Goal: Task Accomplishment & Management: Use online tool/utility

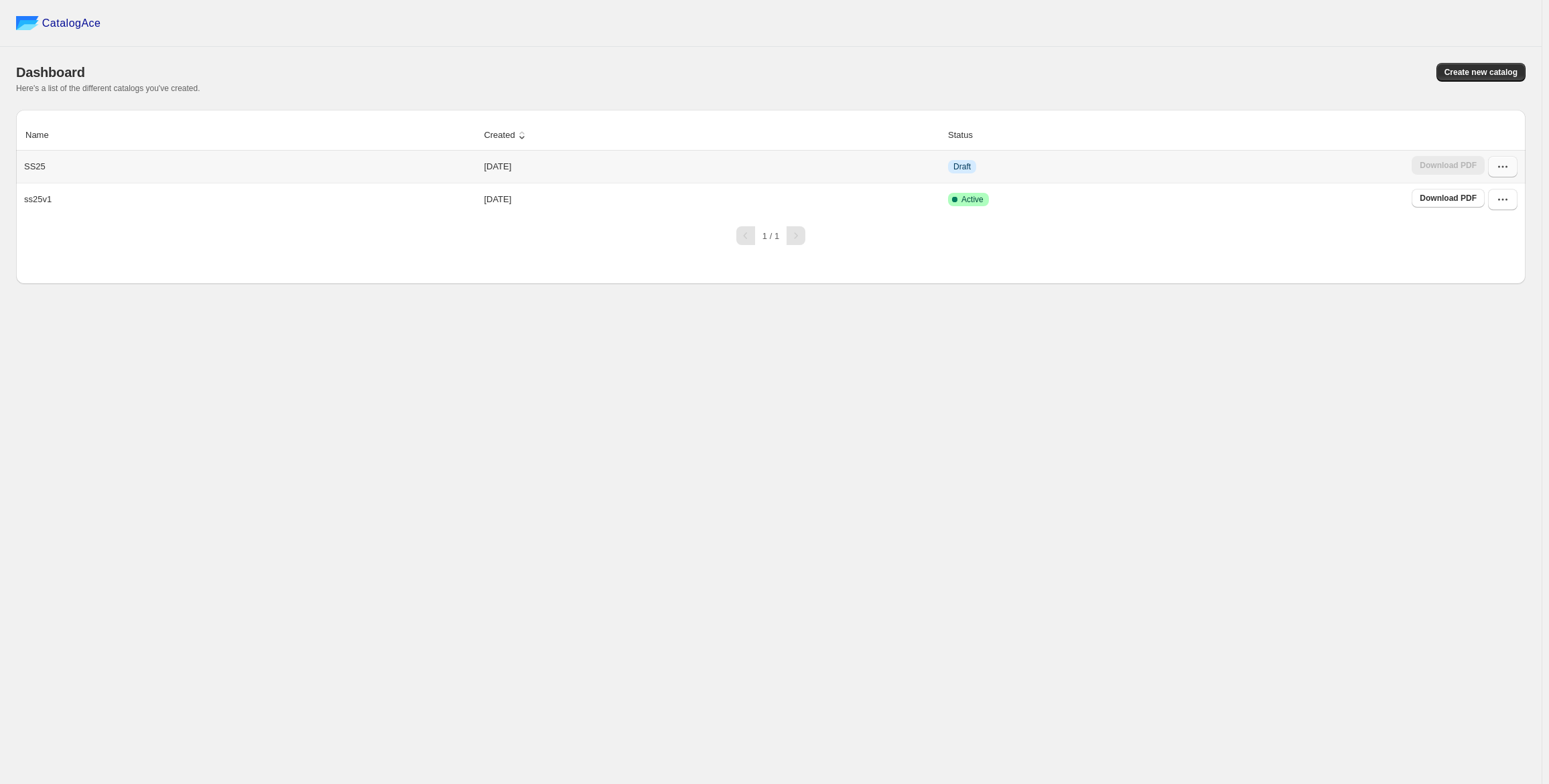
click at [1509, 164] on icon "button" at bounding box center [1502, 166] width 13 height 13
click at [1489, 262] on span "Edit" at bounding box center [1495, 264] width 69 height 13
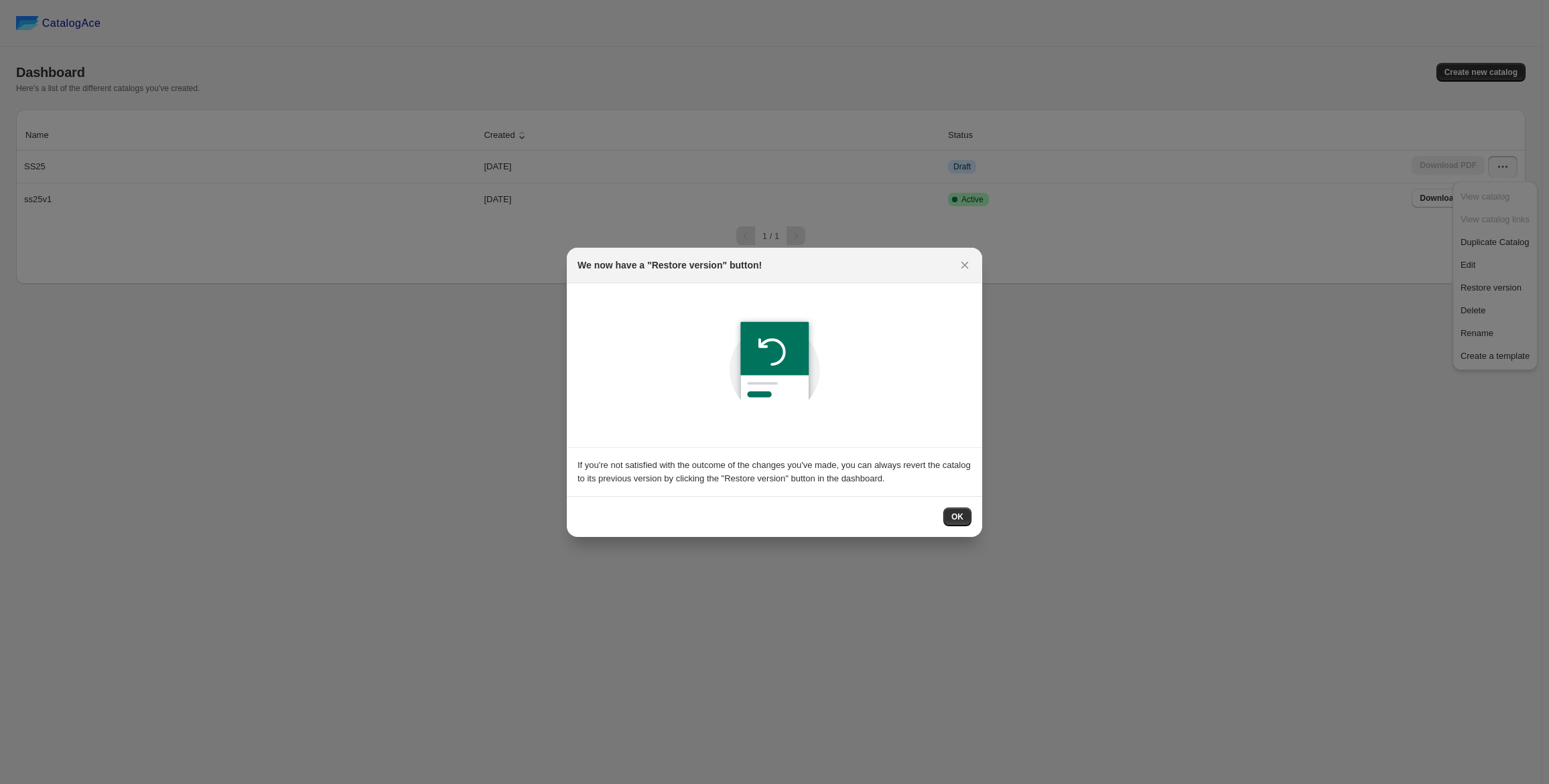
click at [962, 506] on div "OK" at bounding box center [774, 516] width 415 height 41
click at [962, 514] on span "OK" at bounding box center [958, 516] width 12 height 10
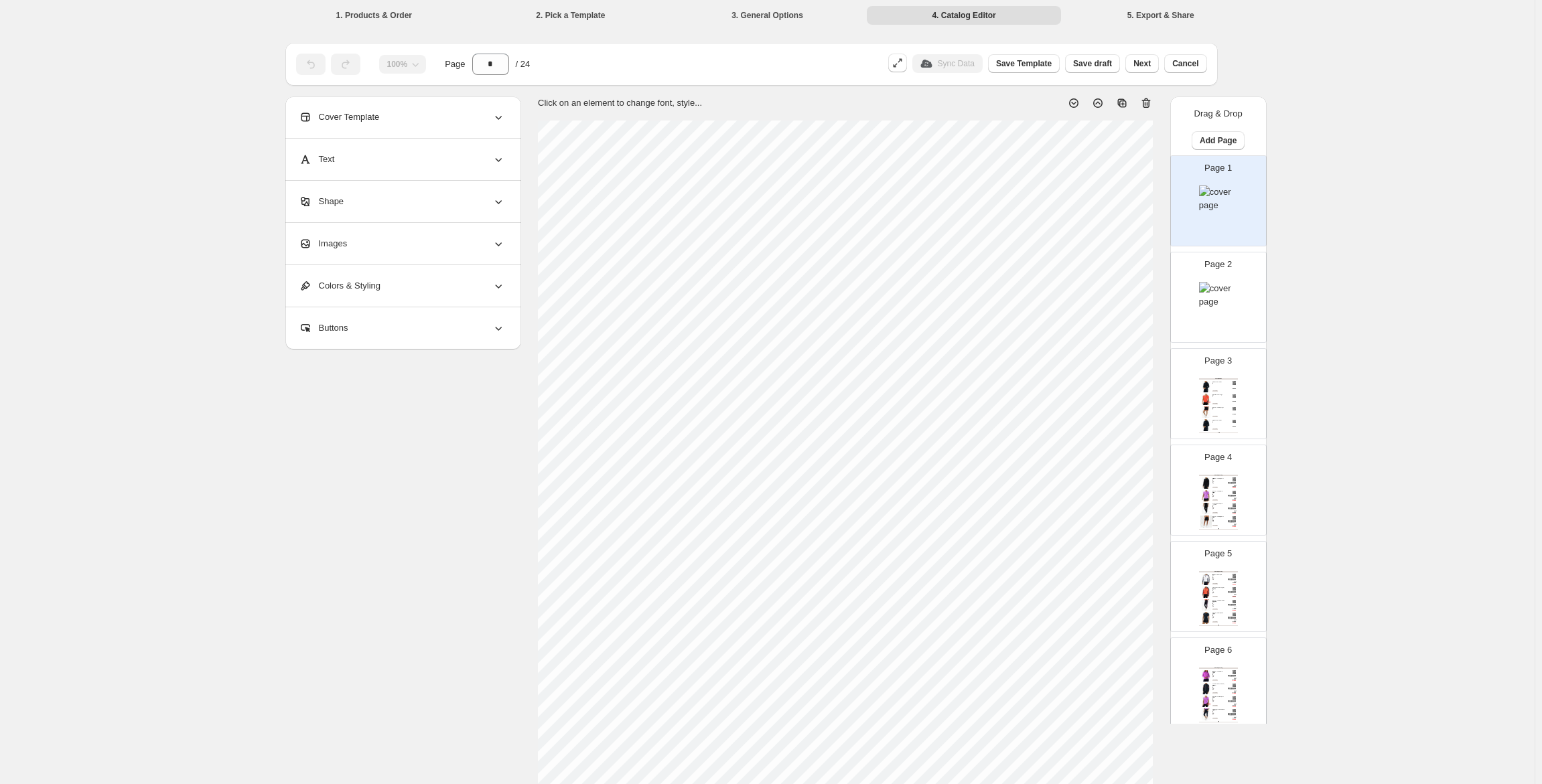
click at [1220, 215] on div at bounding box center [1218, 212] width 39 height 55
click at [1223, 273] on div "Page 2" at bounding box center [1213, 292] width 84 height 90
click at [398, 115] on div "Cover Template" at bounding box center [402, 117] width 206 height 42
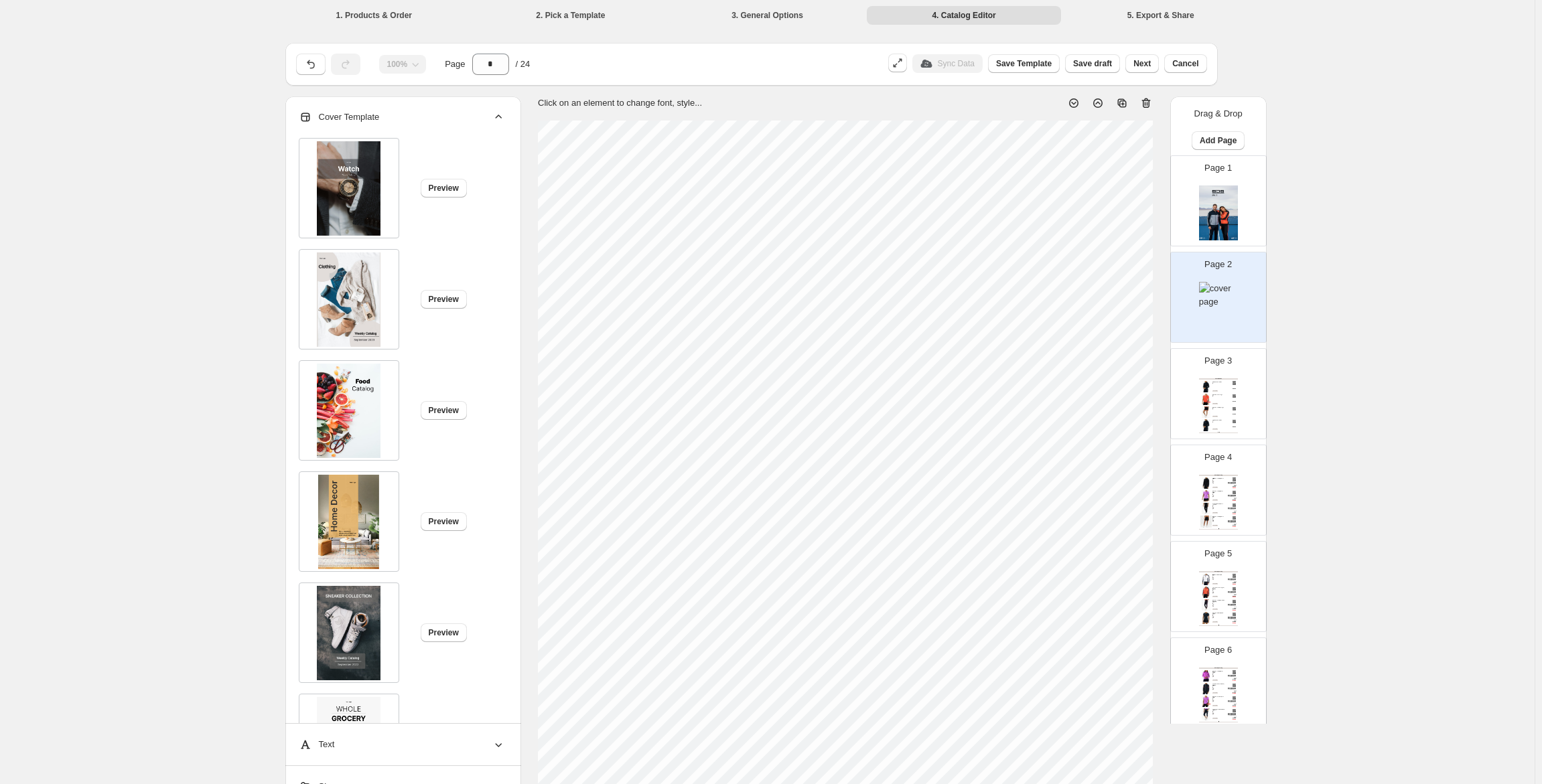
click at [398, 115] on div "Cover Template" at bounding box center [402, 117] width 206 height 42
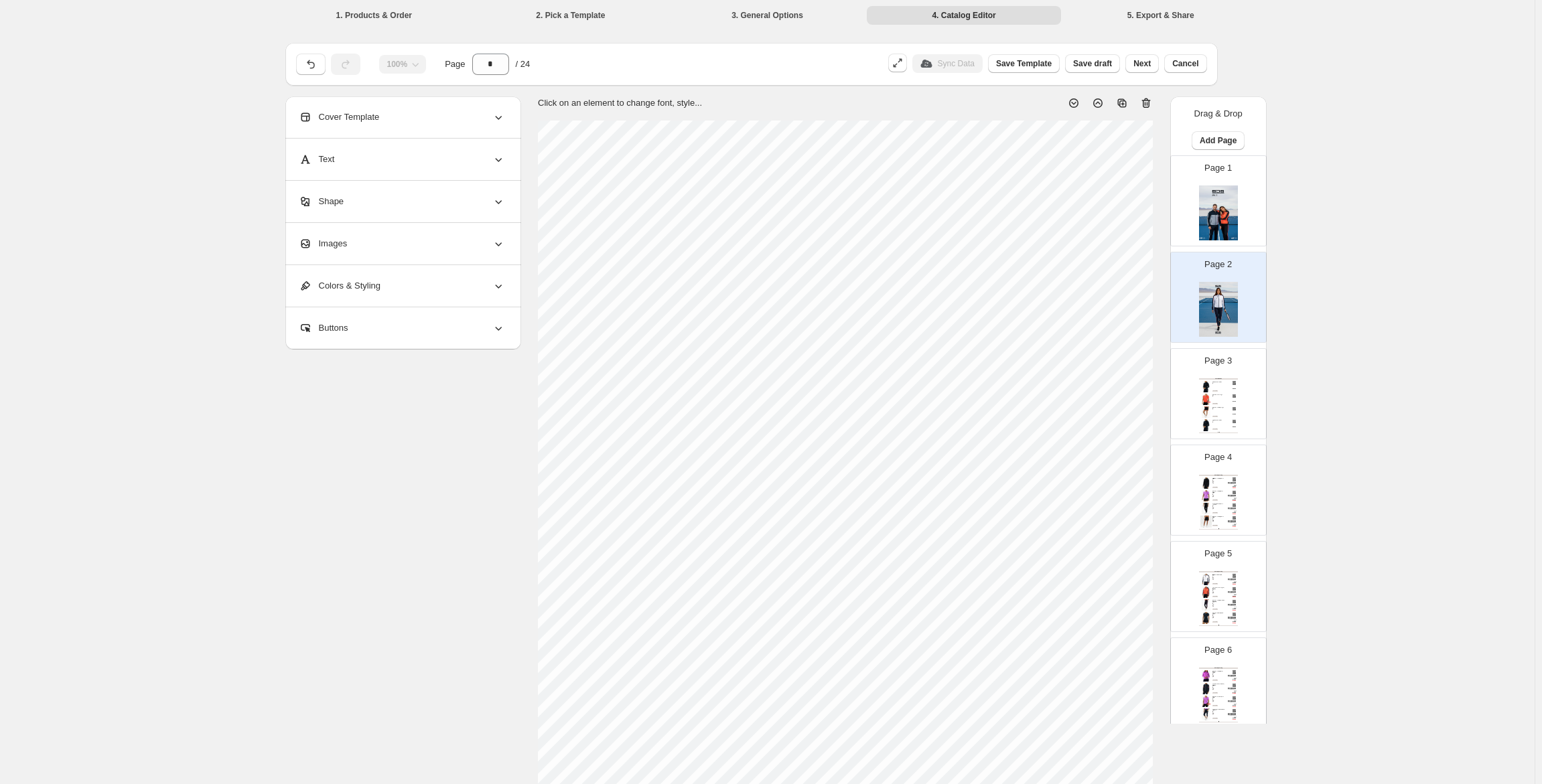
click at [1211, 203] on img at bounding box center [1218, 212] width 39 height 55
click at [1219, 301] on img at bounding box center [1218, 308] width 39 height 55
type input "*"
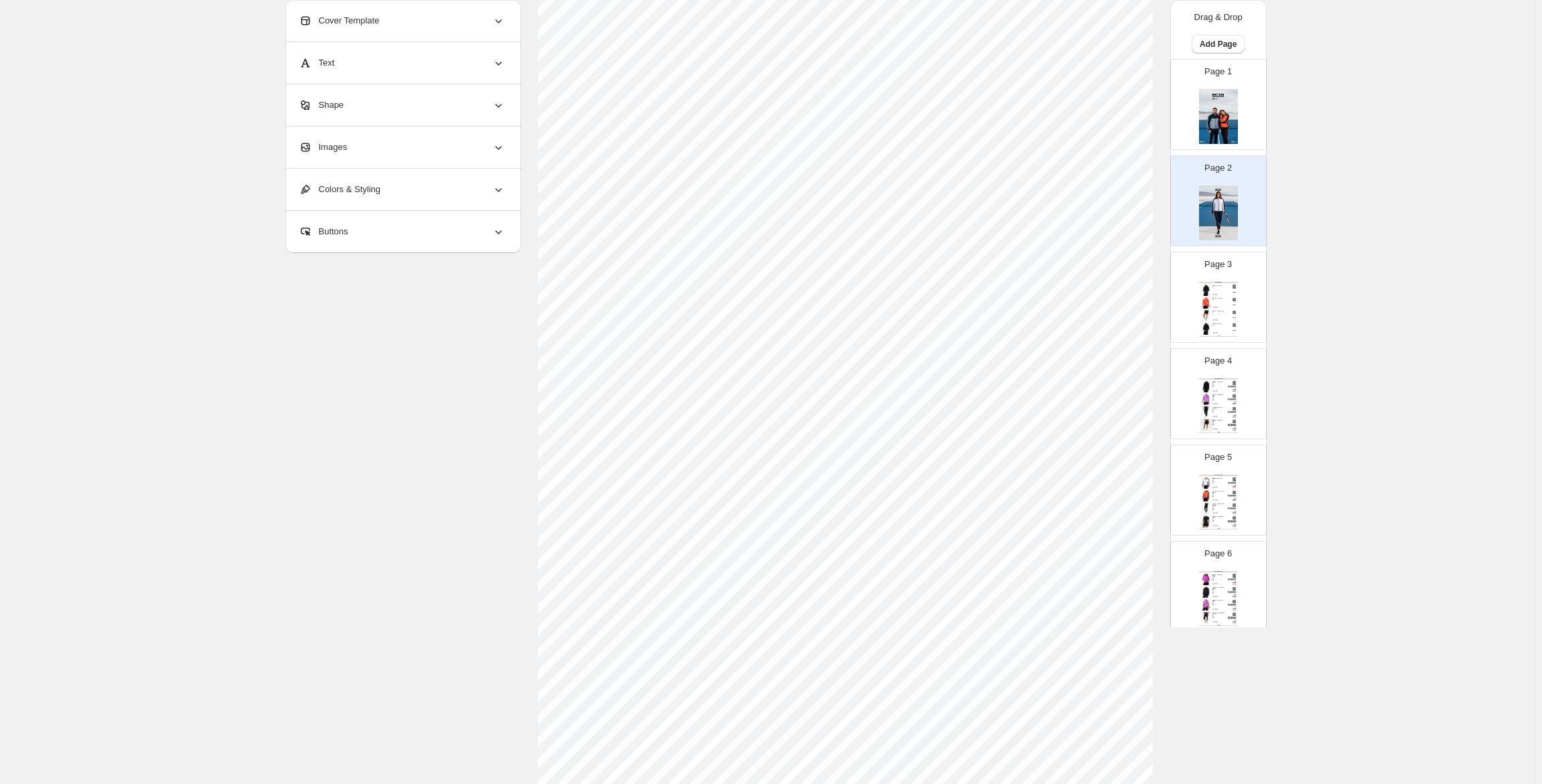
scroll to position [120, 0]
click at [361, 152] on div "Images" at bounding box center [402, 147] width 206 height 42
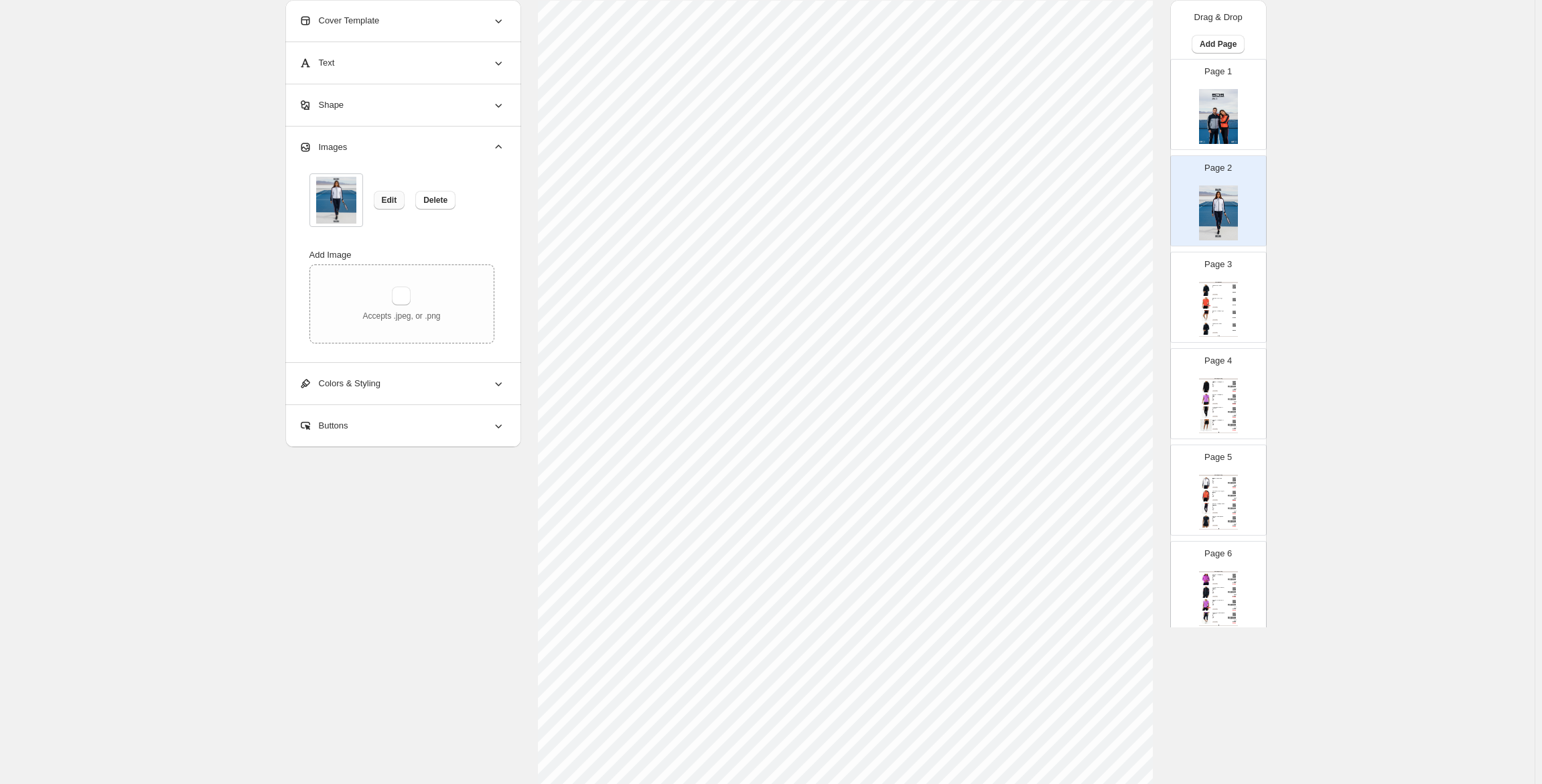
click at [397, 198] on span "Edit" at bounding box center [390, 200] width 16 height 10
click at [445, 200] on span "Delete" at bounding box center [435, 200] width 24 height 10
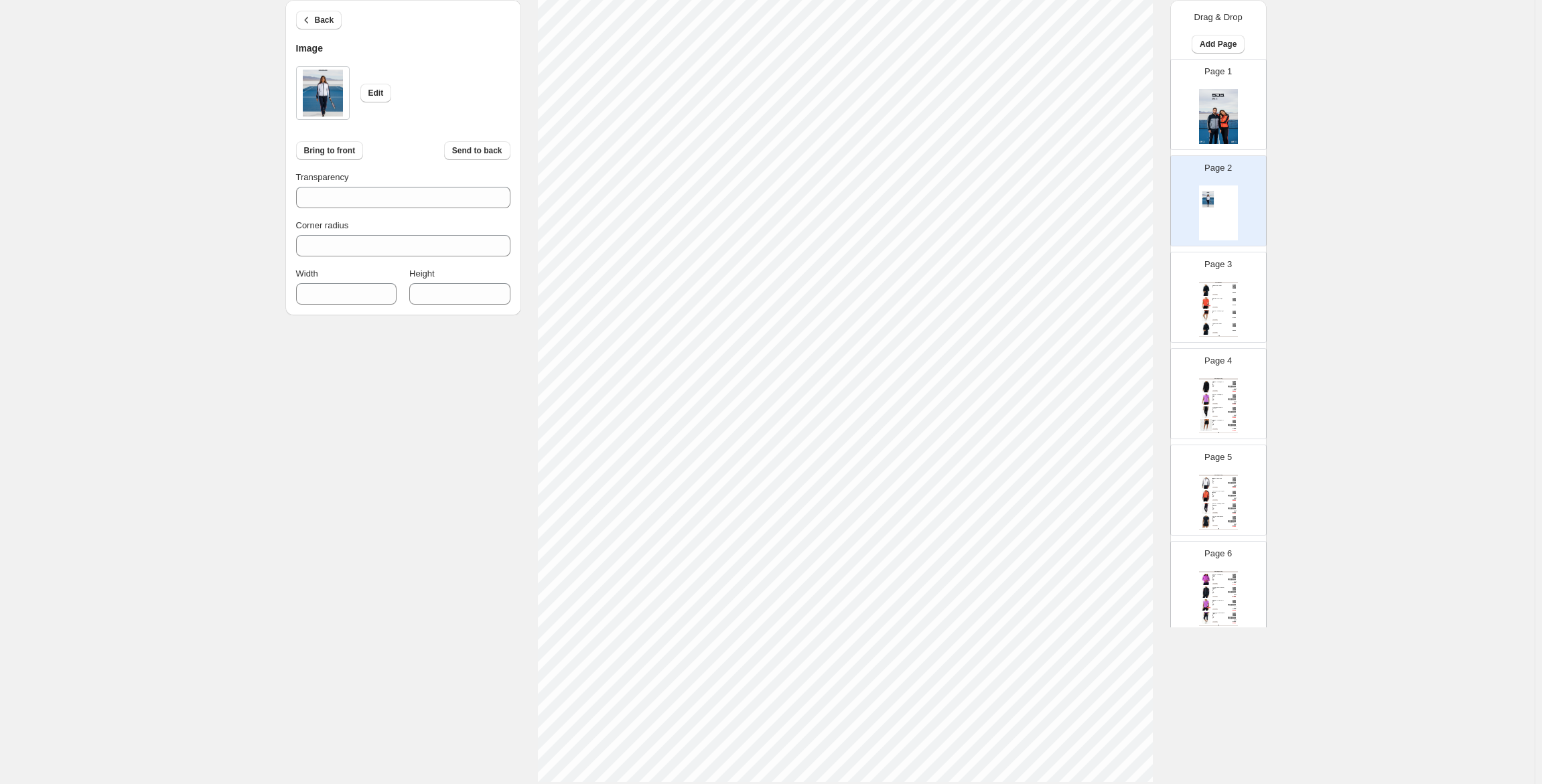
click at [1168, 728] on section "Click on an element to change font, style..." at bounding box center [845, 373] width 649 height 820
type input "***"
type input "****"
click at [547, 749] on div "100% Page * / 24 Sync Data Save Template Save draft Next Cancel Back Image Edit…" at bounding box center [762, 311] width 975 height 933
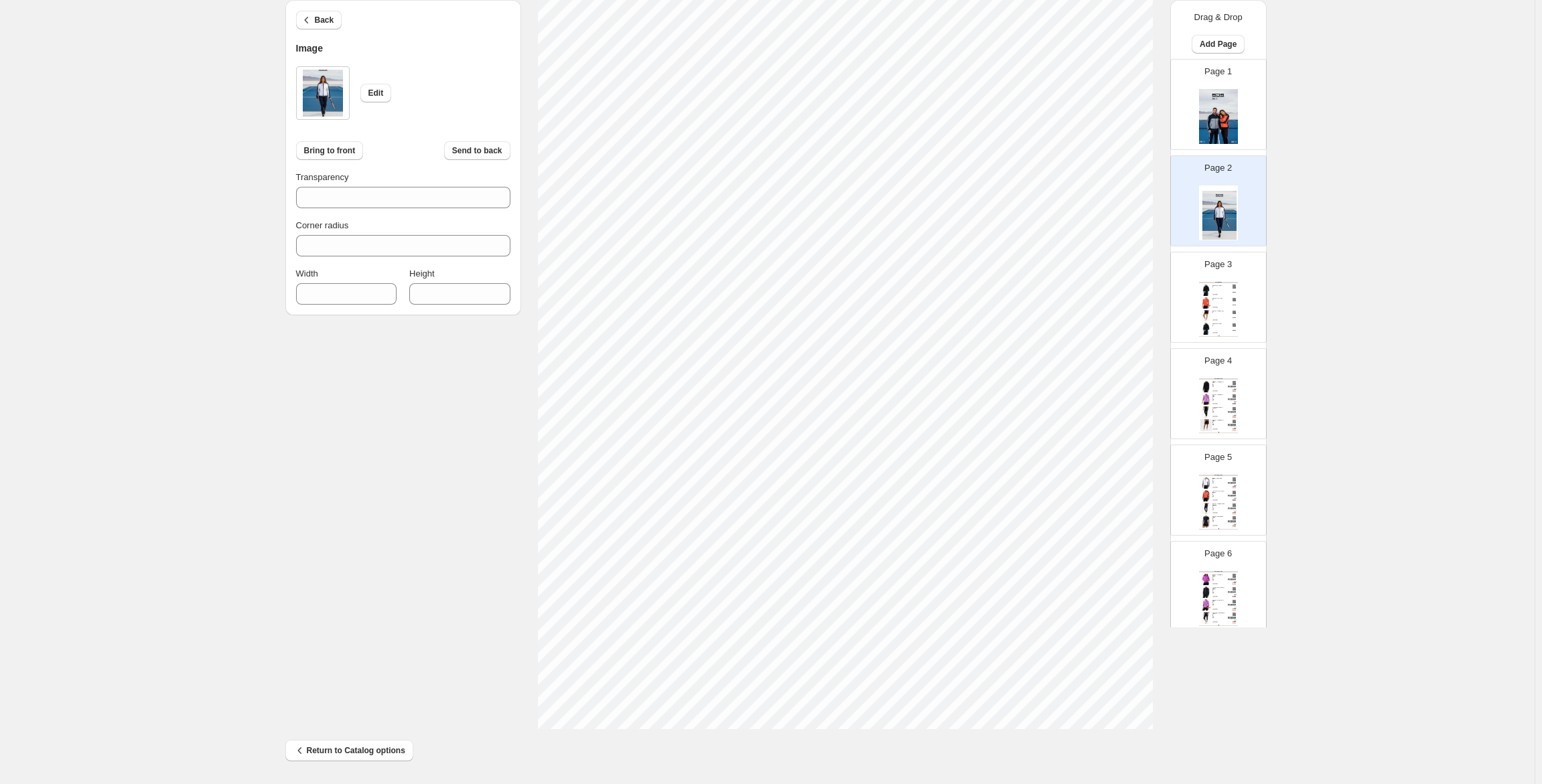
type input "***"
type input "****"
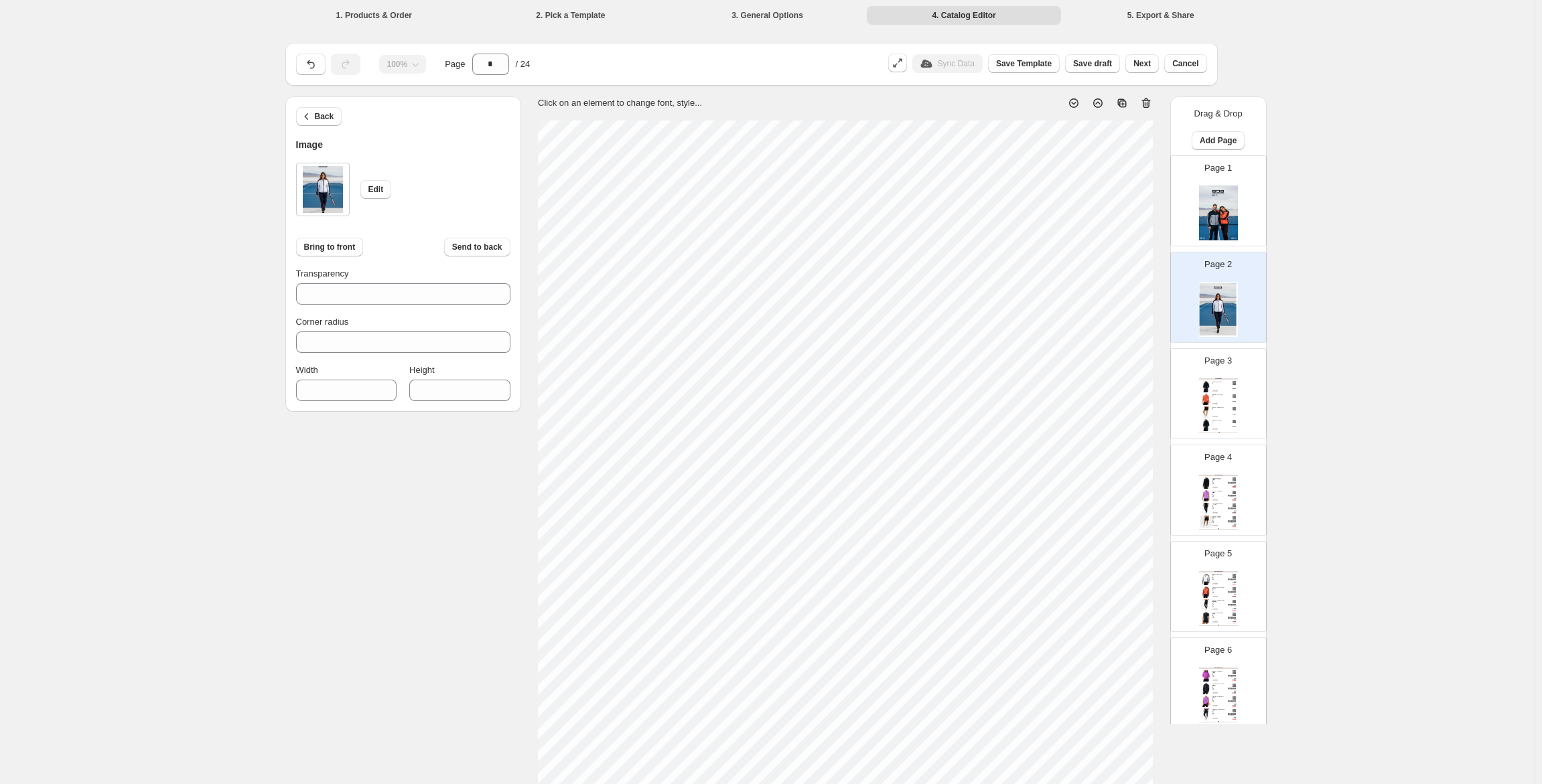
type input "***"
type input "****"
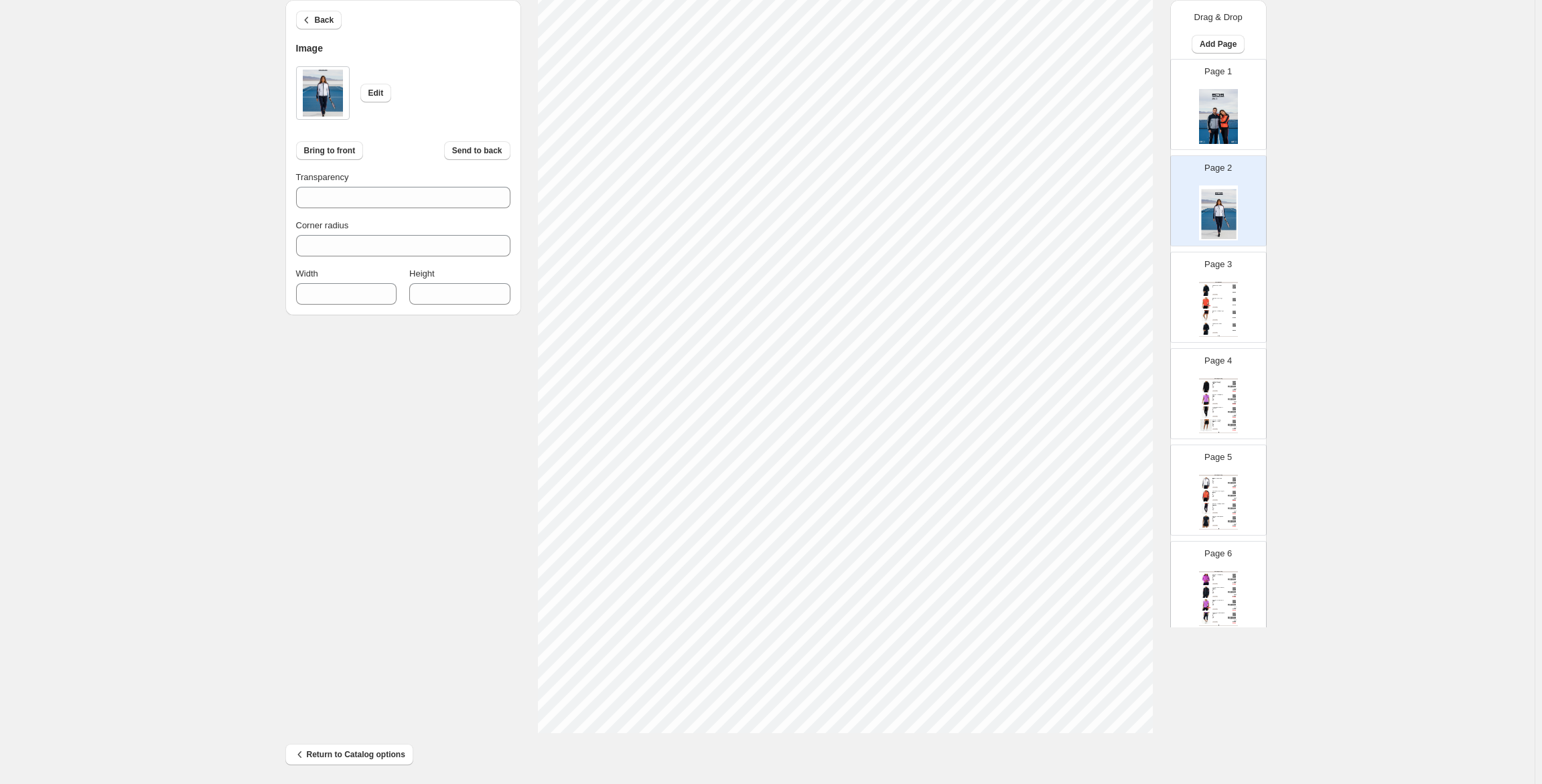
scroll to position [187, 0]
click at [1194, 762] on div "100% Page * / 24 Sync Data Save Template Save draft Next Cancel Back Image Edit…" at bounding box center [762, 311] width 975 height 933
type input "***"
type input "****"
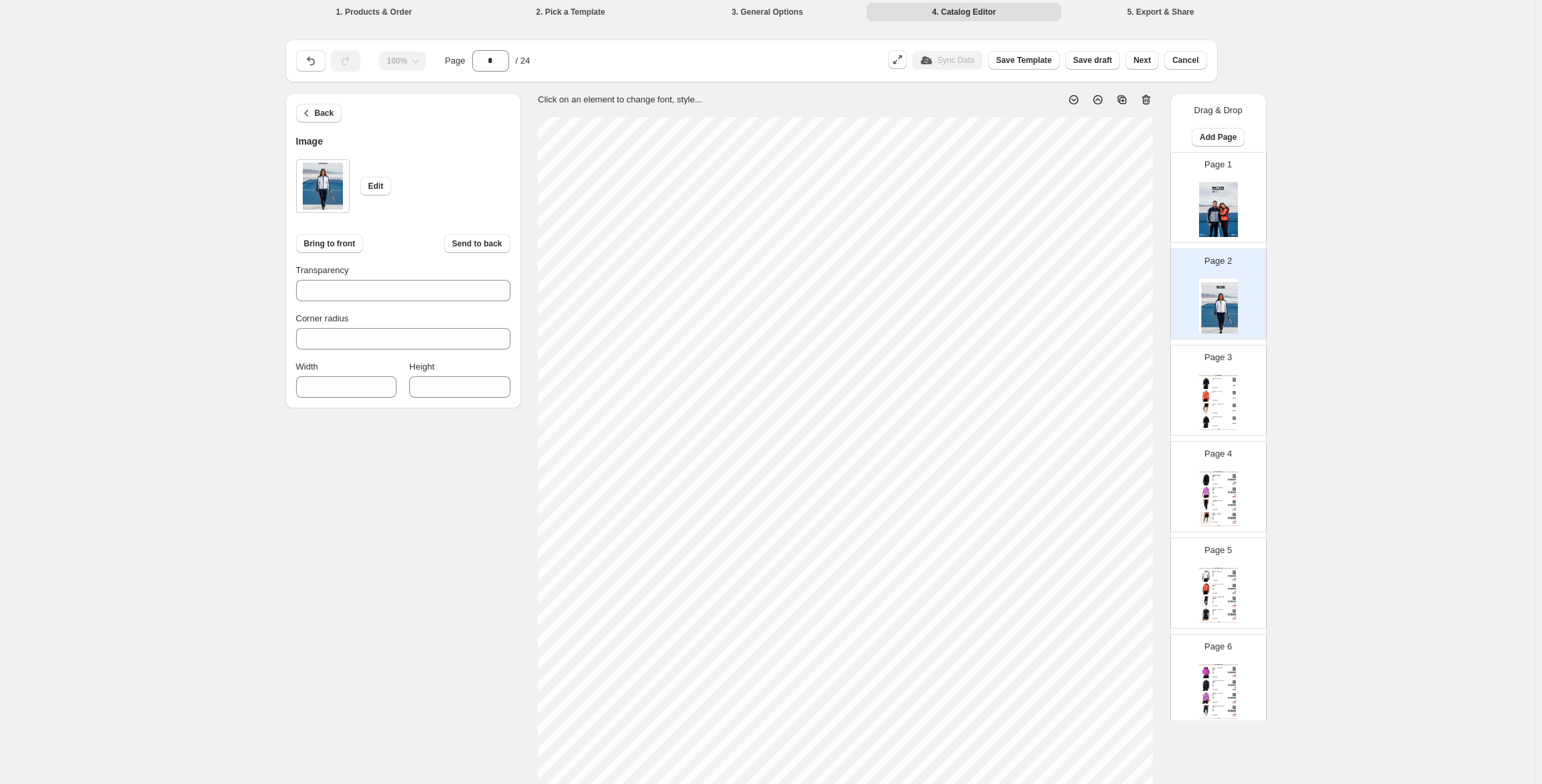
scroll to position [0, 0]
click at [498, 113] on div "Back Image Edit Bring to front Send to back Transparency *** Corner radius * Wi…" at bounding box center [767, 506] width 965 height 820
type input "***"
type input "****"
type input "***"
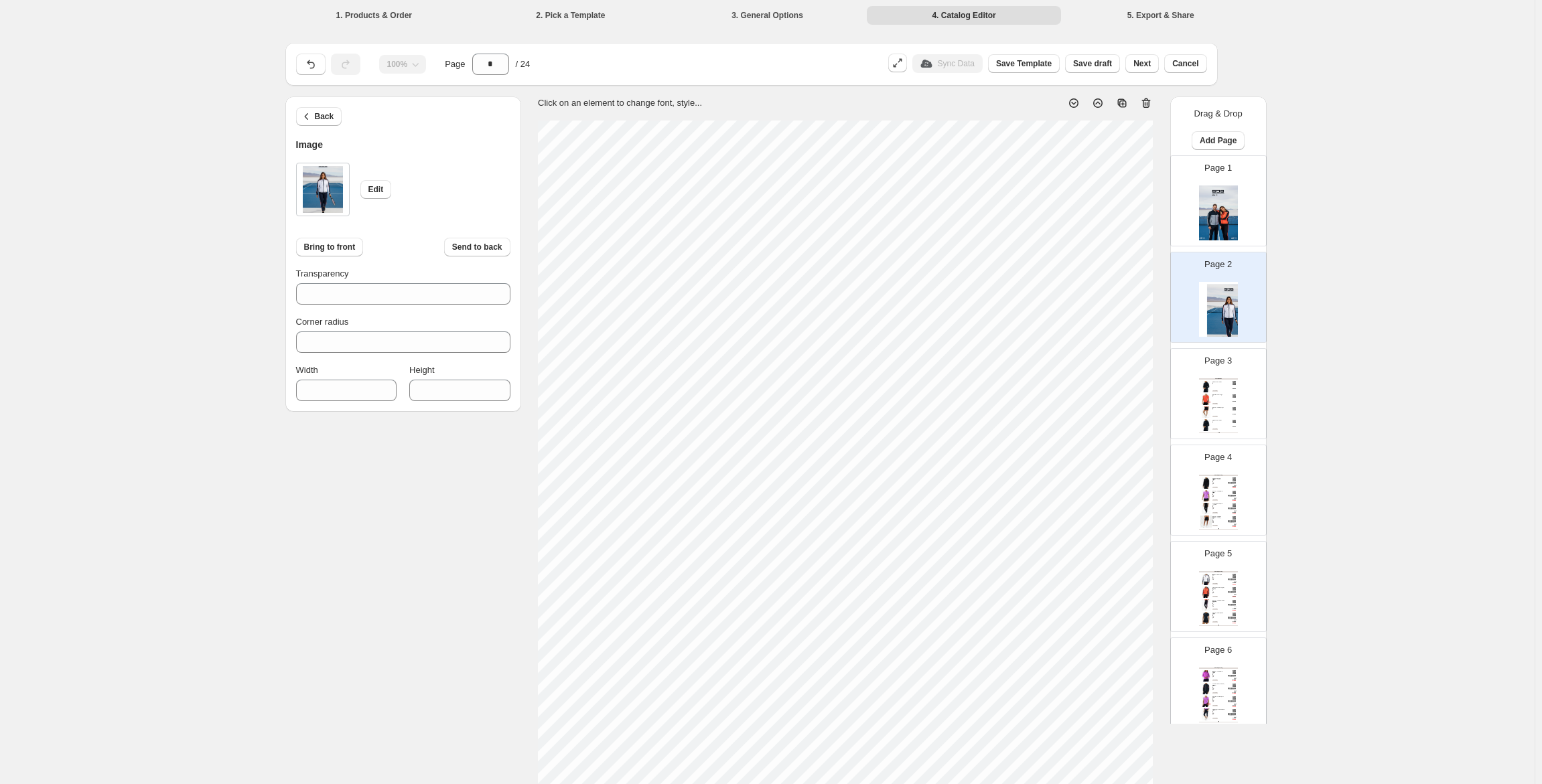
type input "***"
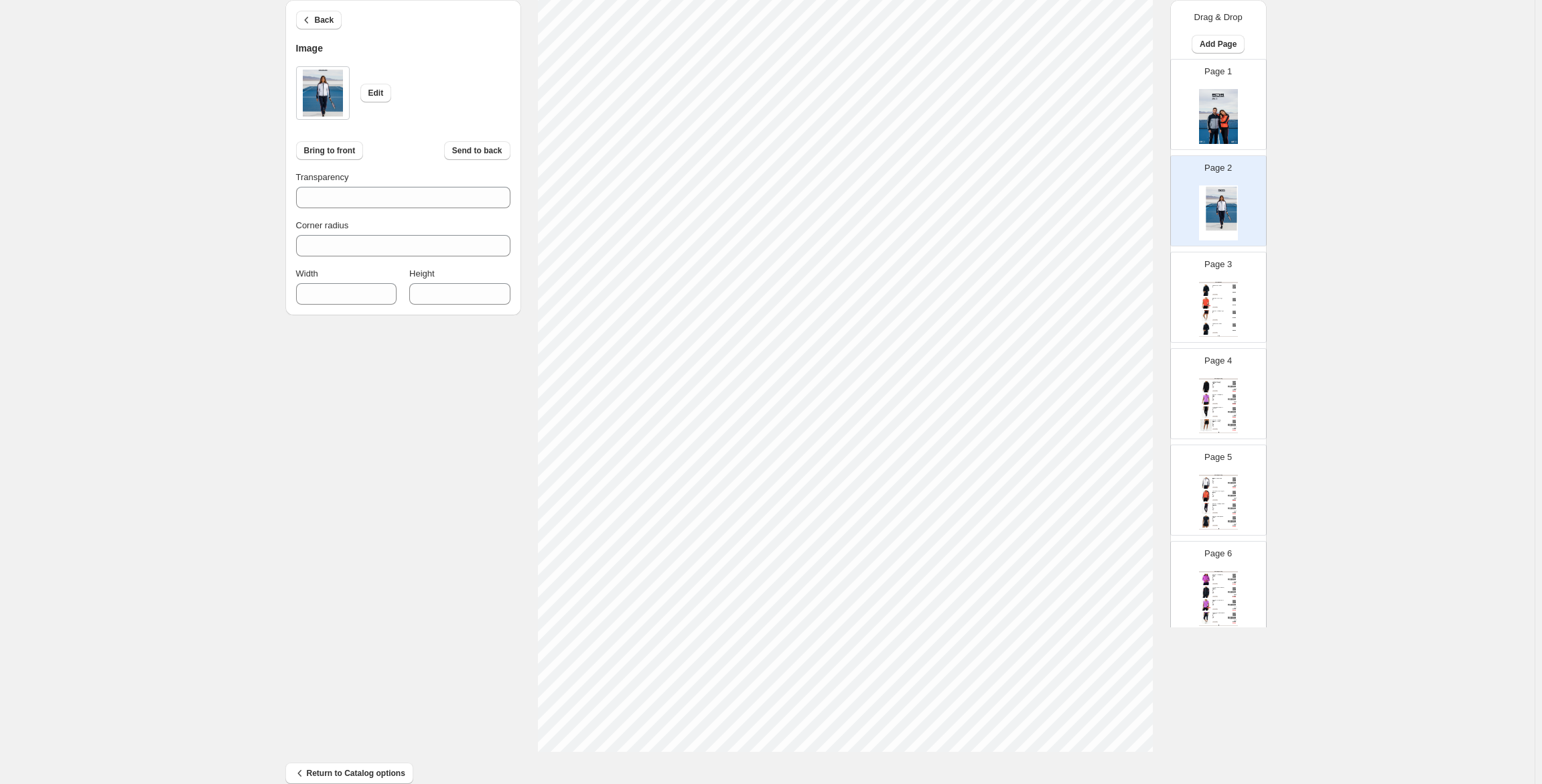
scroll to position [187, 0]
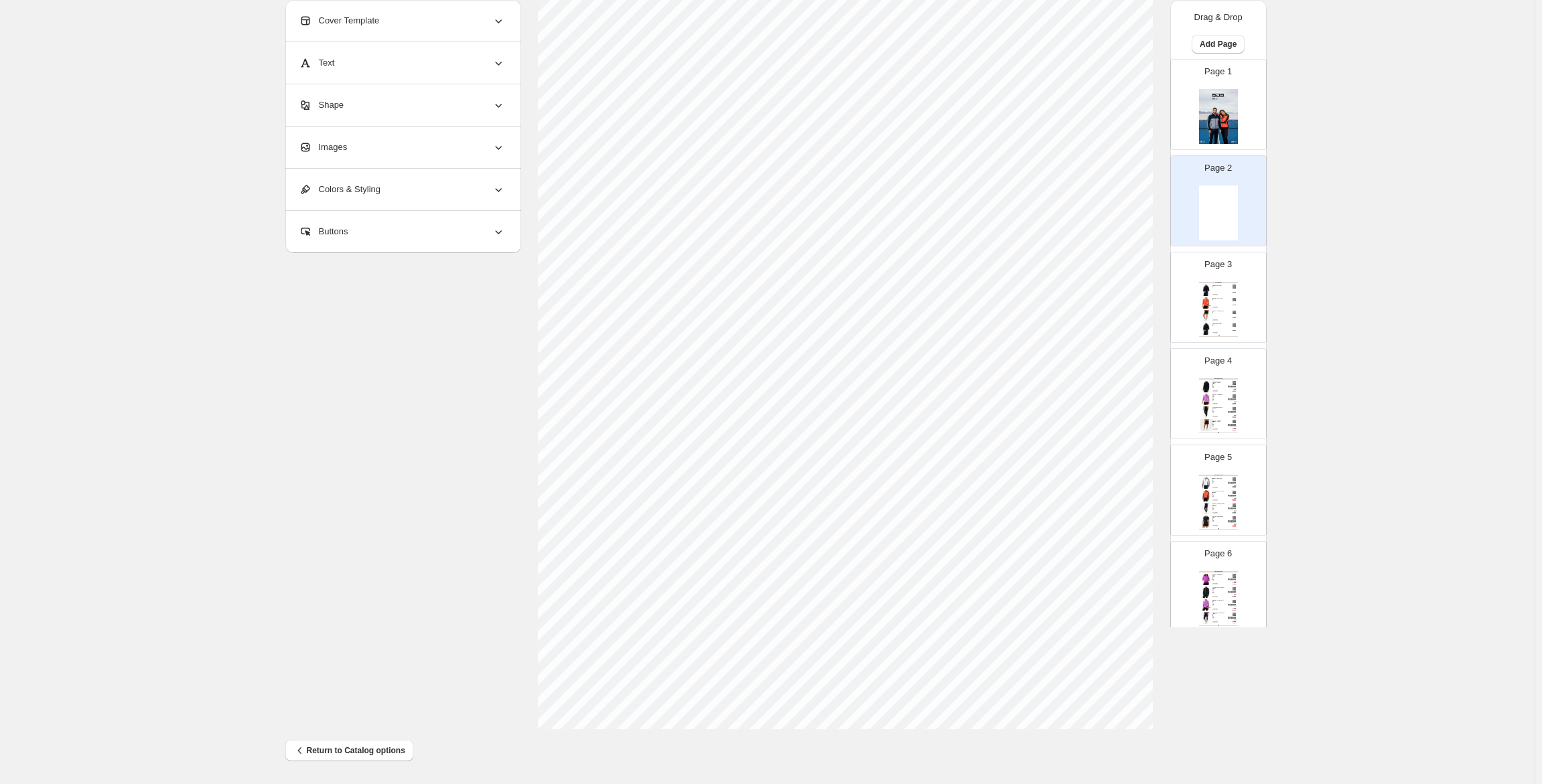
click at [386, 150] on div "Images" at bounding box center [402, 147] width 206 height 42
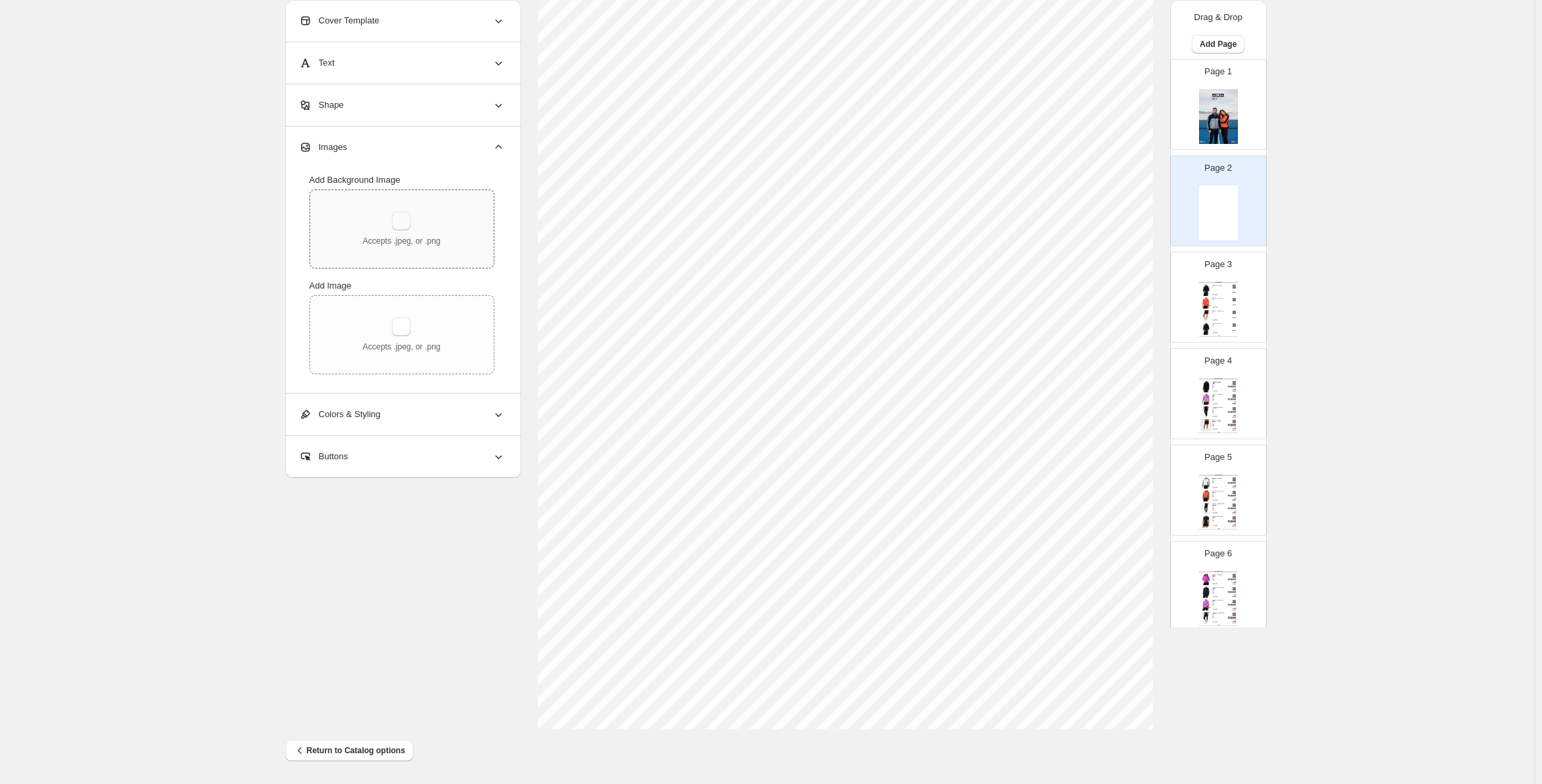
click at [400, 224] on button "button" at bounding box center [401, 221] width 19 height 19
type input "**********"
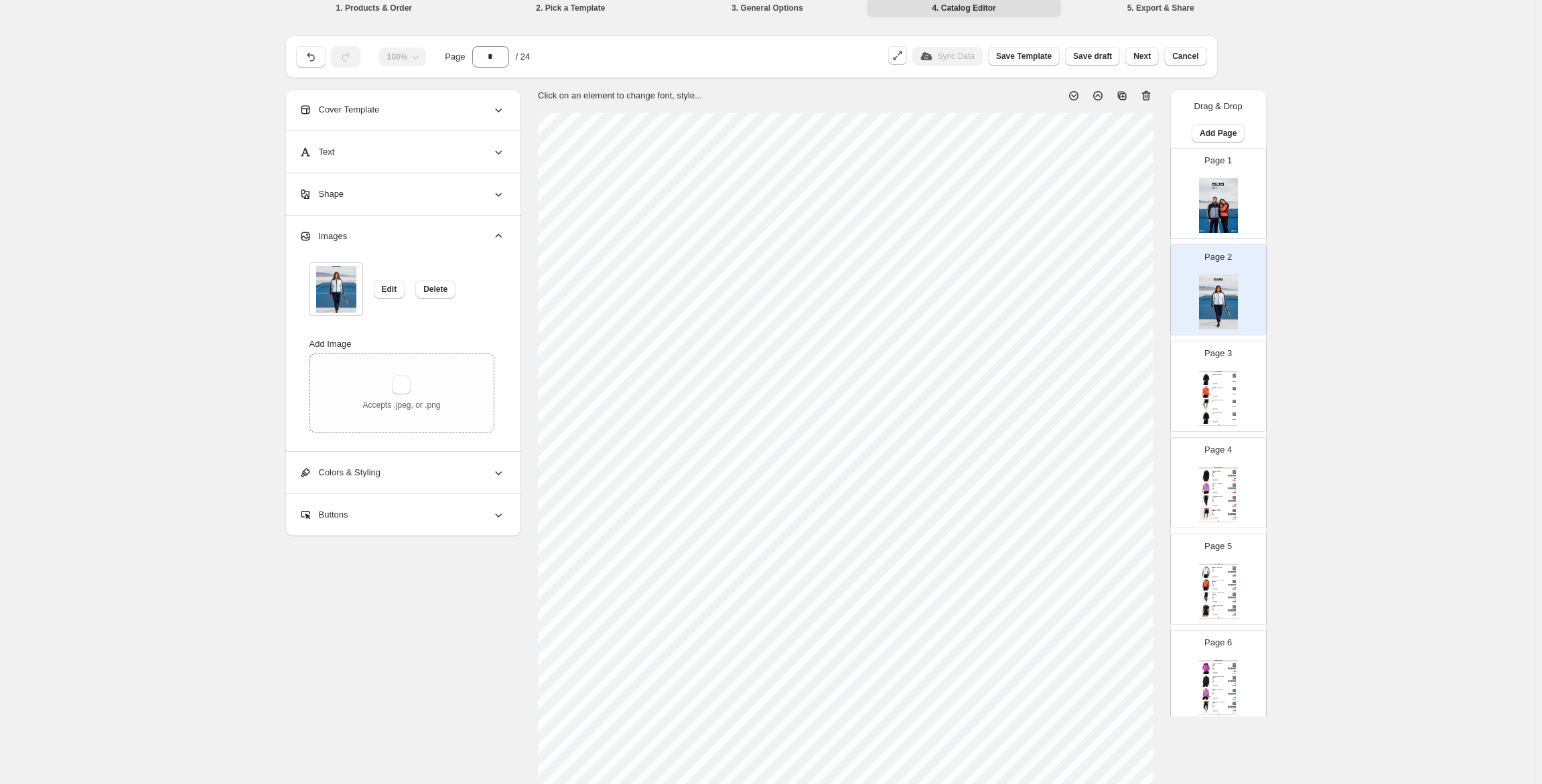
scroll to position [0, 0]
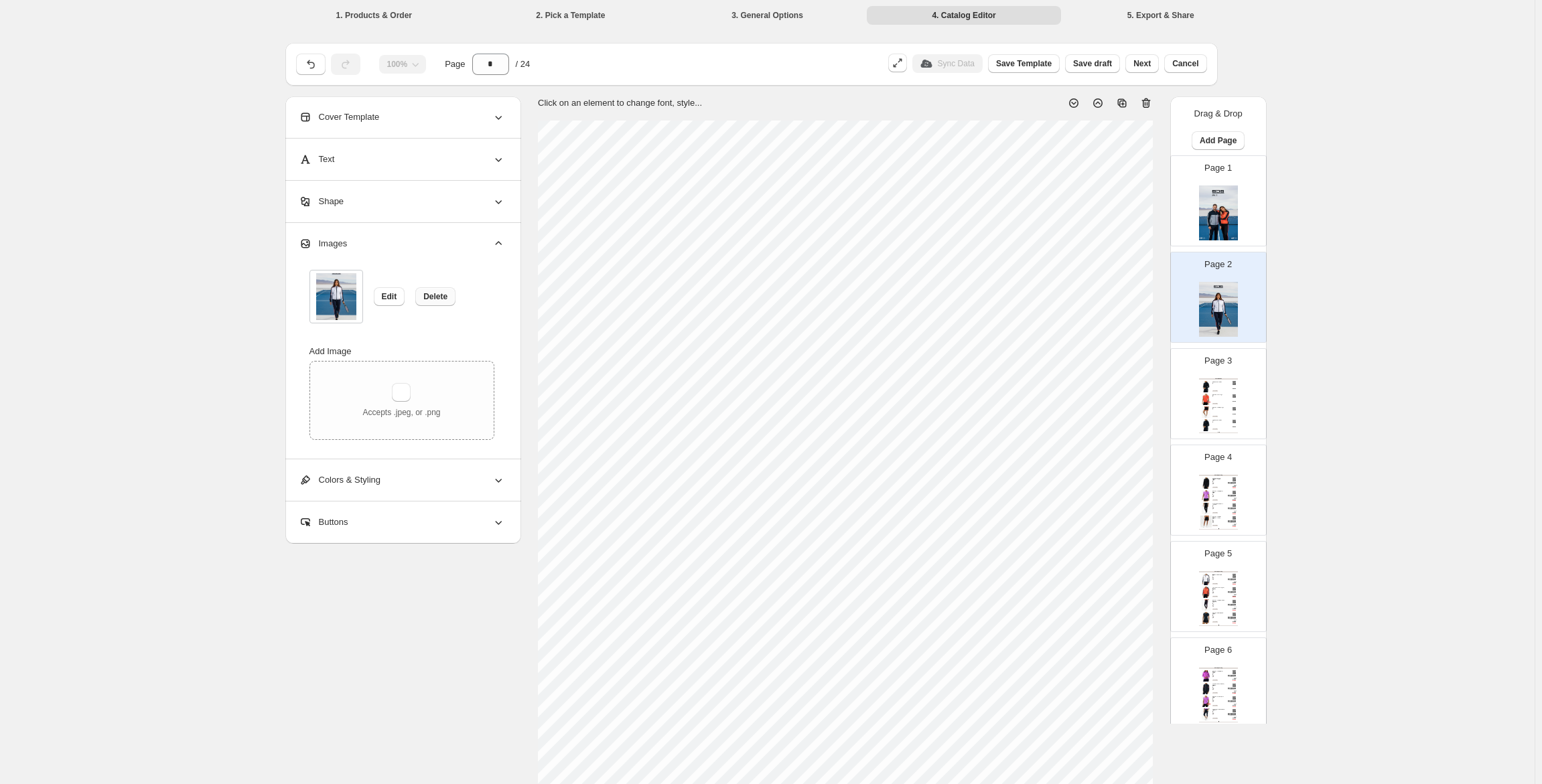
click at [430, 295] on span "Delete" at bounding box center [435, 296] width 24 height 10
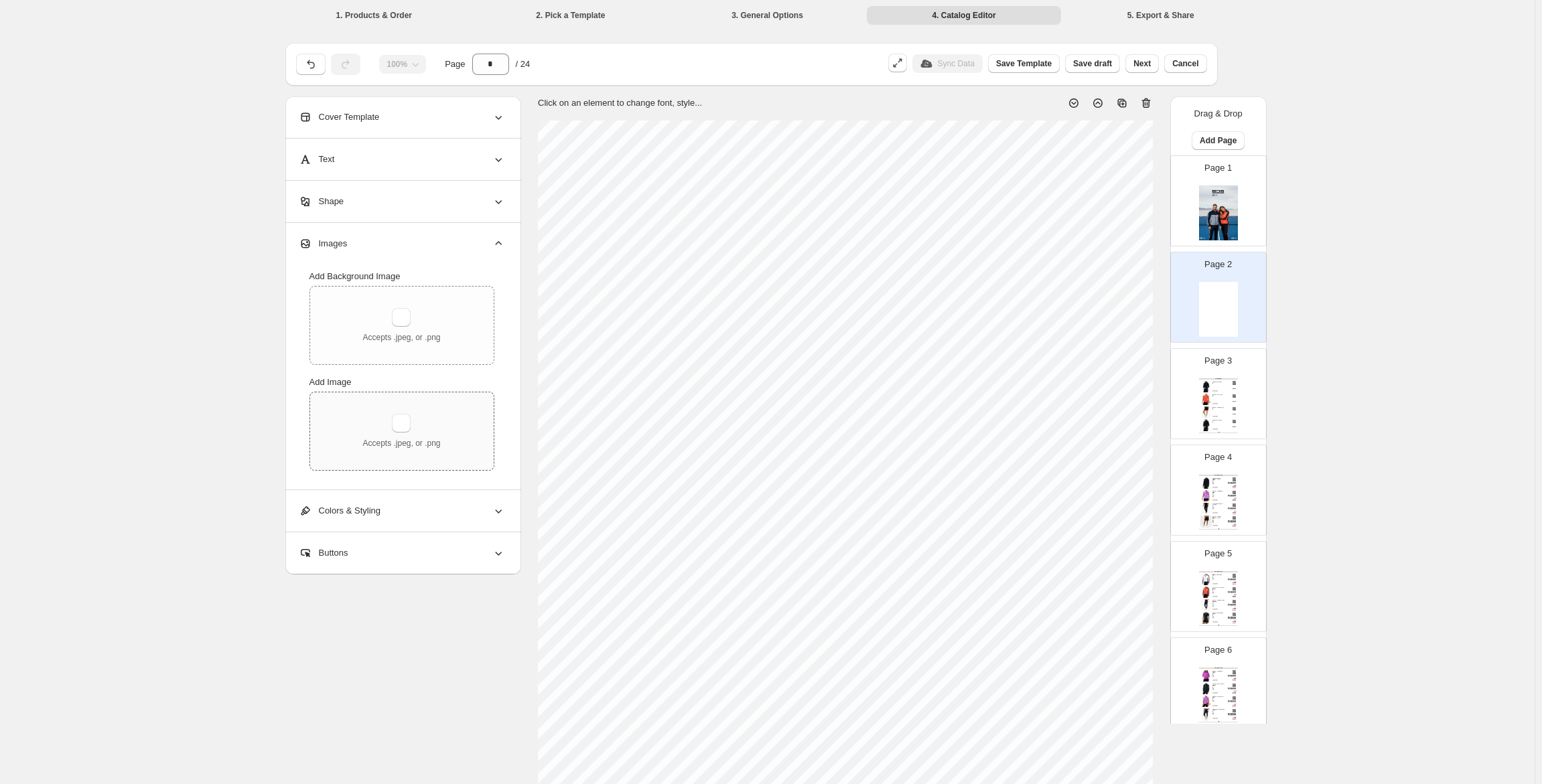
click at [428, 429] on div "Accepts .jpeg, or .png" at bounding box center [401, 431] width 78 height 35
type input "**********"
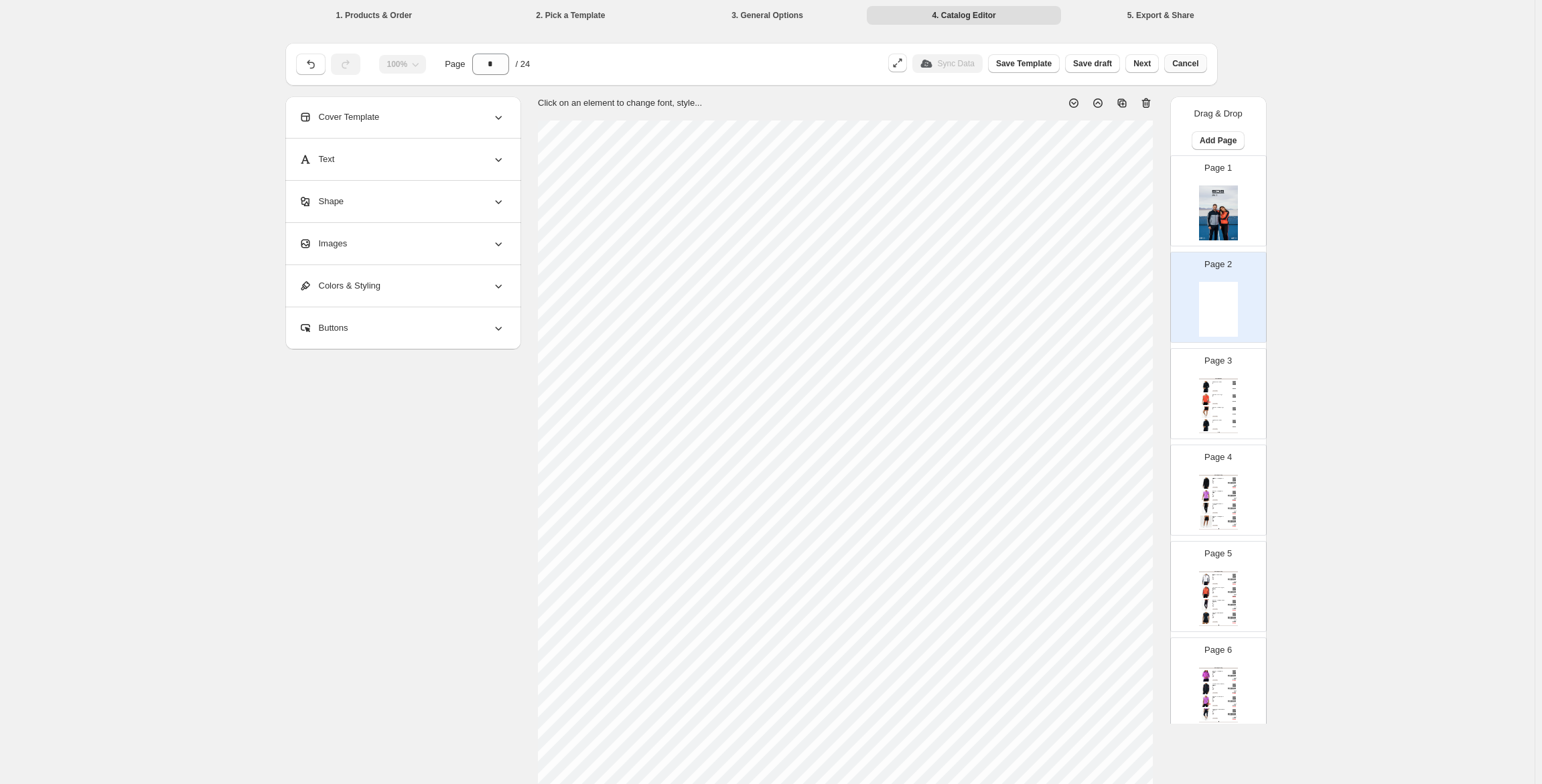
click at [1187, 63] on span "Cancel" at bounding box center [1186, 63] width 26 height 10
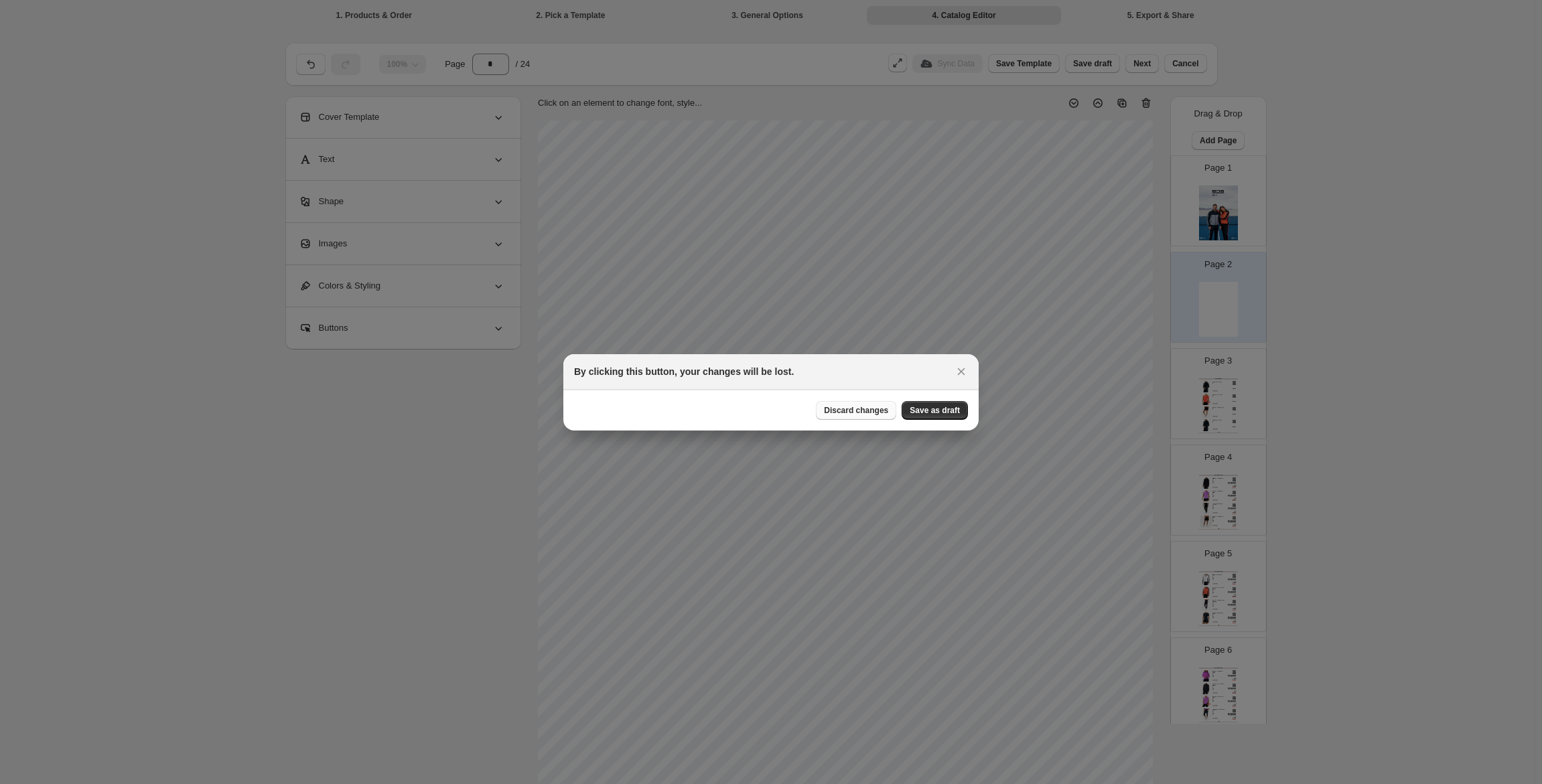
click at [877, 413] on span "Discard changes" at bounding box center [856, 411] width 64 height 10
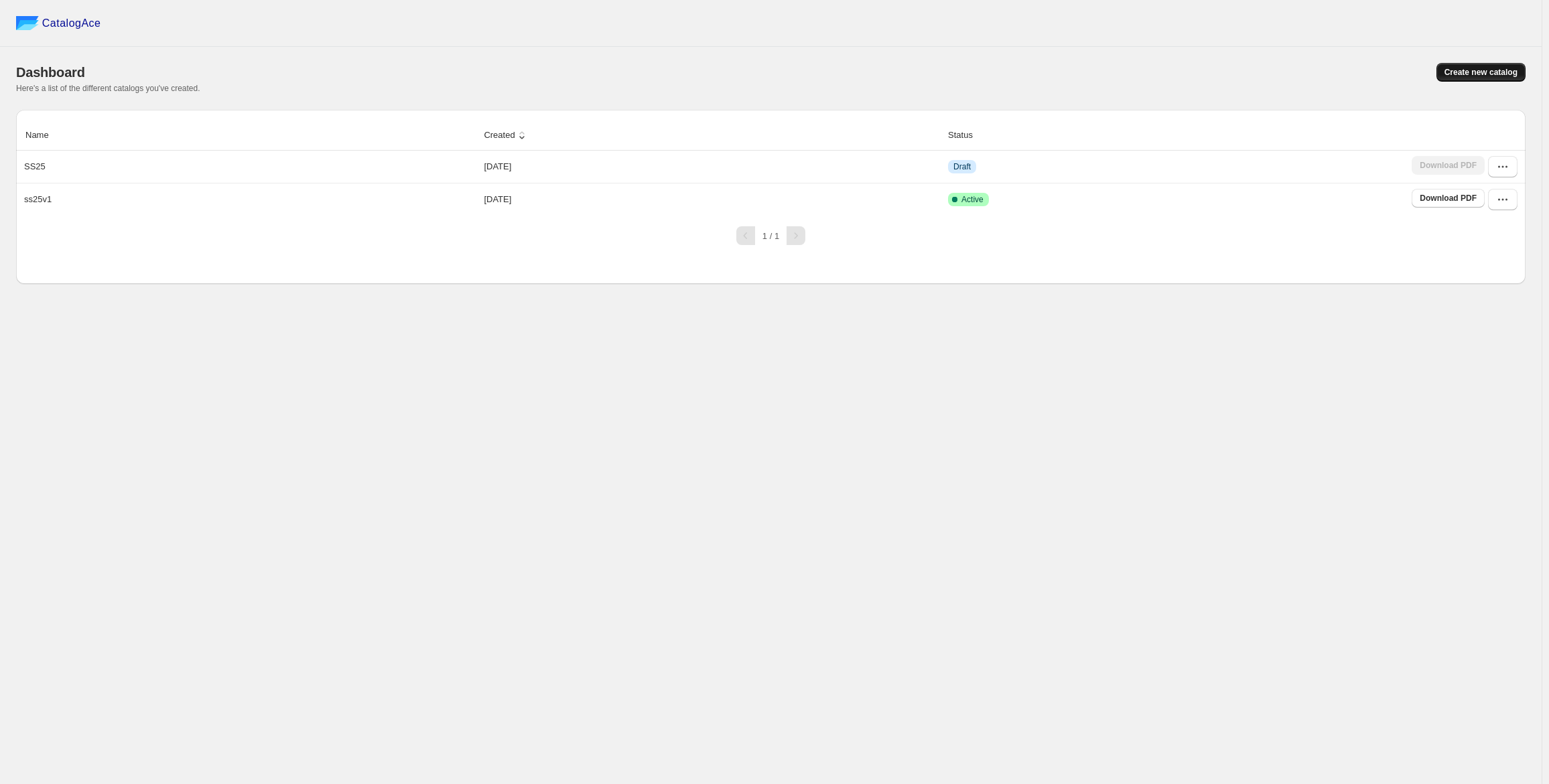
click at [1499, 68] on span "Create new catalog" at bounding box center [1481, 72] width 73 height 10
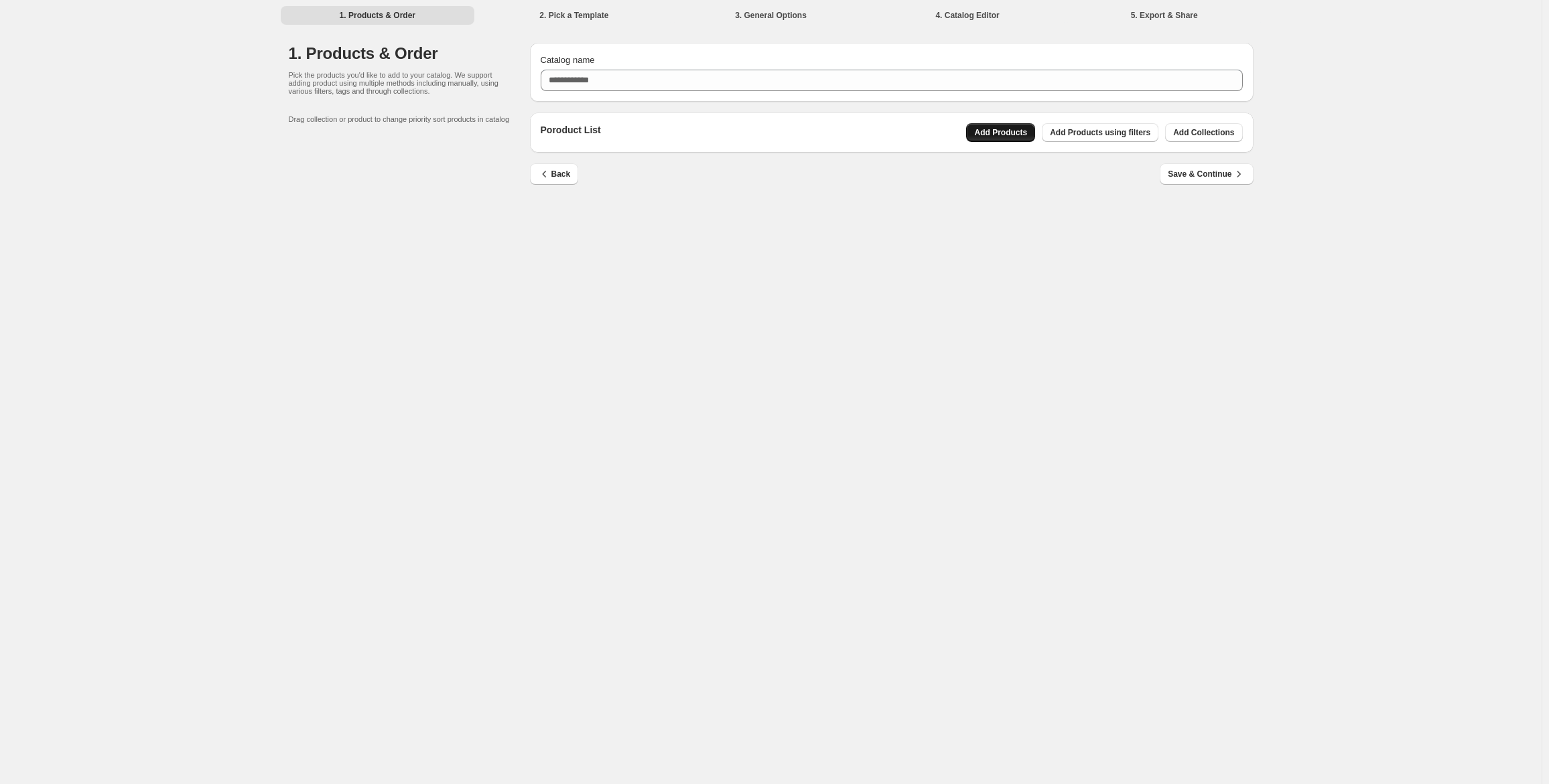
click at [993, 126] on button "Add Products" at bounding box center [1001, 133] width 69 height 19
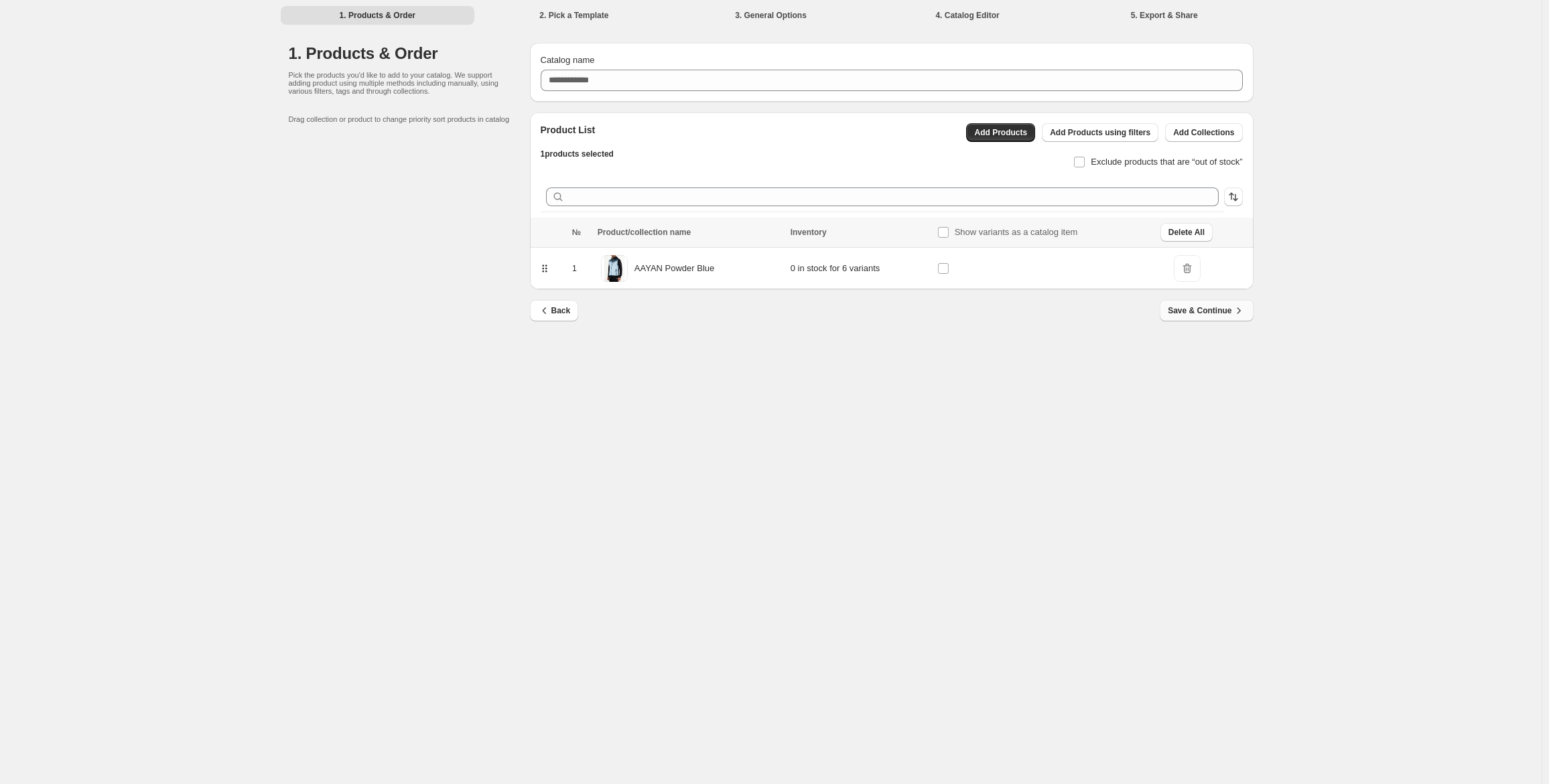
click at [1212, 311] on span "Save & Continue" at bounding box center [1206, 310] width 77 height 13
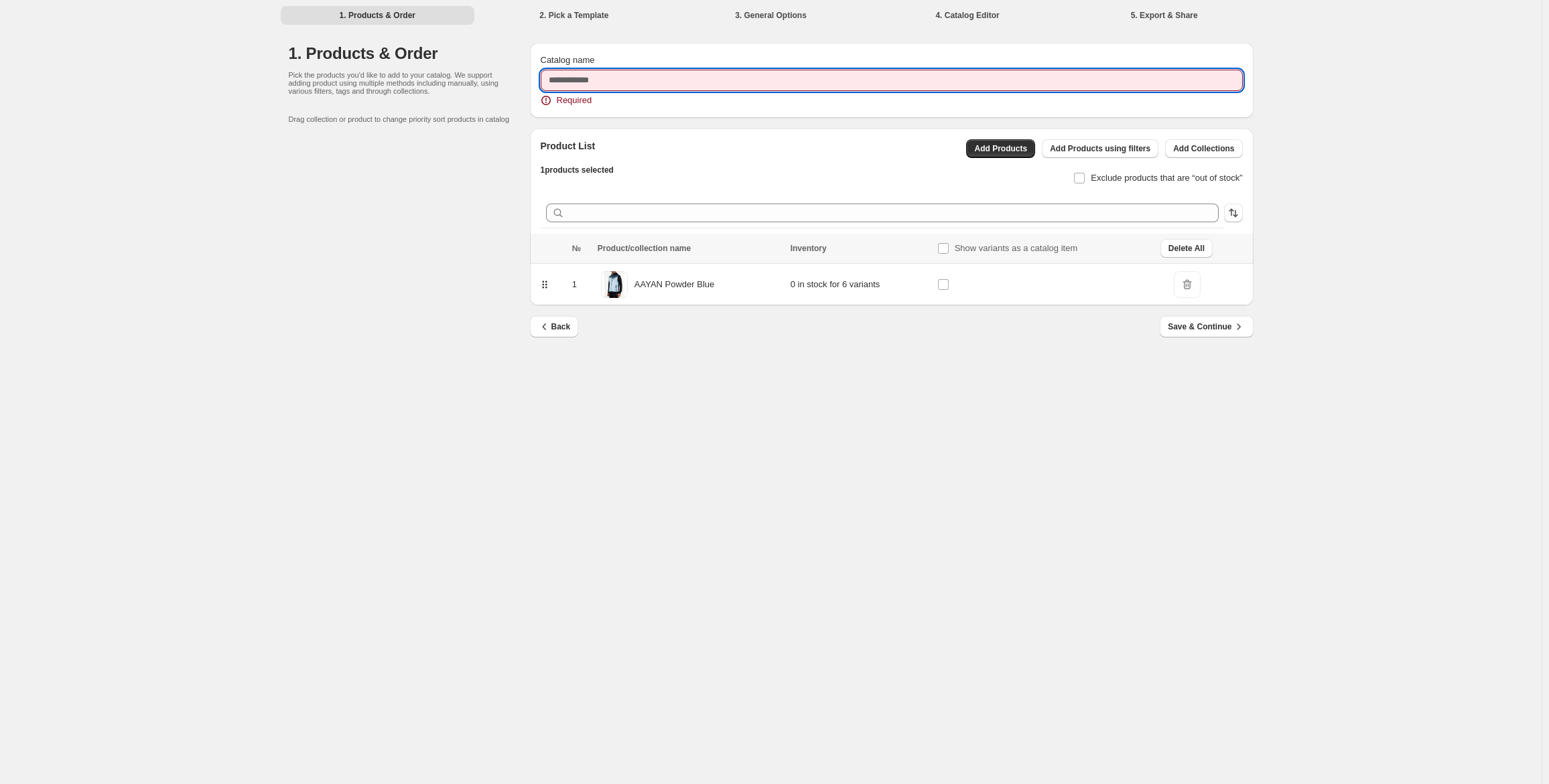
click at [791, 77] on input "Catalog name" at bounding box center [892, 80] width 702 height 22
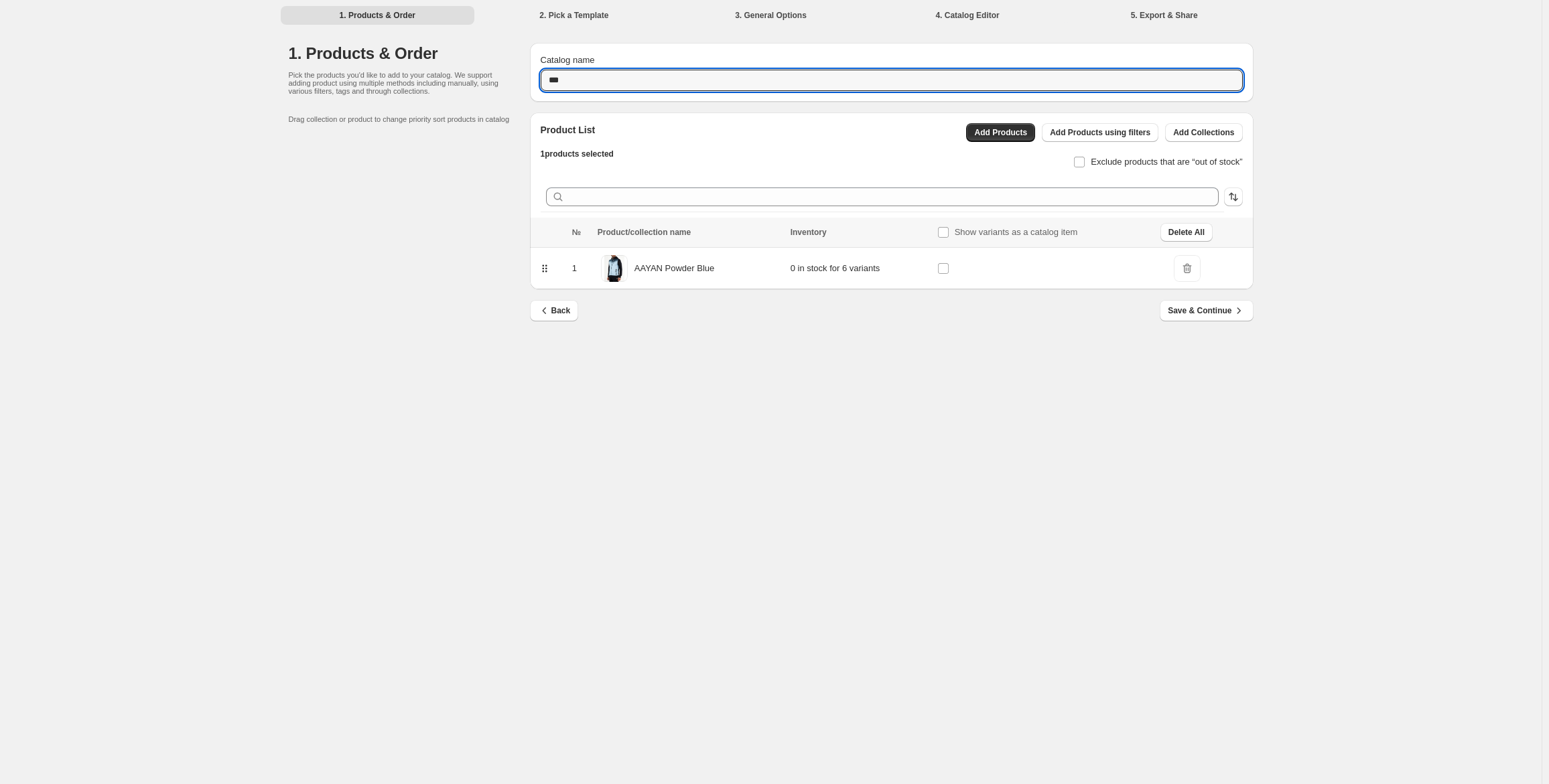
type input "***"
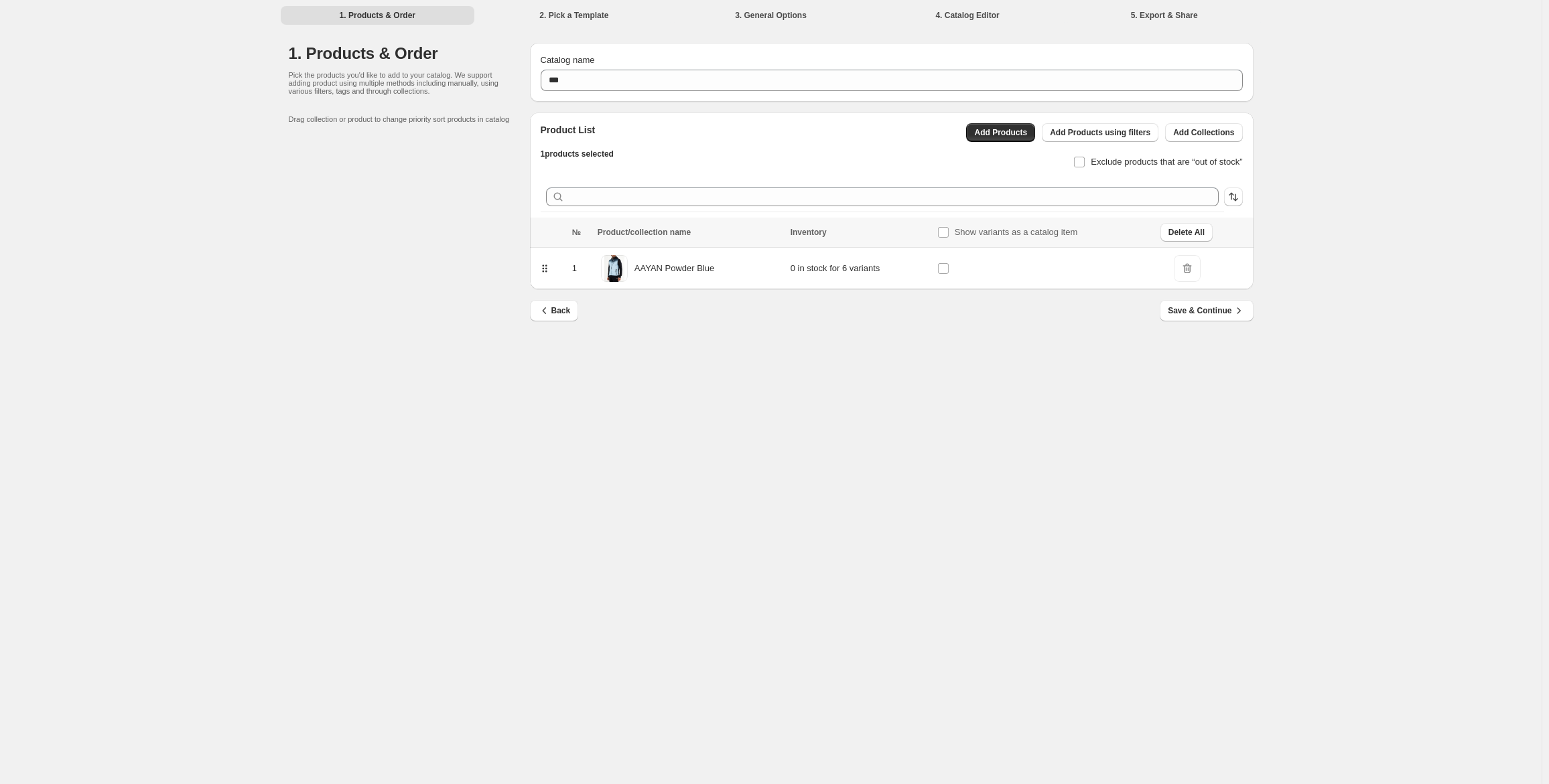
click at [1259, 304] on div "1. Products & Order Pick the products you'd like to add to your catalog. We sup…" at bounding box center [771, 186] width 997 height 314
click at [1245, 311] on icon "button" at bounding box center [1238, 310] width 13 height 13
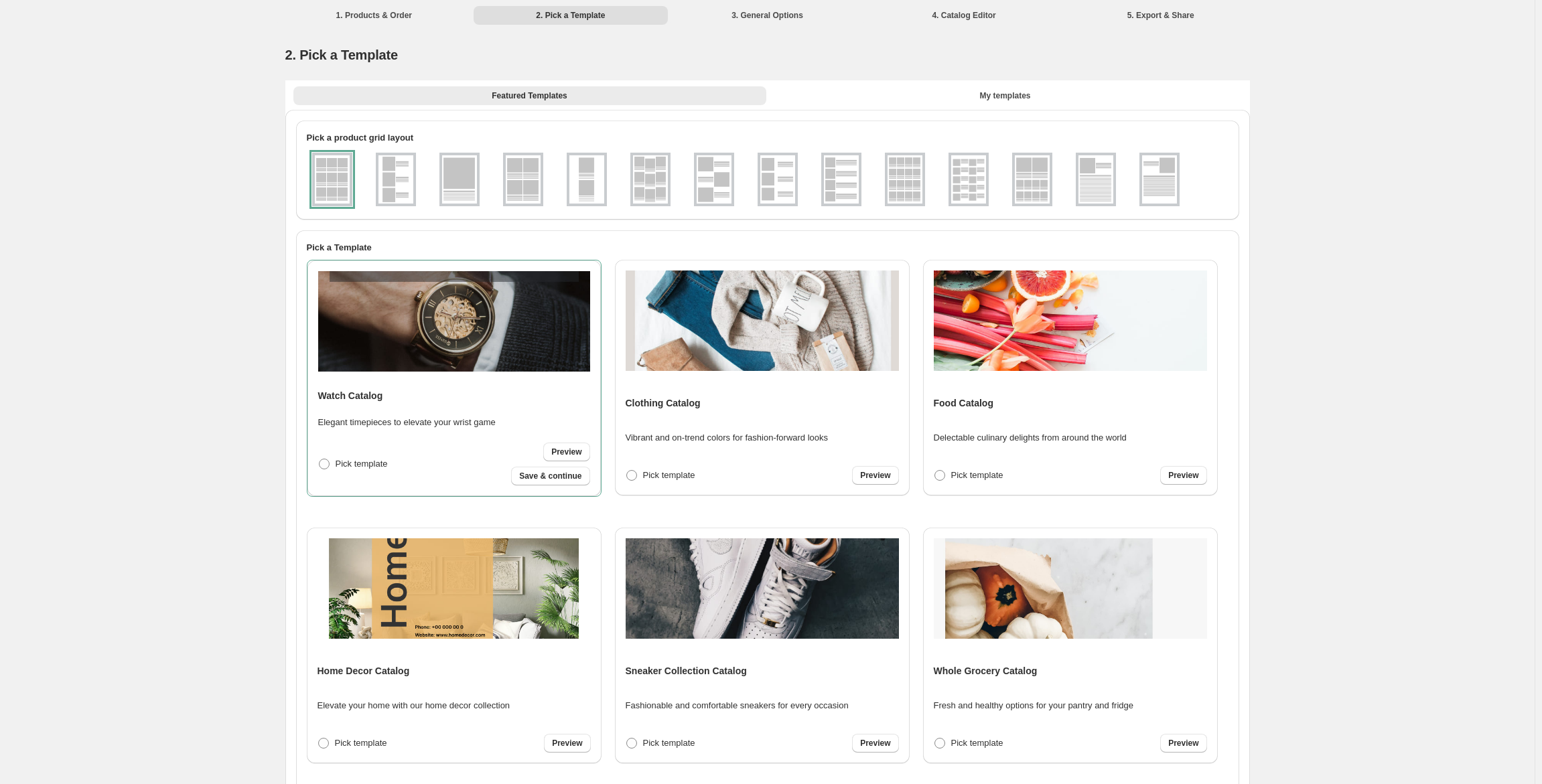
click at [839, 182] on img at bounding box center [842, 179] width 35 height 49
click at [829, 438] on p "Vibrant and on-trend colors for fashion-forward looks" at bounding box center [727, 437] width 203 height 13
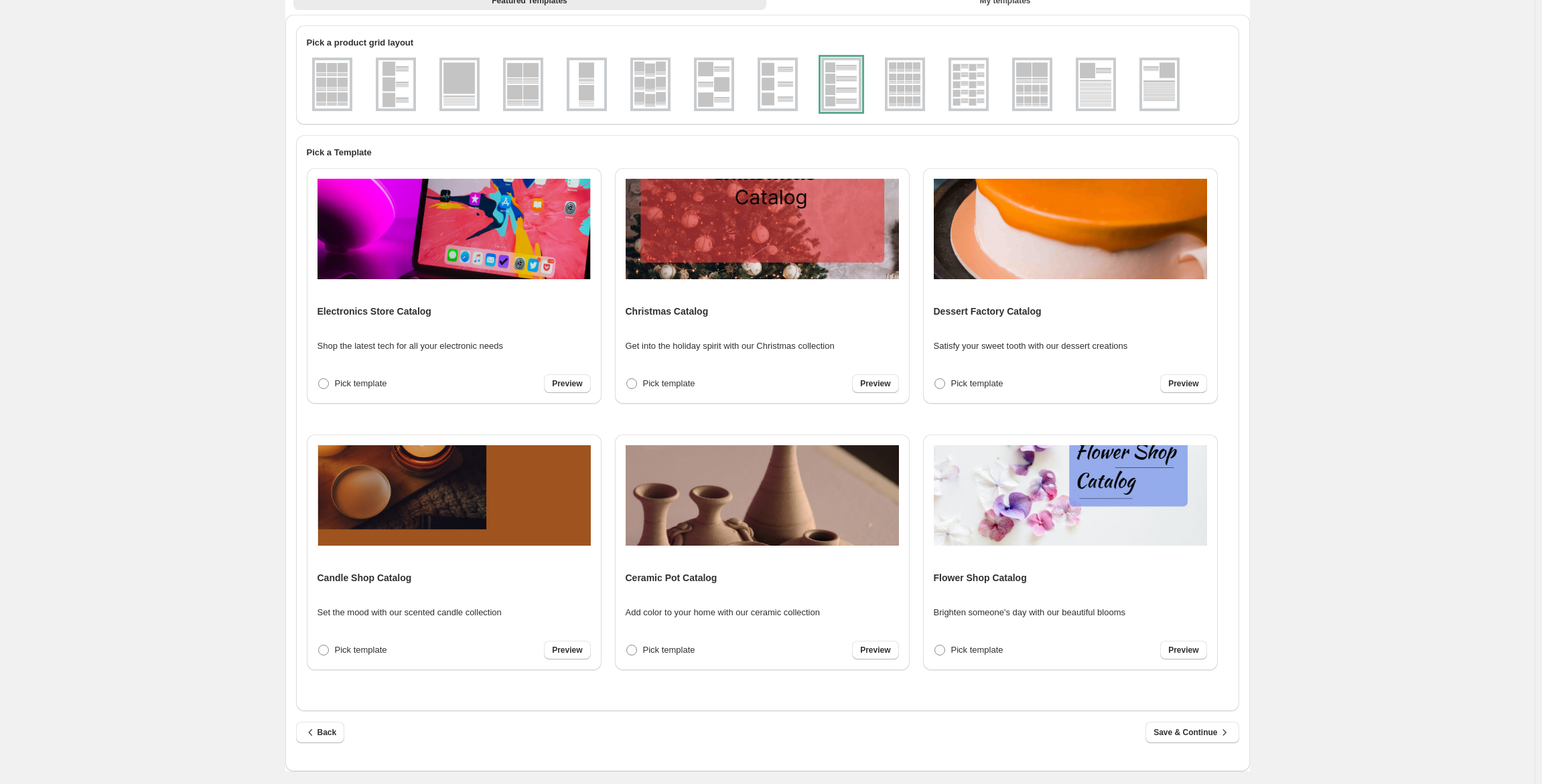
scroll to position [96, 0]
click at [1219, 729] on span "Save & Continue" at bounding box center [1192, 731] width 77 height 13
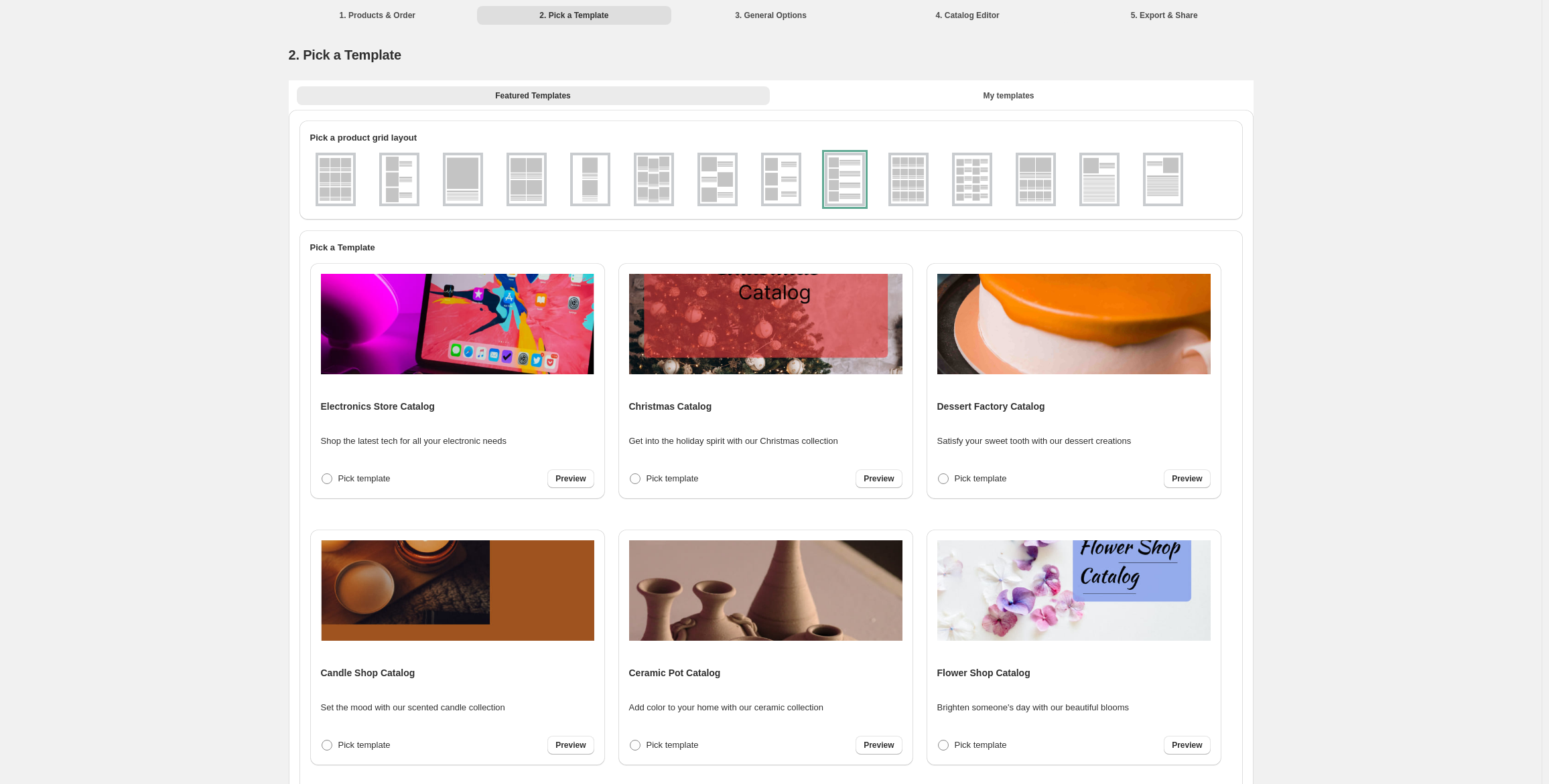
select select "**********"
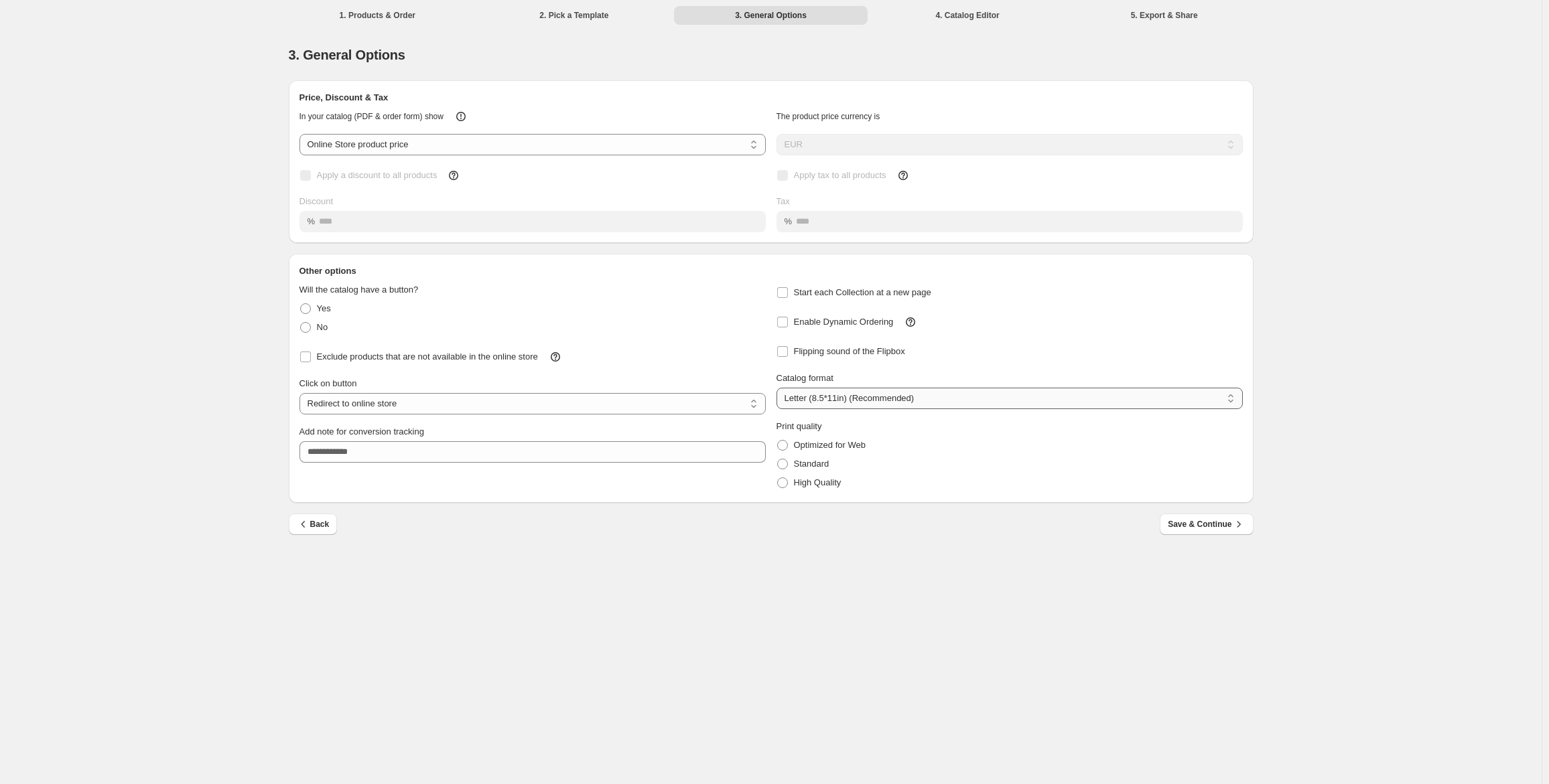
click at [818, 400] on select "**********" at bounding box center [1010, 398] width 466 height 22
click at [777, 388] on select "**********" at bounding box center [1010, 398] width 466 height 22
click at [843, 408] on select "**********" at bounding box center [1010, 398] width 466 height 22
select select "******"
click at [777, 388] on select "**********" at bounding box center [1010, 398] width 466 height 22
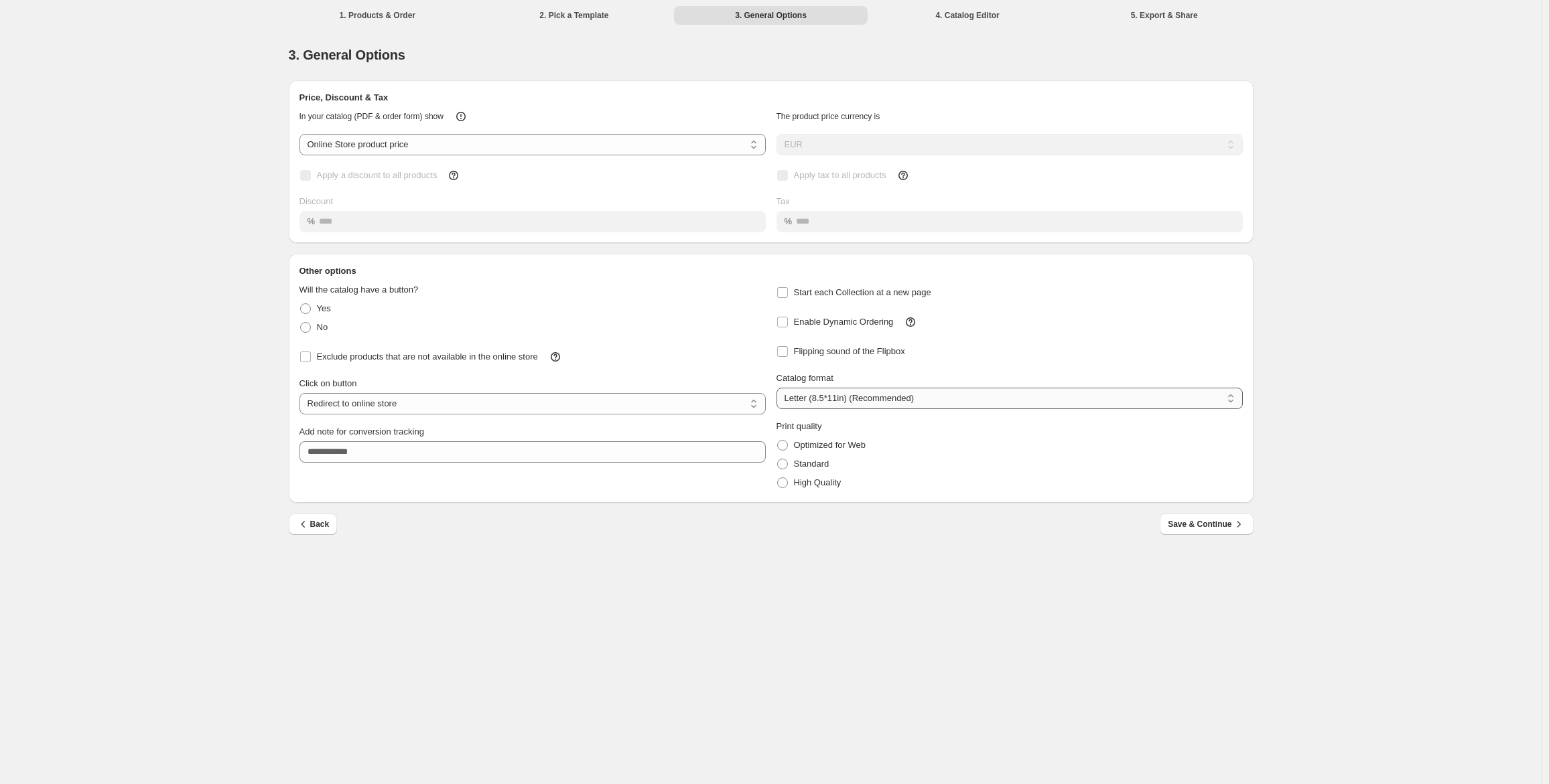
click at [830, 403] on select "**********" at bounding box center [1010, 398] width 466 height 22
click at [777, 388] on select "**********" at bounding box center [1010, 398] width 466 height 22
click at [309, 522] on icon "button" at bounding box center [303, 523] width 13 height 13
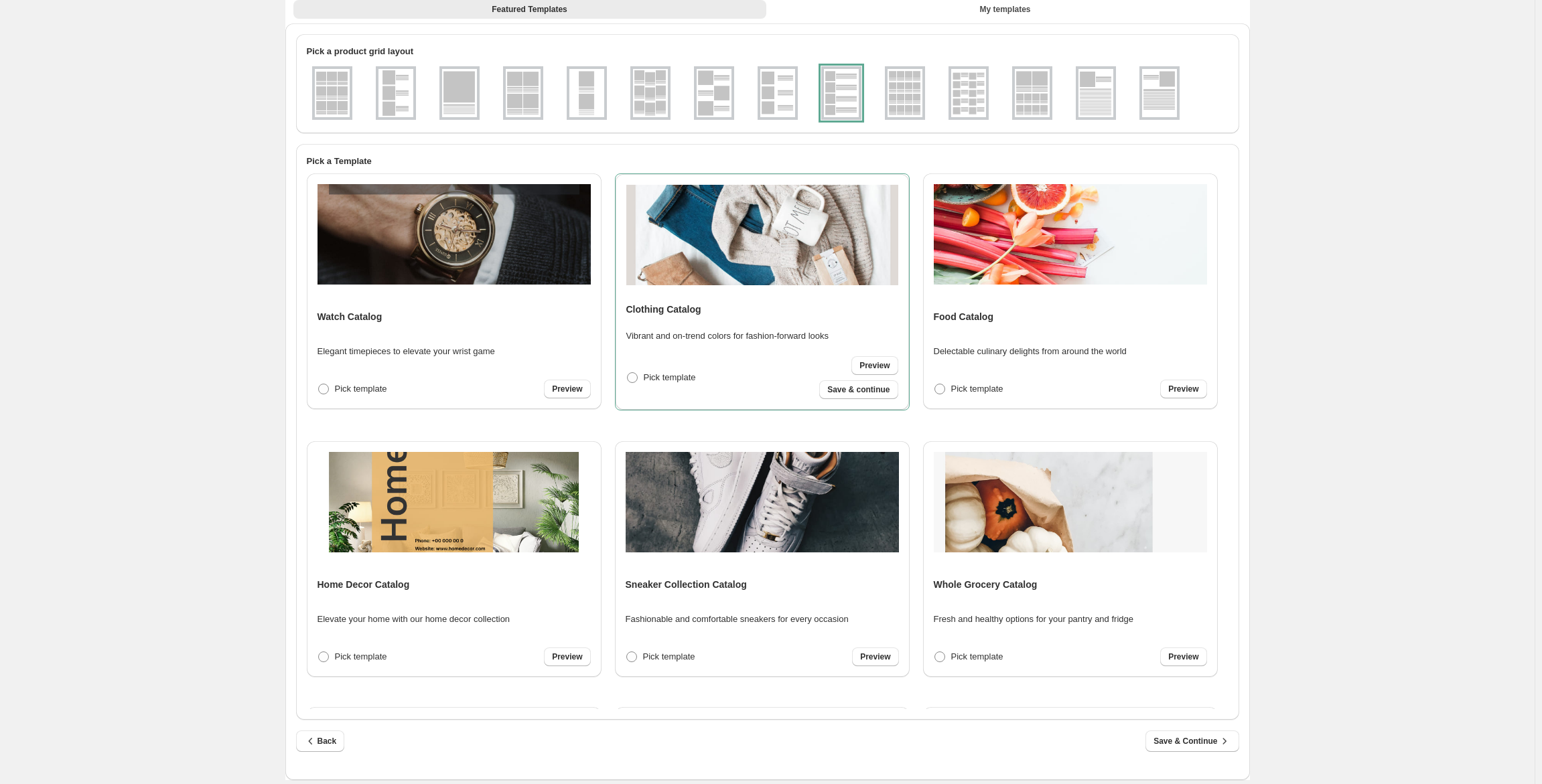
scroll to position [96, 0]
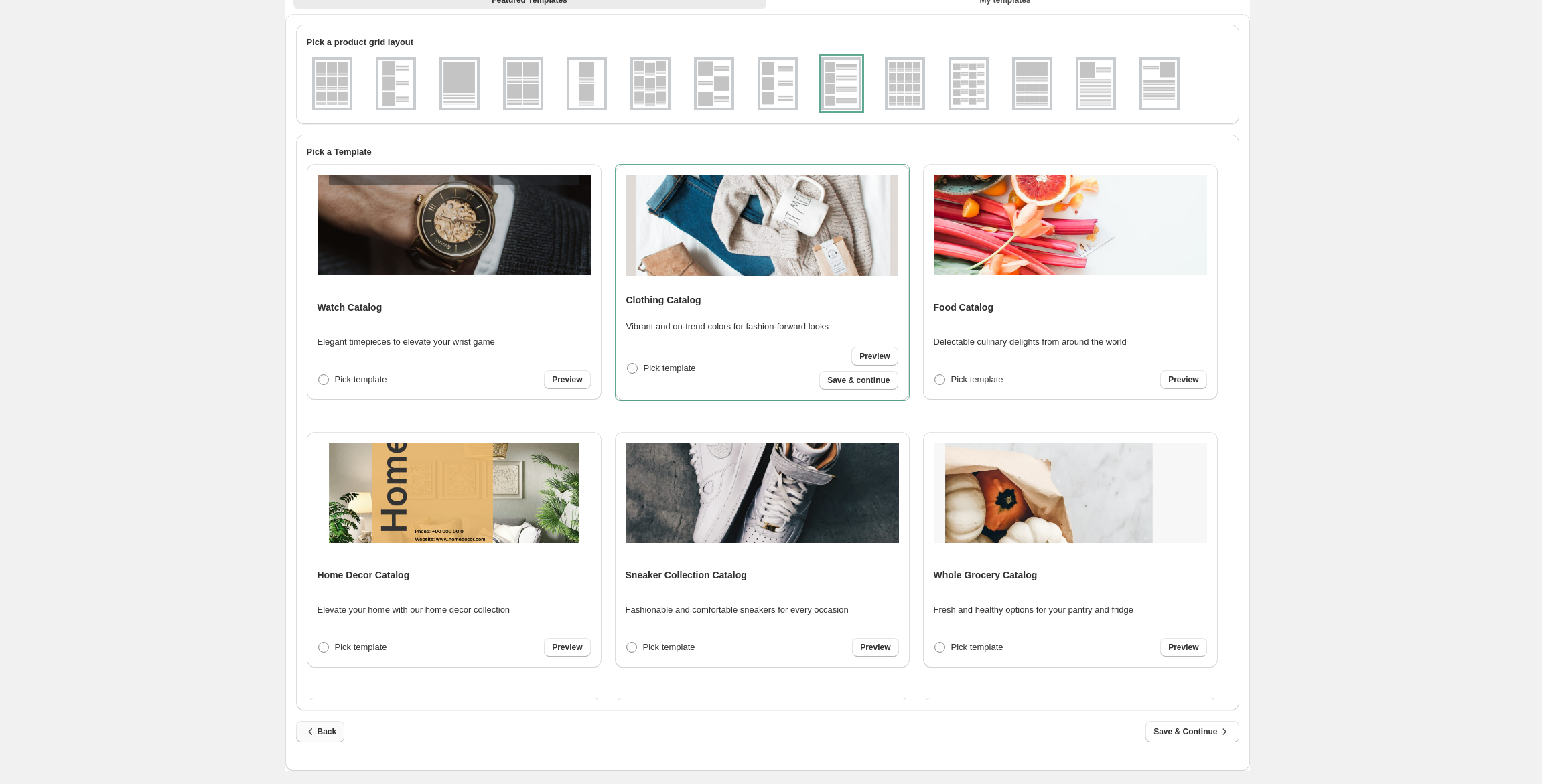
click at [317, 735] on icon "button" at bounding box center [310, 731] width 13 height 13
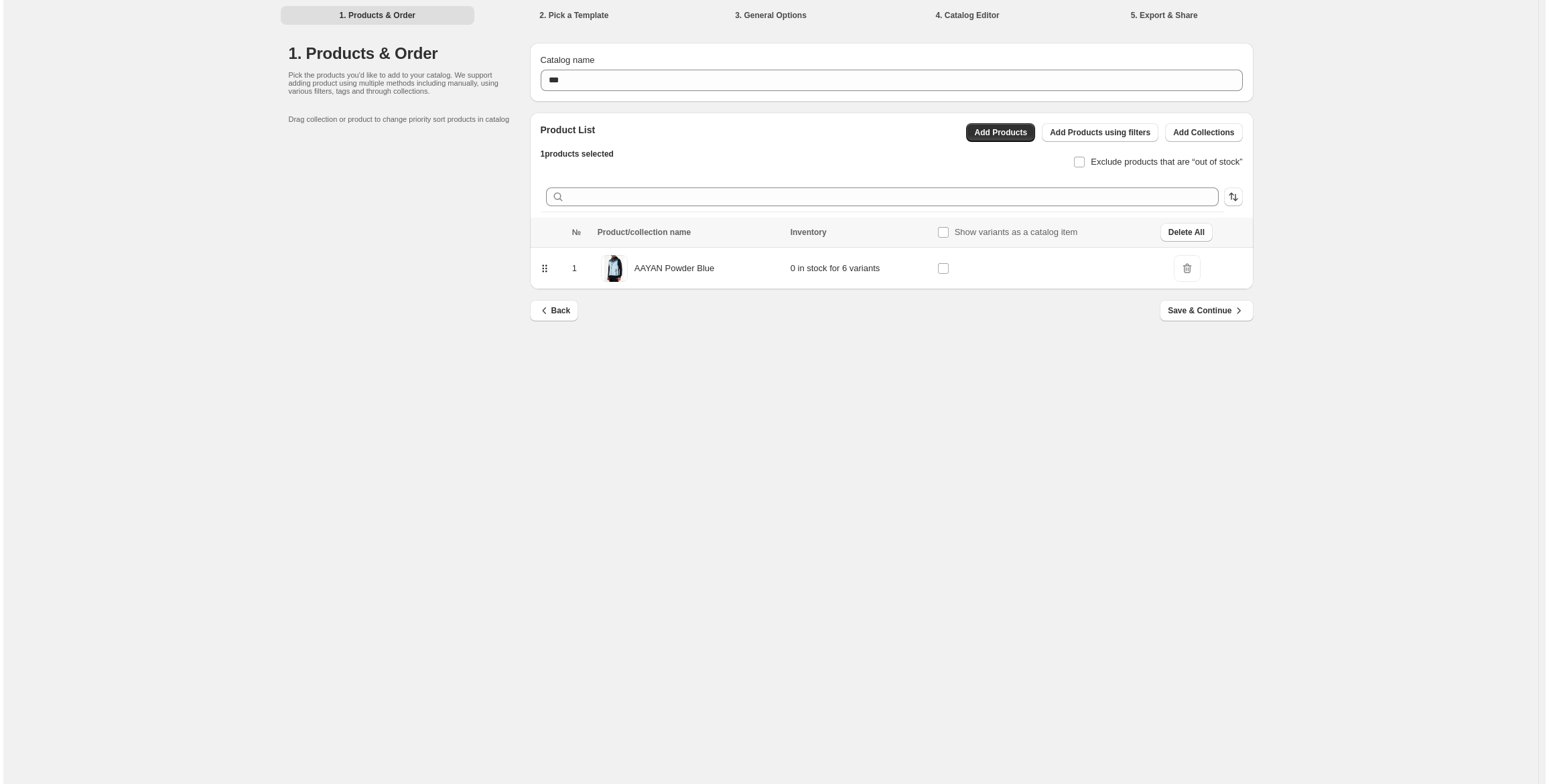
scroll to position [0, 0]
click at [548, 317] on button "Back" at bounding box center [554, 310] width 49 height 22
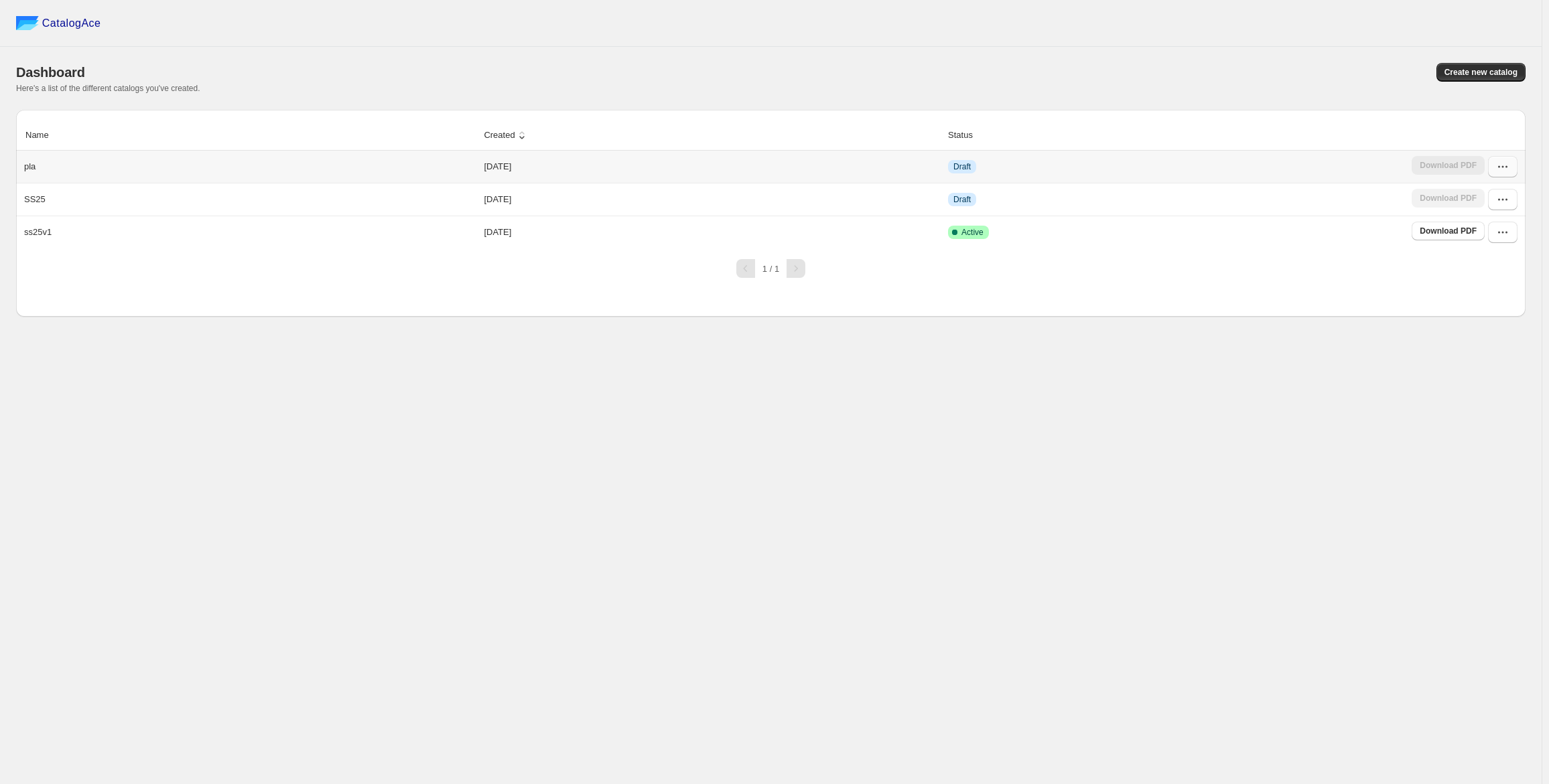
click at [1501, 164] on icon "button" at bounding box center [1502, 166] width 13 height 13
click at [1495, 304] on span "Delete" at bounding box center [1495, 310] width 69 height 13
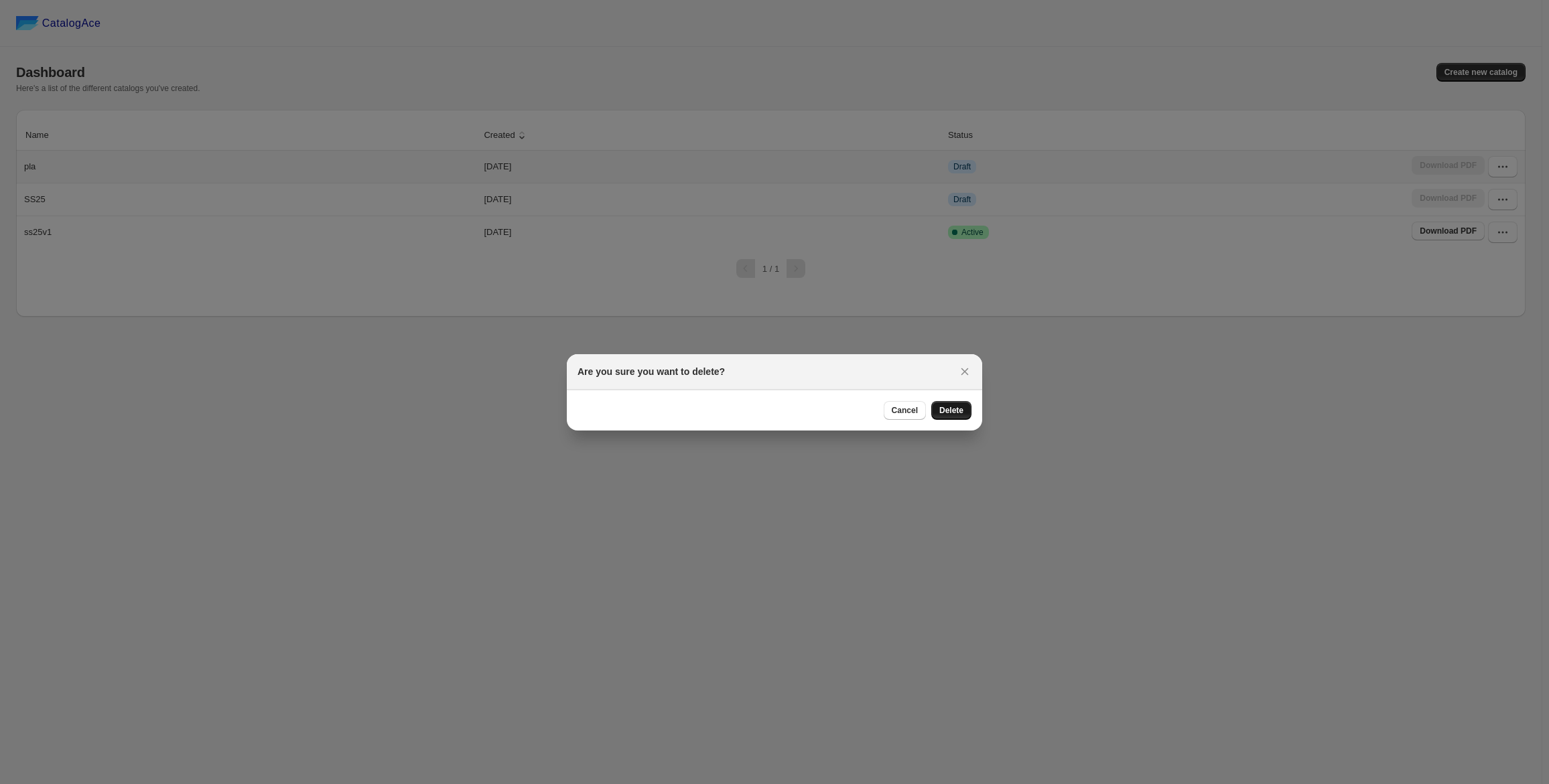
click at [942, 409] on span "Delete" at bounding box center [952, 411] width 24 height 10
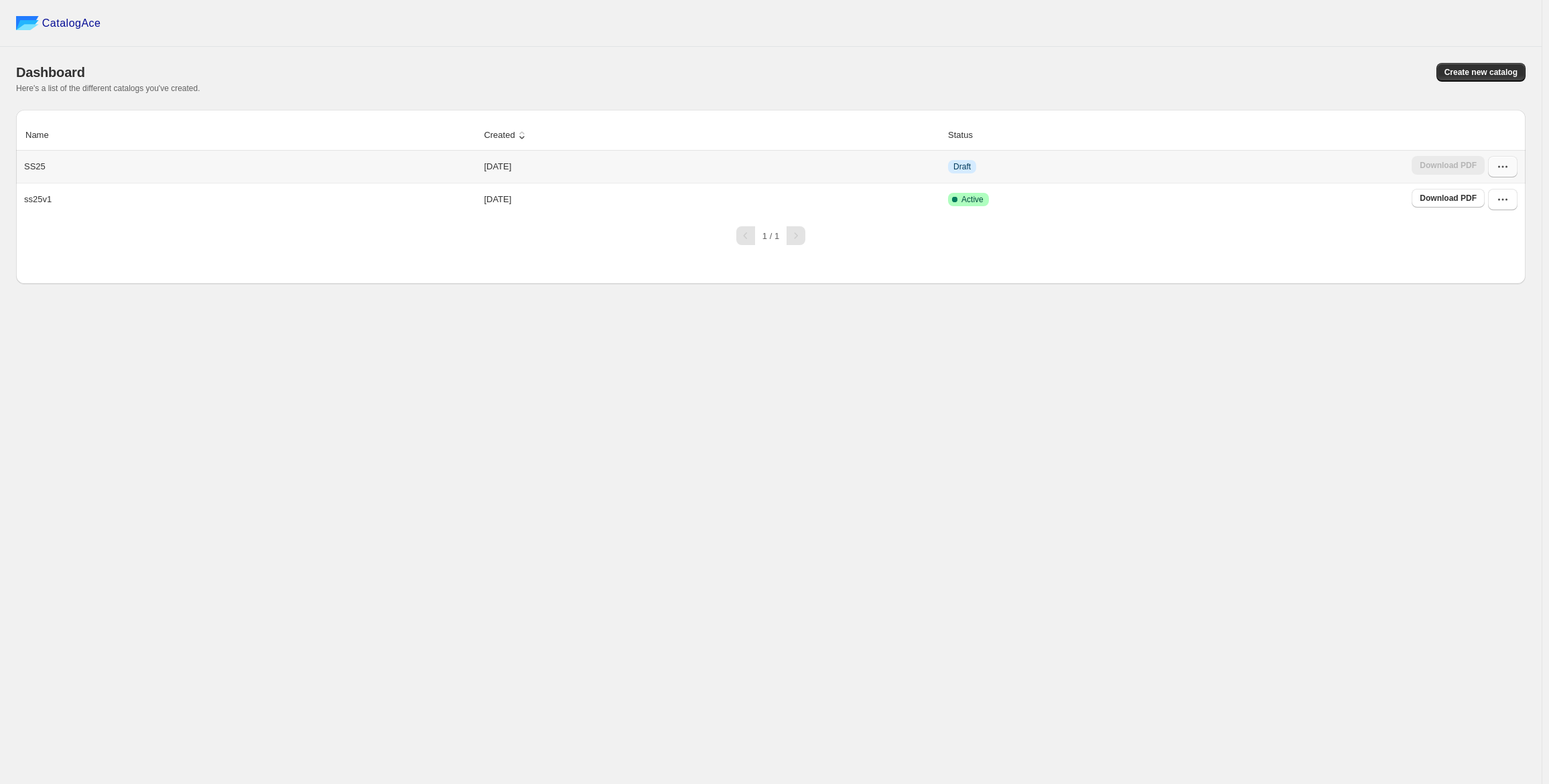
click at [1501, 165] on icon "button" at bounding box center [1502, 166] width 13 height 13
click at [1487, 262] on span "Edit" at bounding box center [1495, 264] width 69 height 13
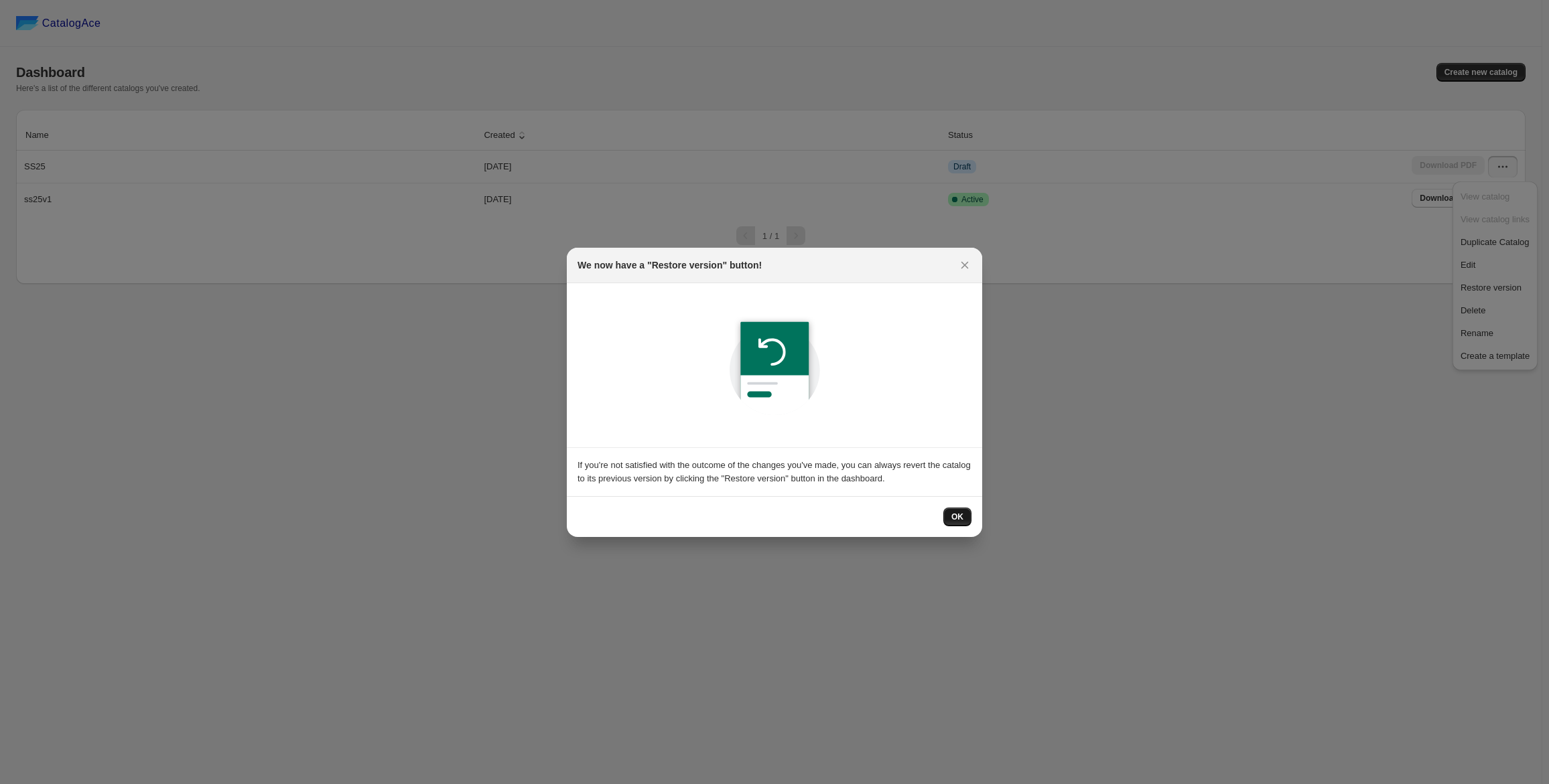
click at [957, 523] on button "OK" at bounding box center [957, 517] width 28 height 19
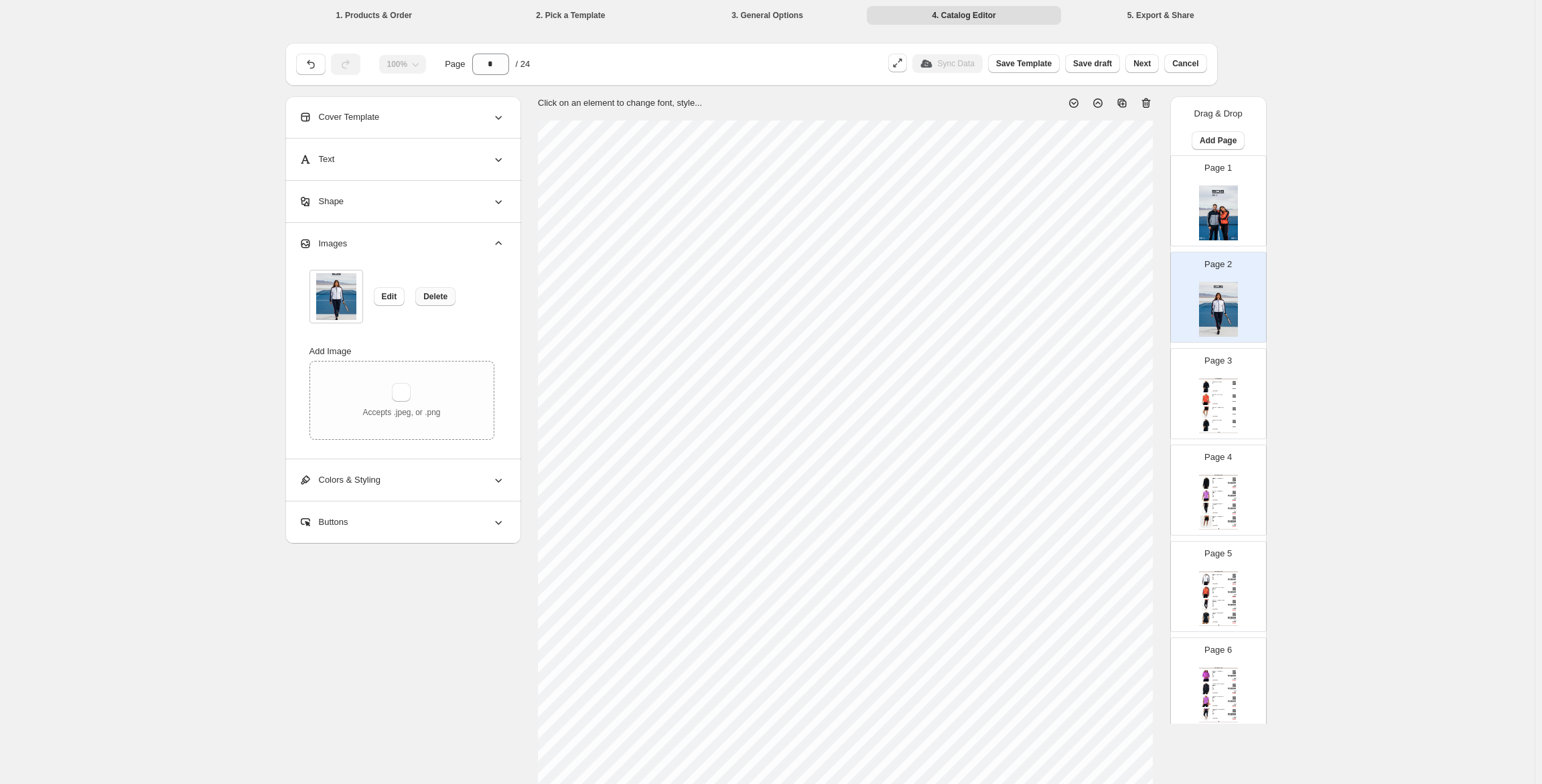
click at [433, 301] on span "Delete" at bounding box center [435, 296] width 24 height 10
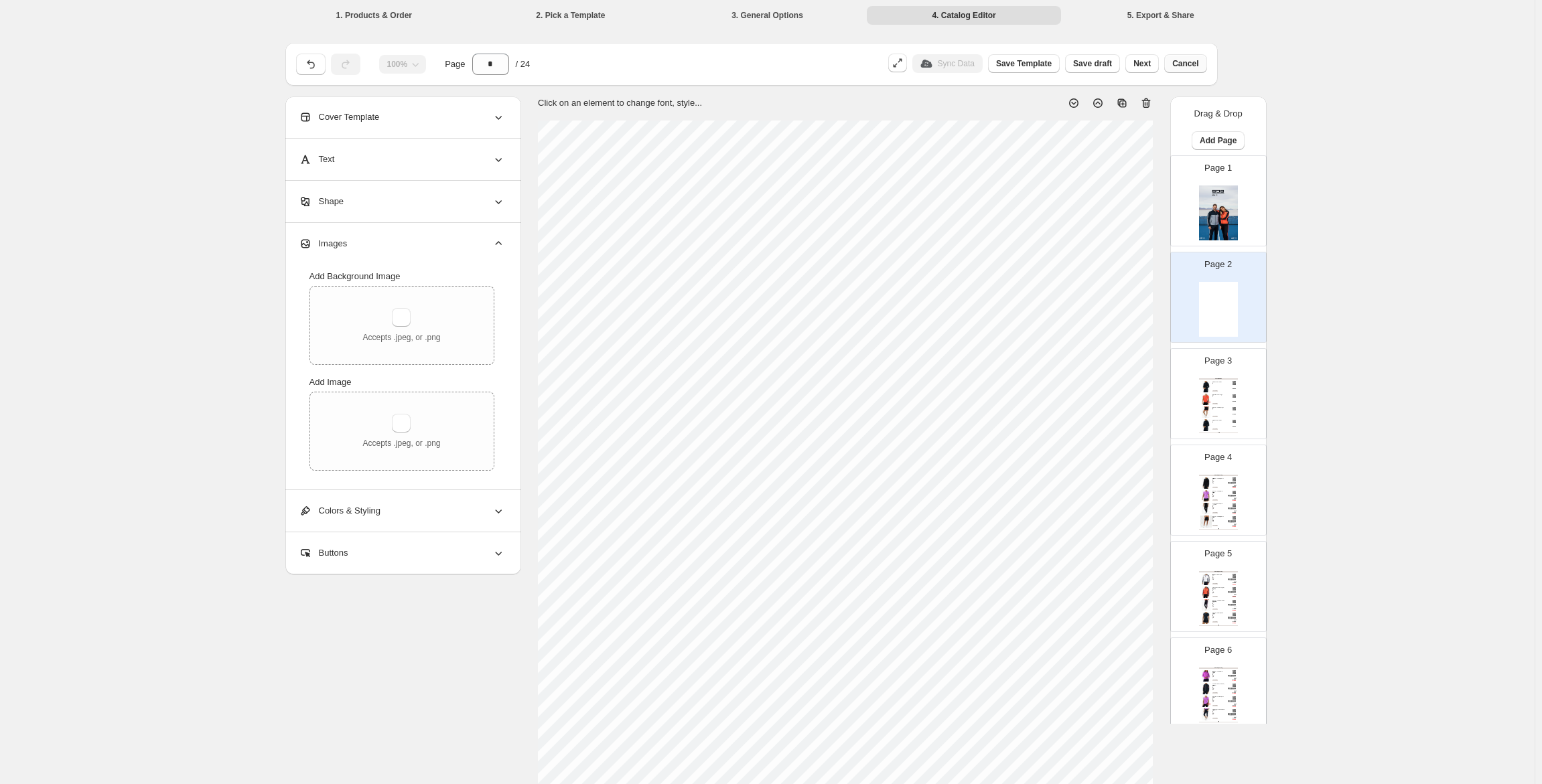
click at [1177, 68] on span "Cancel" at bounding box center [1186, 63] width 26 height 10
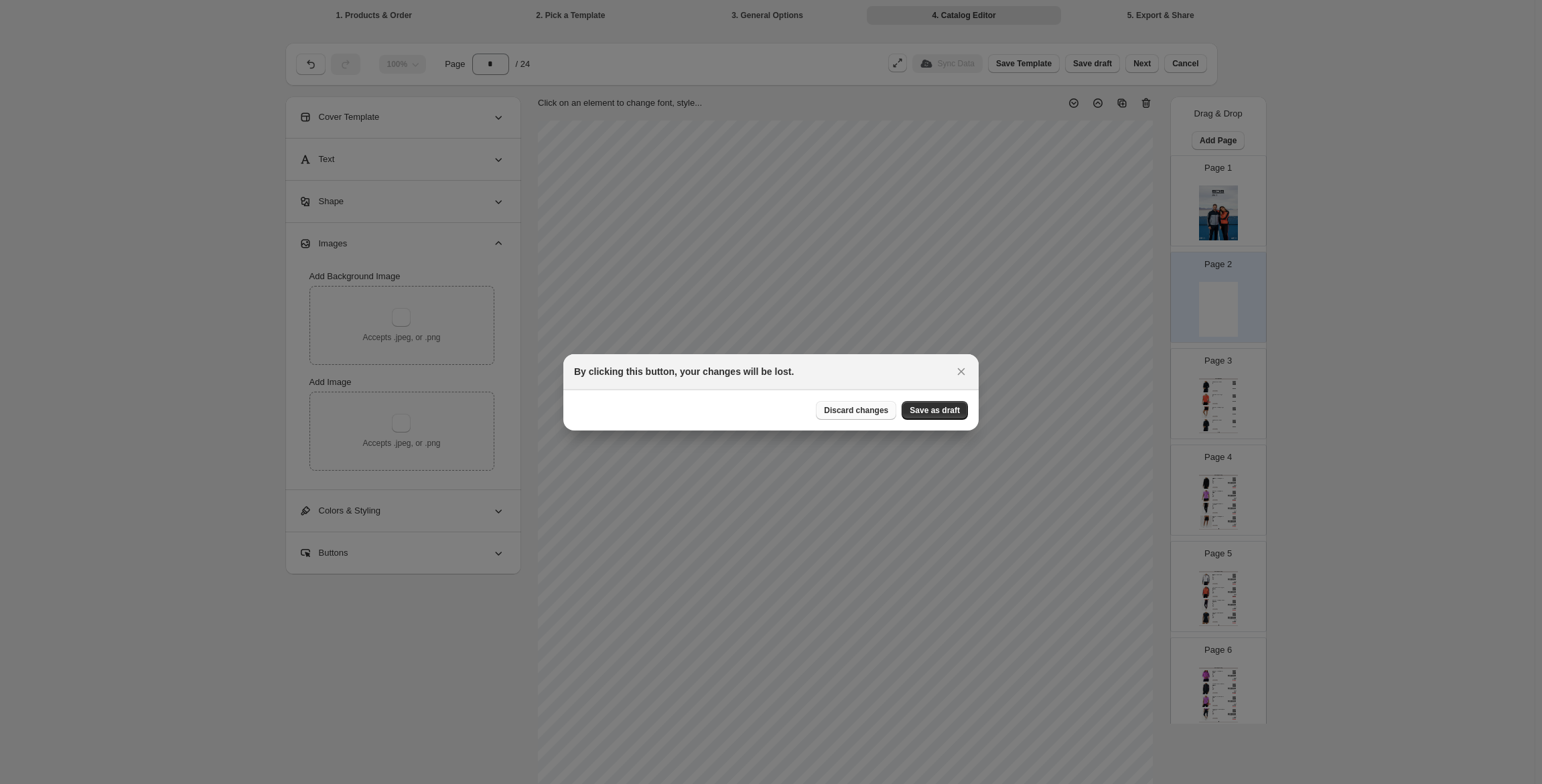
click at [875, 409] on span "Discard changes" at bounding box center [856, 411] width 64 height 10
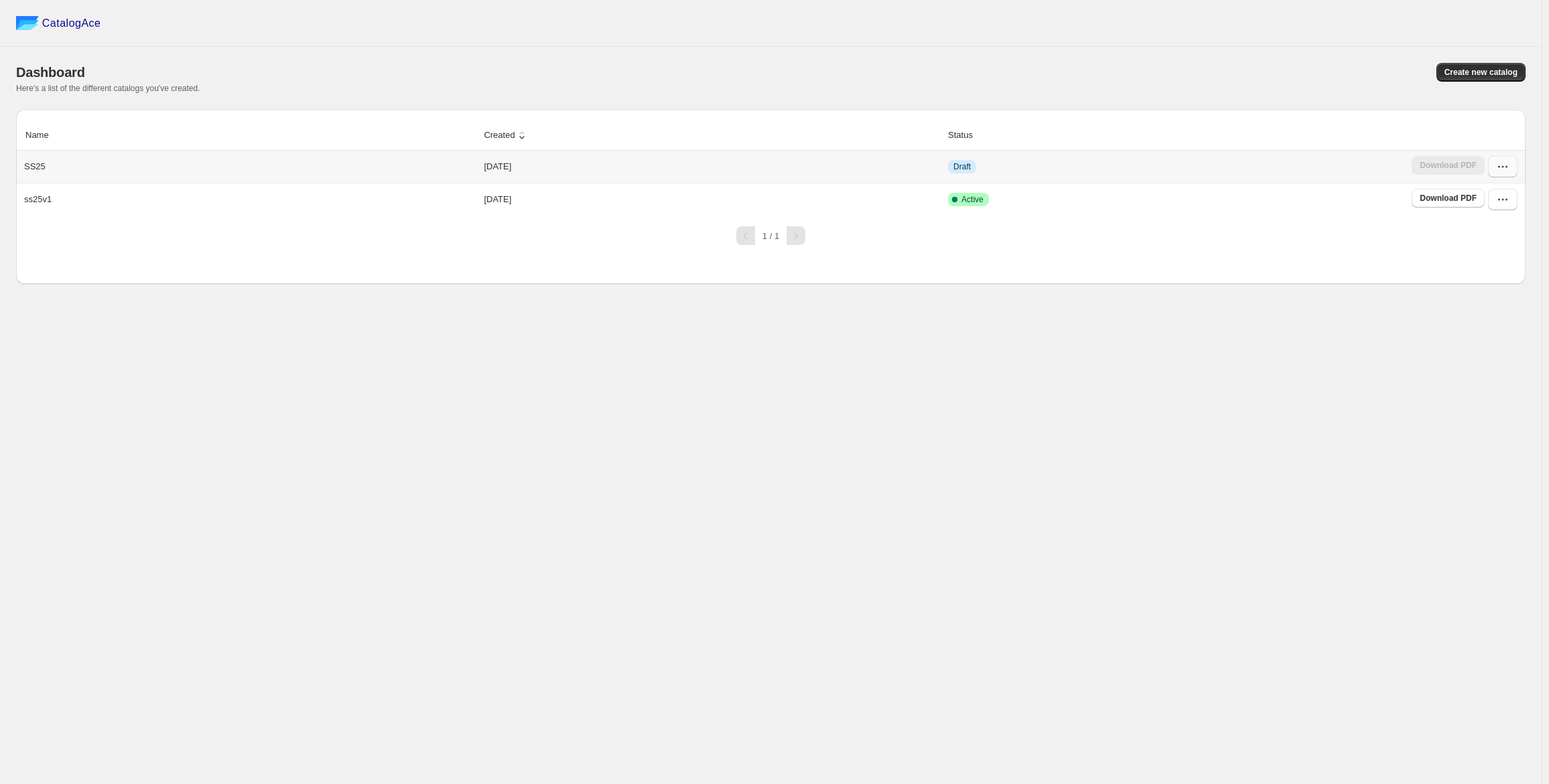
click at [1500, 165] on icon "button" at bounding box center [1502, 166] width 13 height 13
click at [1485, 260] on span "Edit" at bounding box center [1495, 264] width 69 height 13
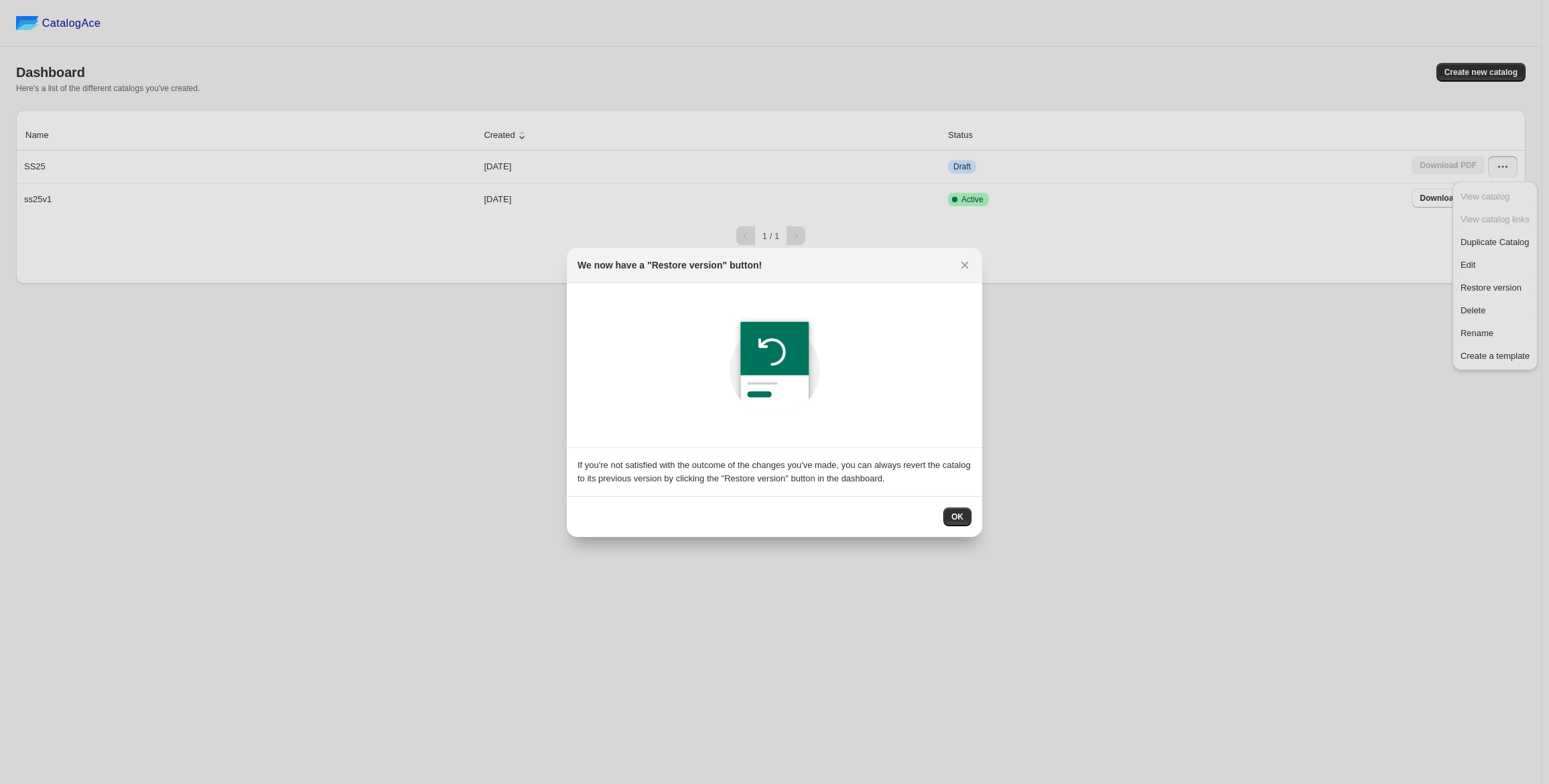
click at [962, 516] on span "OK" at bounding box center [958, 516] width 12 height 10
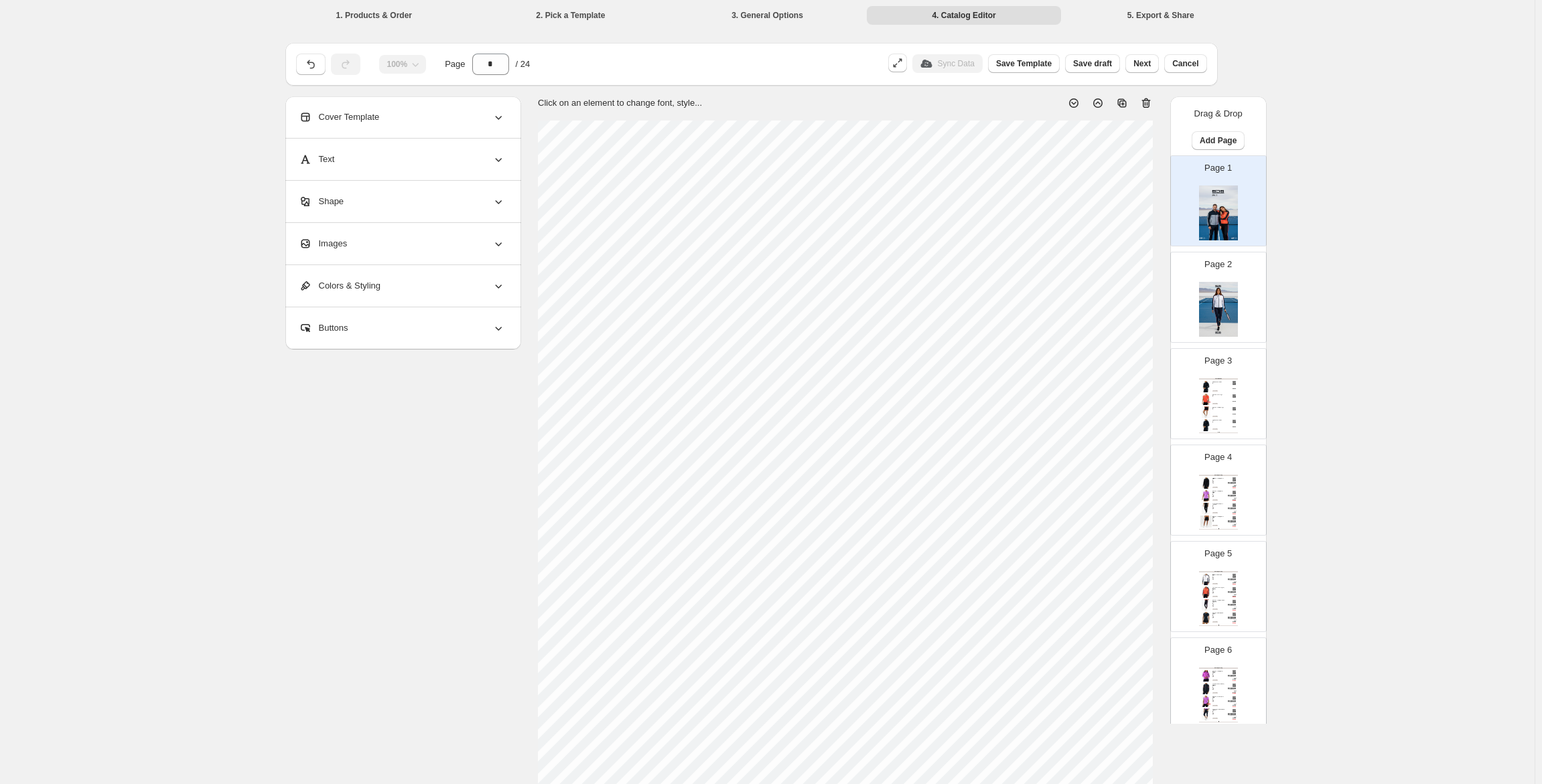
click at [1215, 316] on img at bounding box center [1218, 308] width 39 height 55
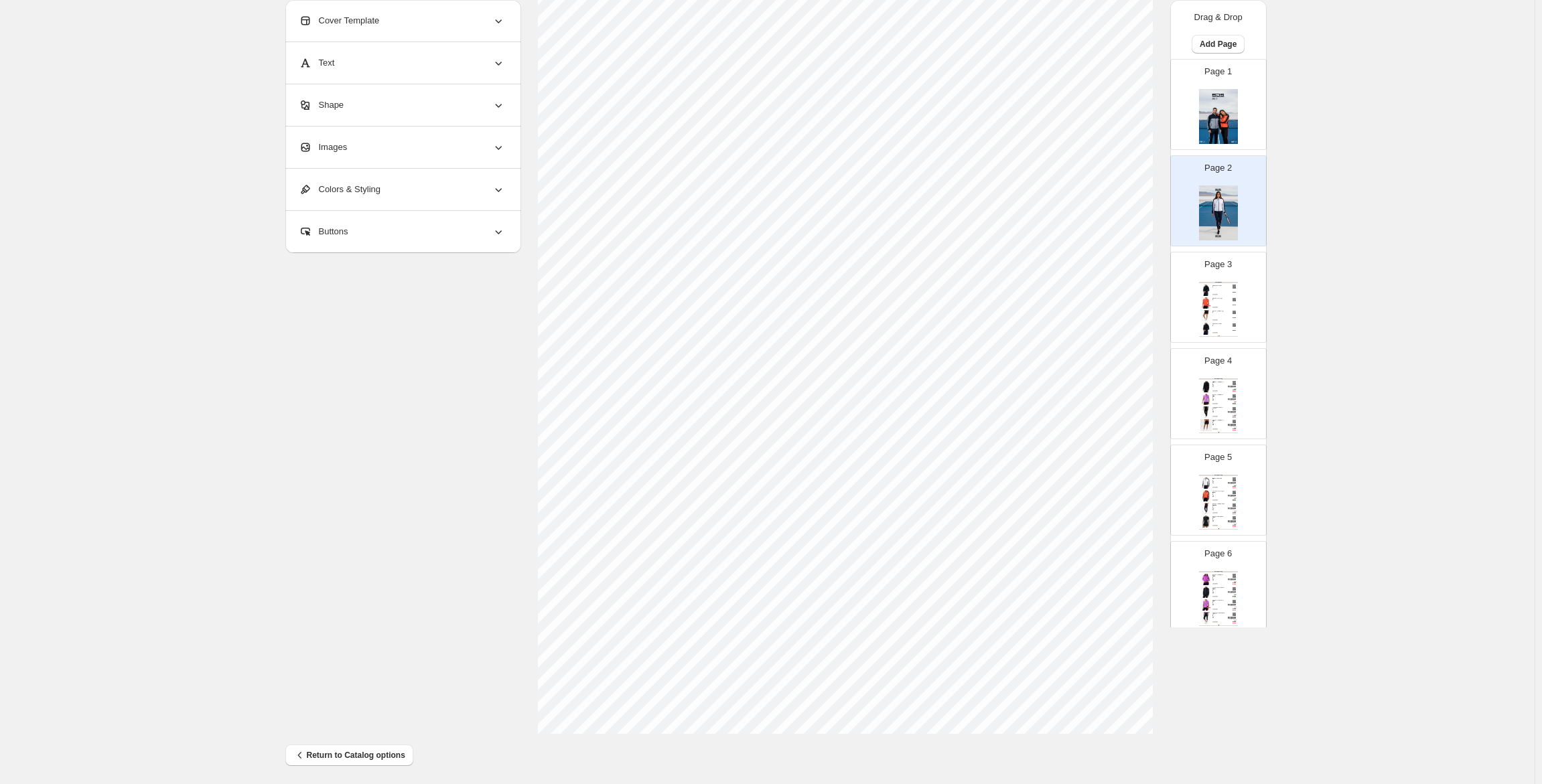
scroll to position [187, 0]
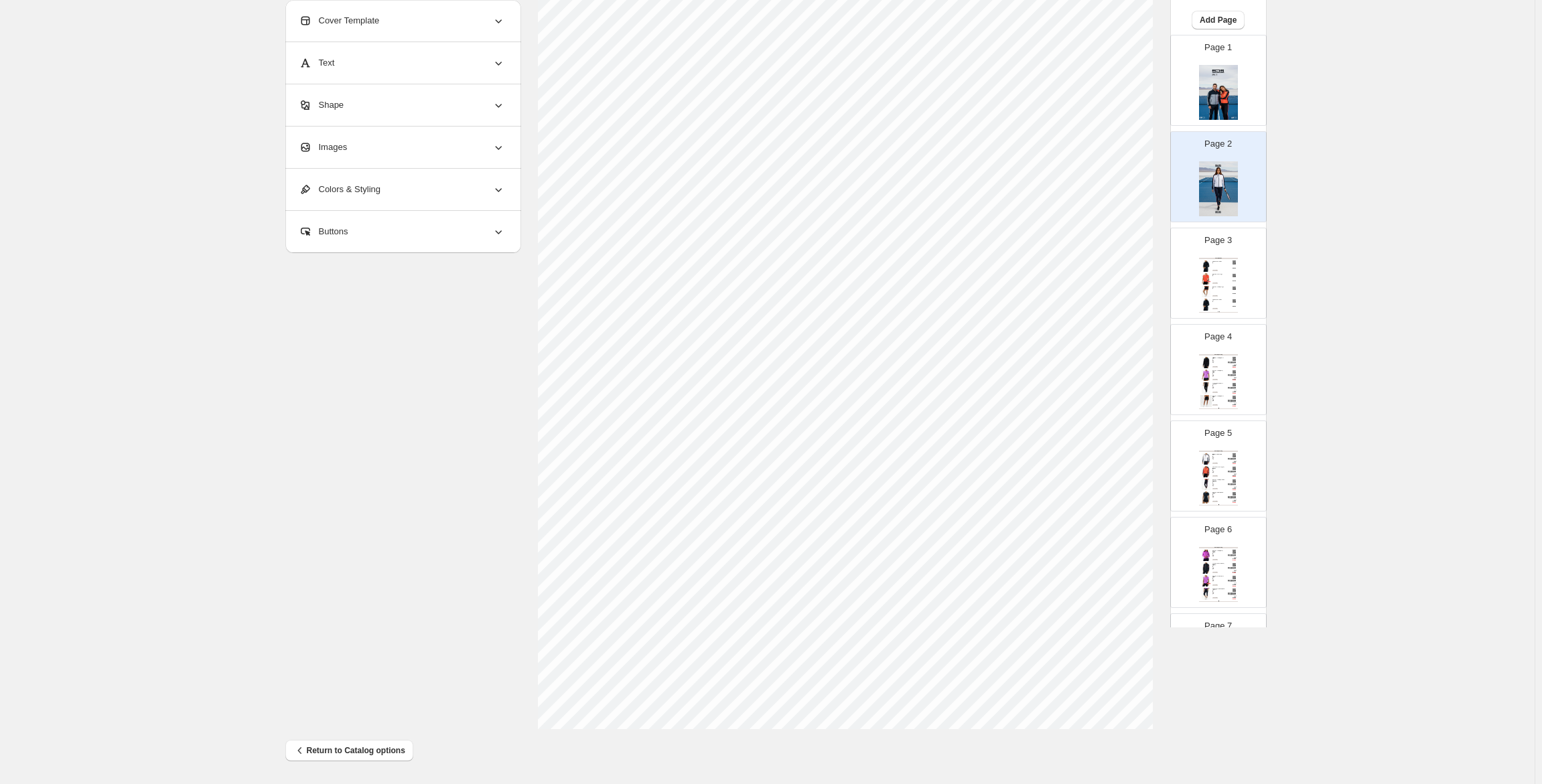
click at [1217, 293] on div "Tennis | Women FEDERICA Dark Blue XS, S, M, L, XL, 2XL Blauw SKU: 8717761992797…" at bounding box center [1218, 285] width 39 height 55
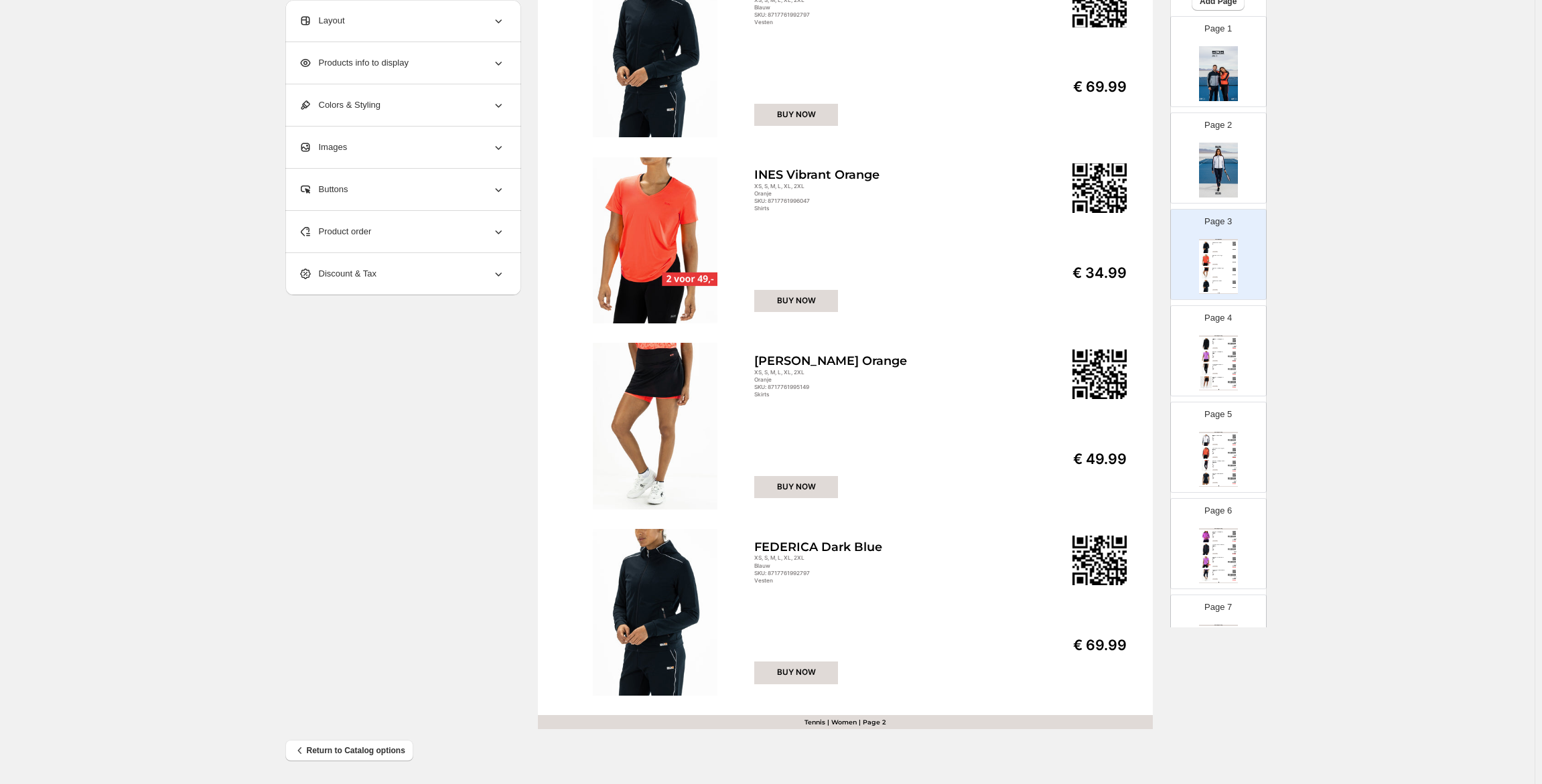
scroll to position [0, 0]
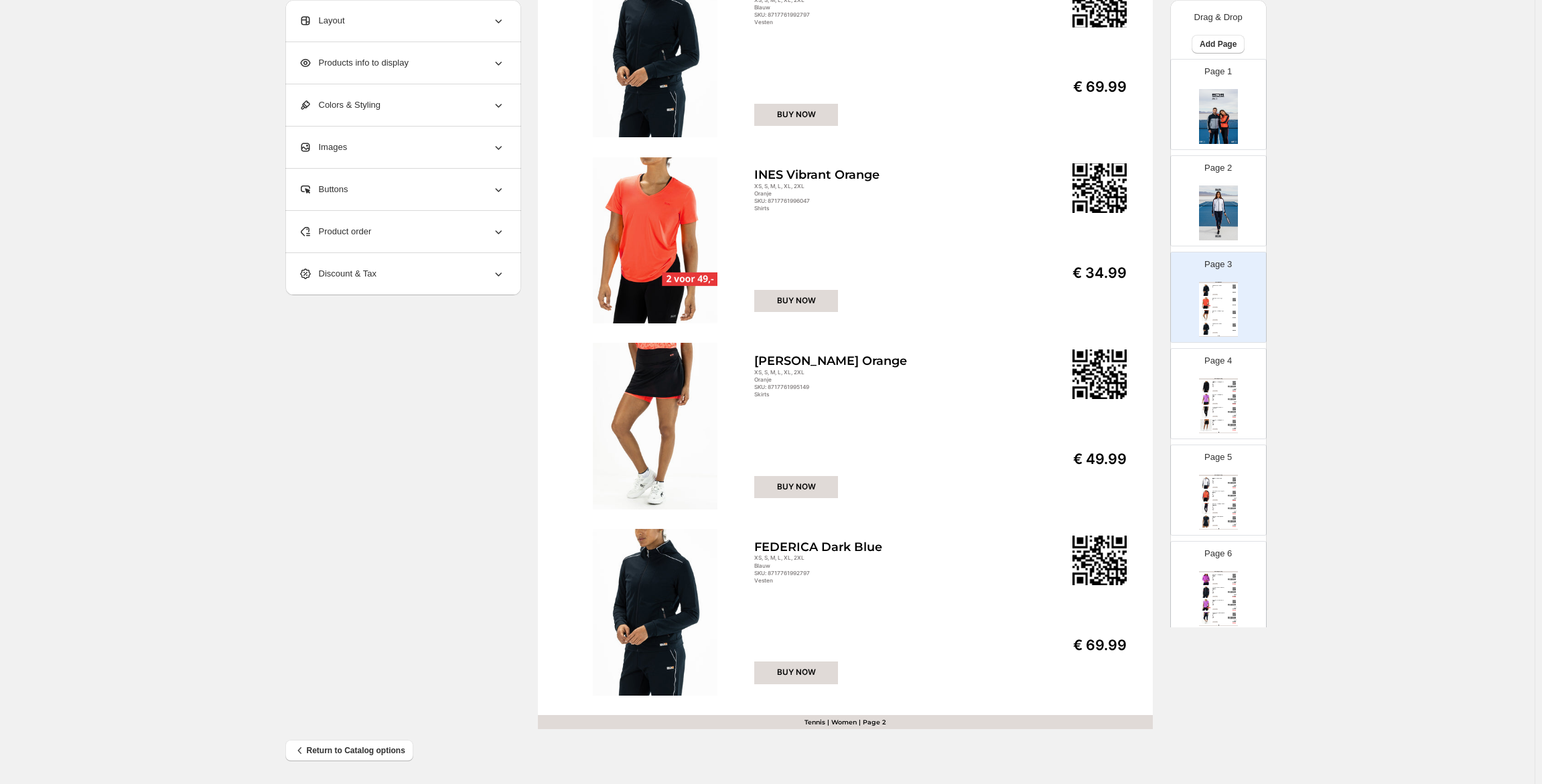
click at [1220, 125] on img at bounding box center [1218, 116] width 39 height 55
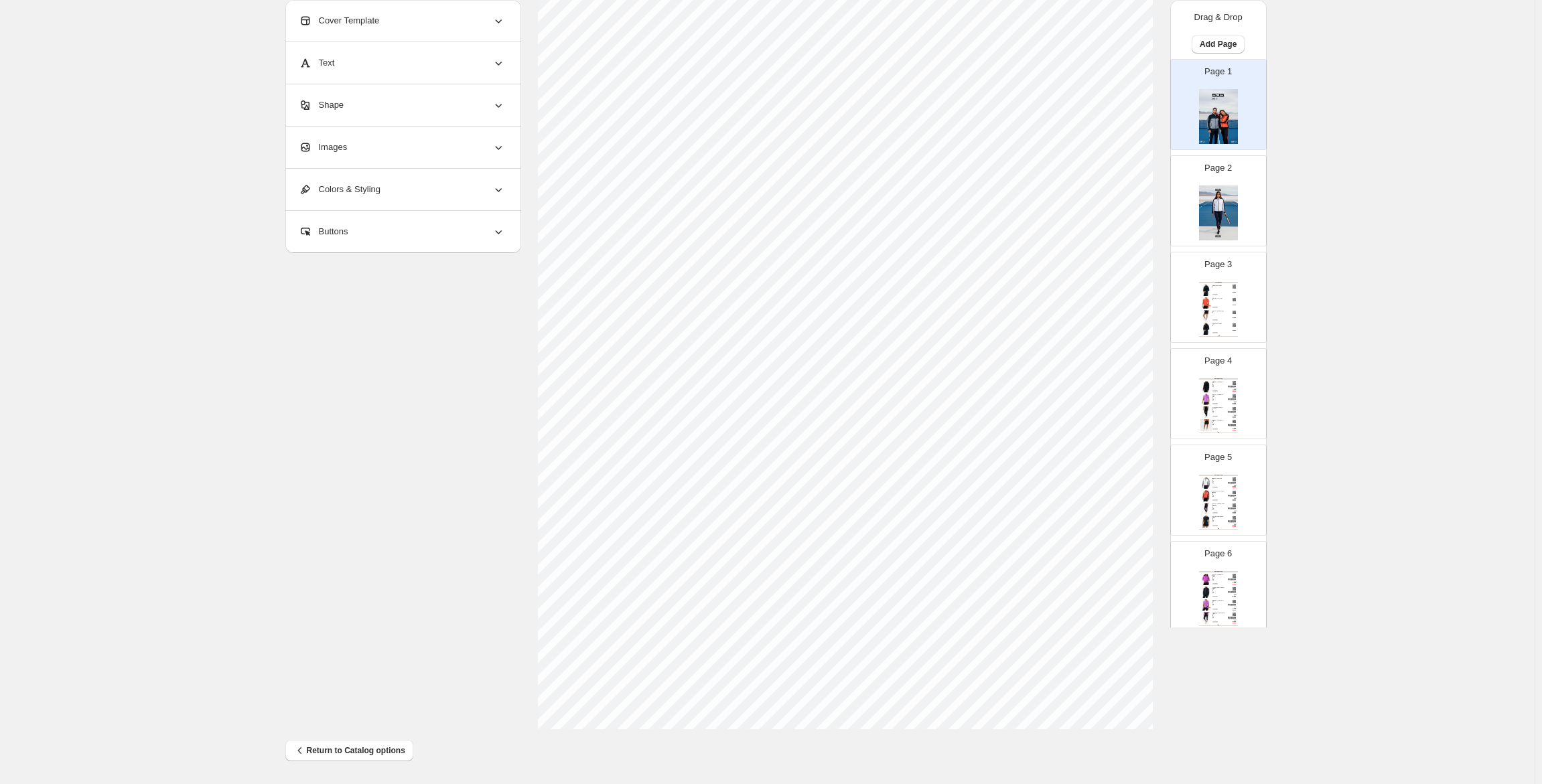
click at [1213, 216] on img at bounding box center [1218, 212] width 39 height 55
click at [1228, 295] on div "Tennis | Women FEDERICA Dark Blue XS, S, M, L, XL, 2XL Blauw SKU: 8717761992797…" at bounding box center [1218, 308] width 39 height 55
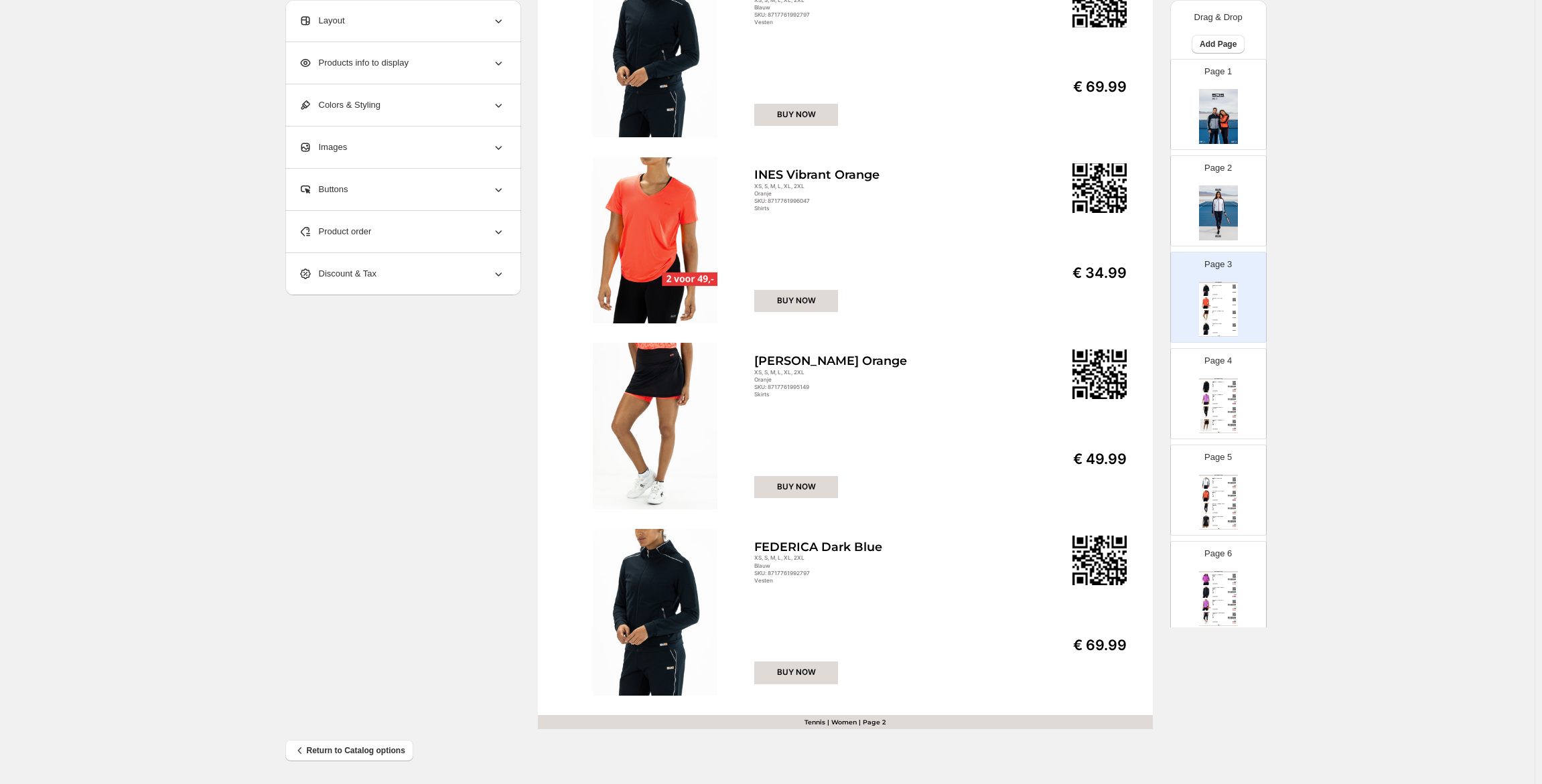
click at [1228, 392] on div "€ 69.99" at bounding box center [1232, 392] width 8 height 2
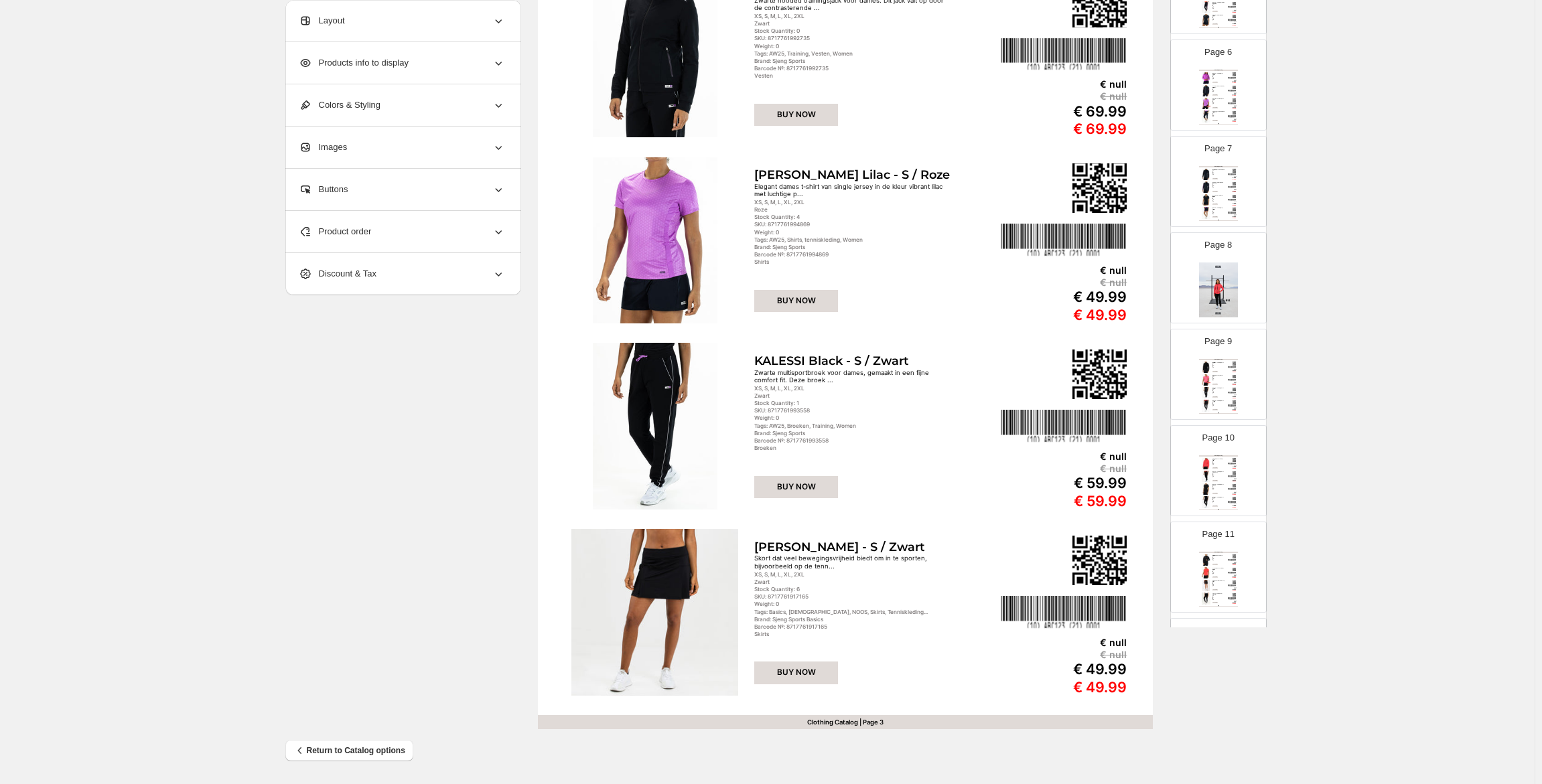
scroll to position [469, 0]
click at [1220, 327] on img at bounding box center [1218, 322] width 39 height 55
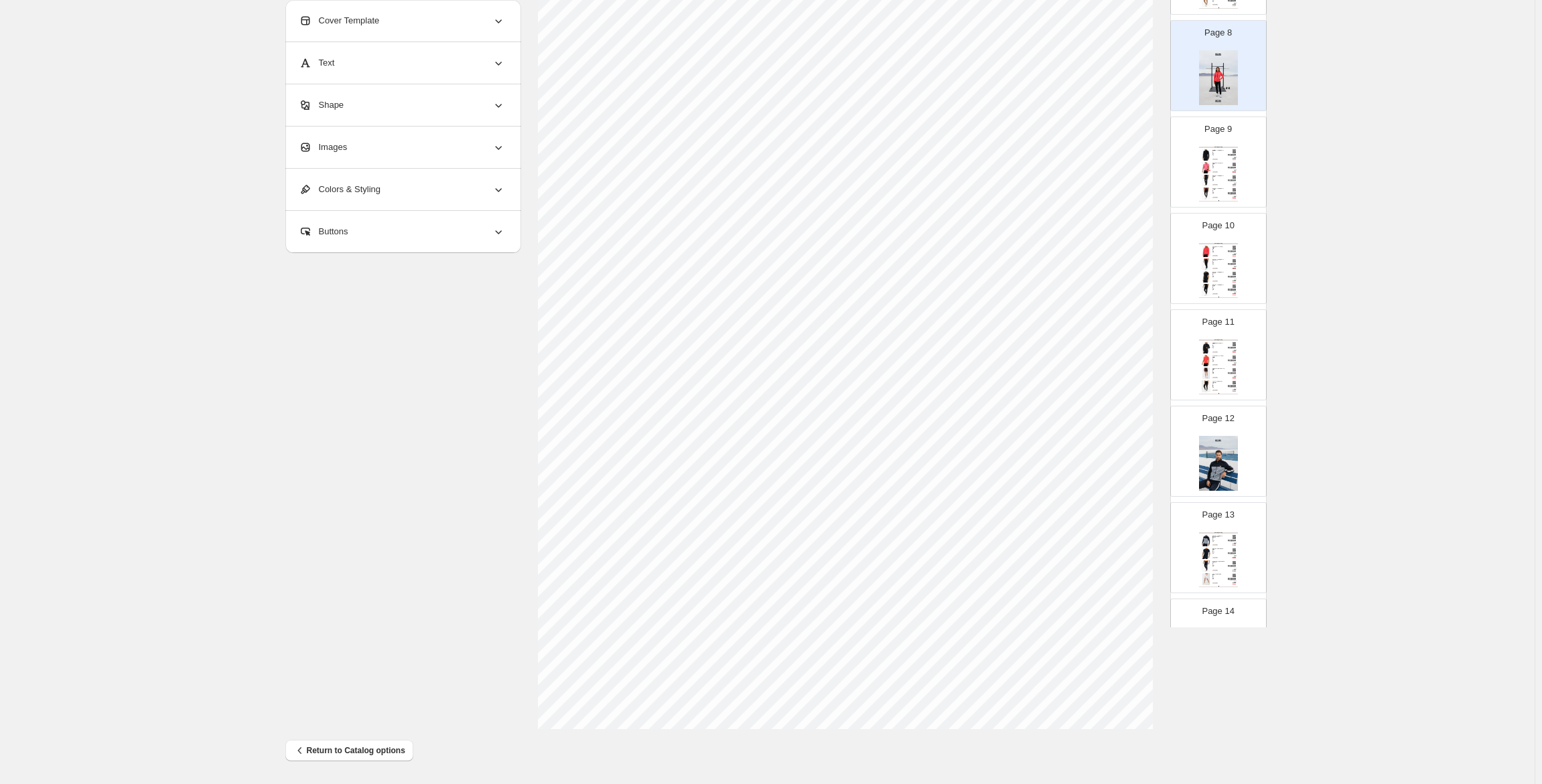
scroll to position [736, 0]
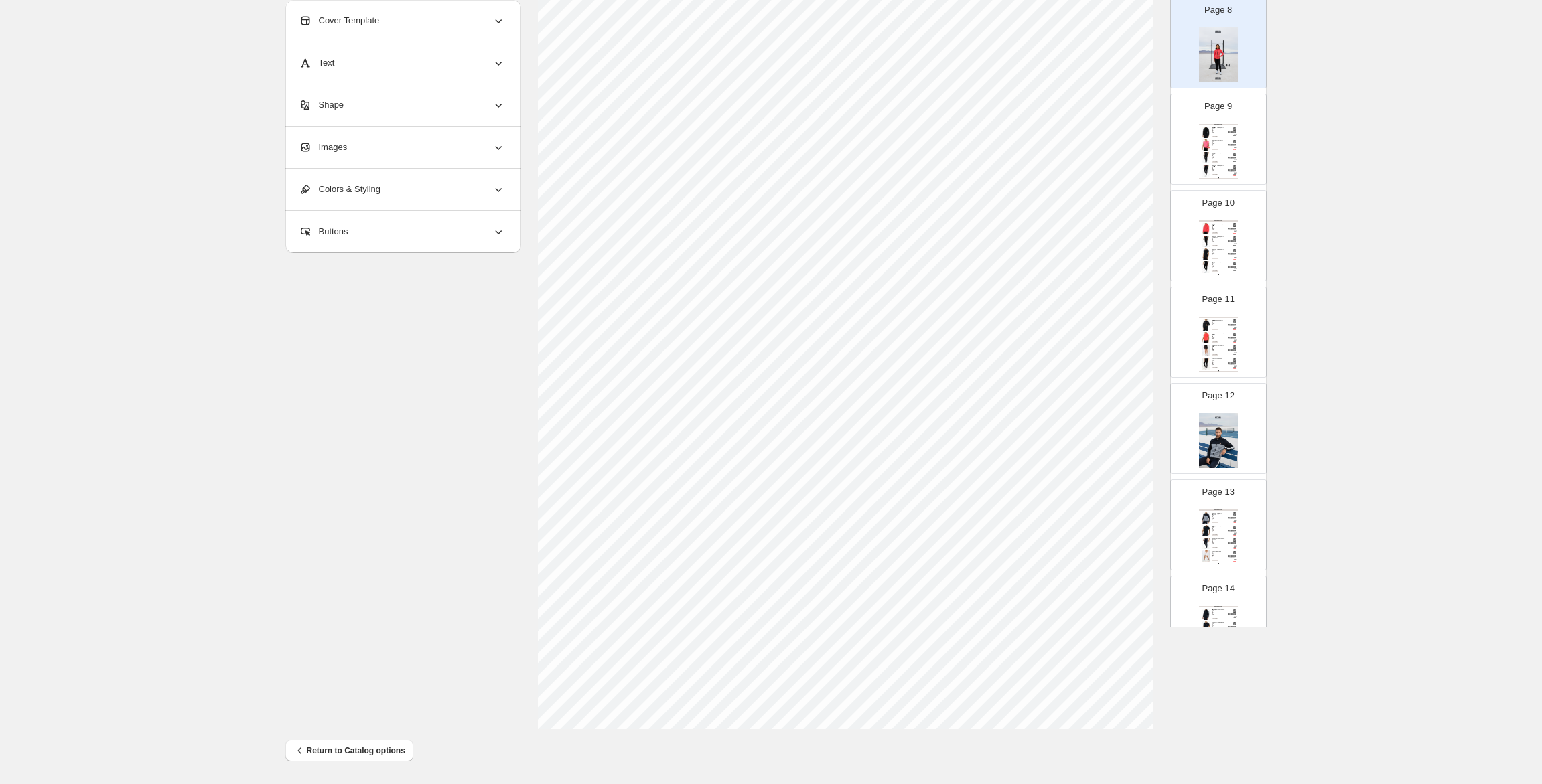
click at [1213, 428] on img at bounding box center [1218, 440] width 39 height 55
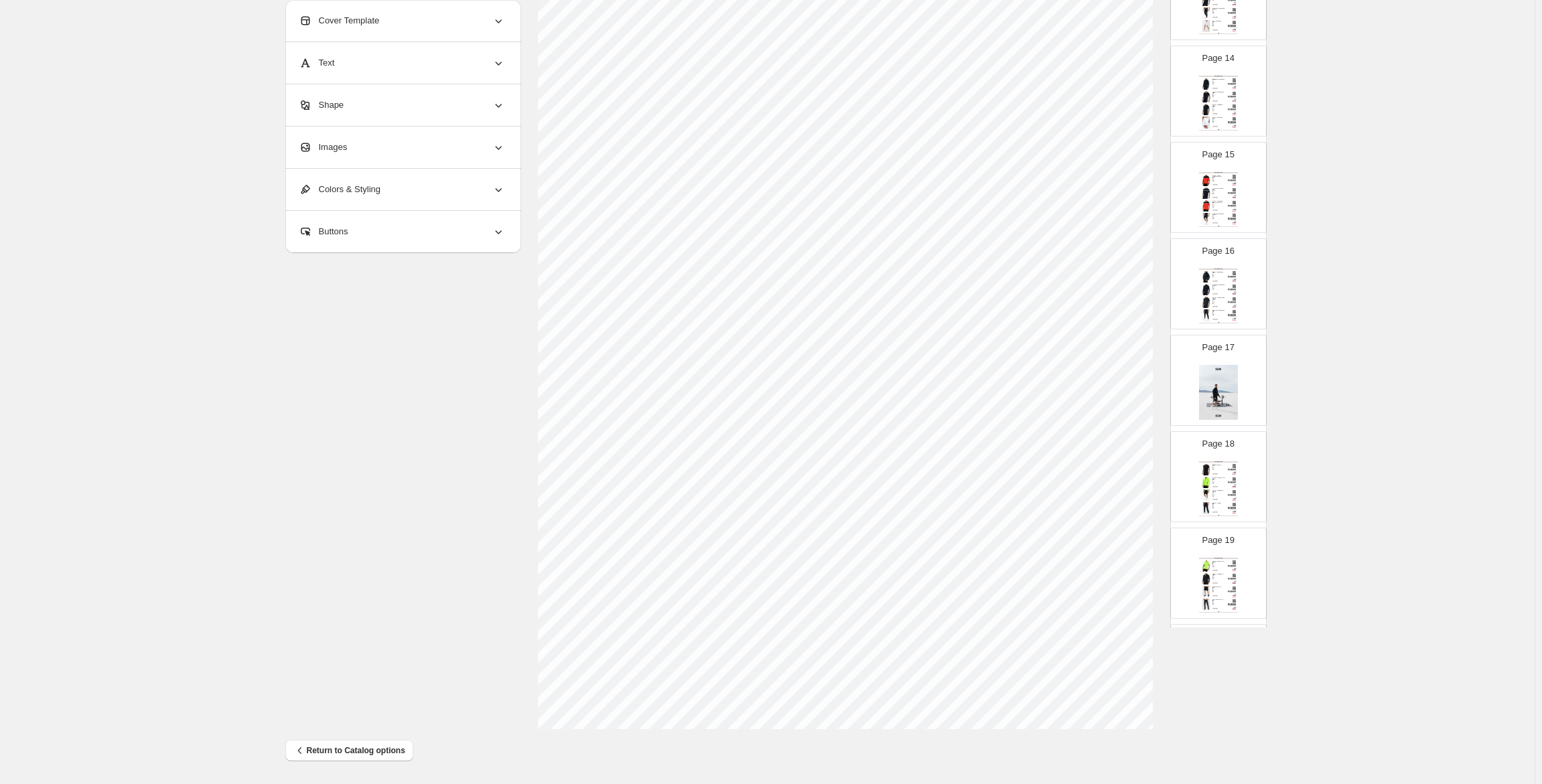
scroll to position [1273, 0]
click at [1217, 399] on img at bounding box center [1218, 386] width 39 height 55
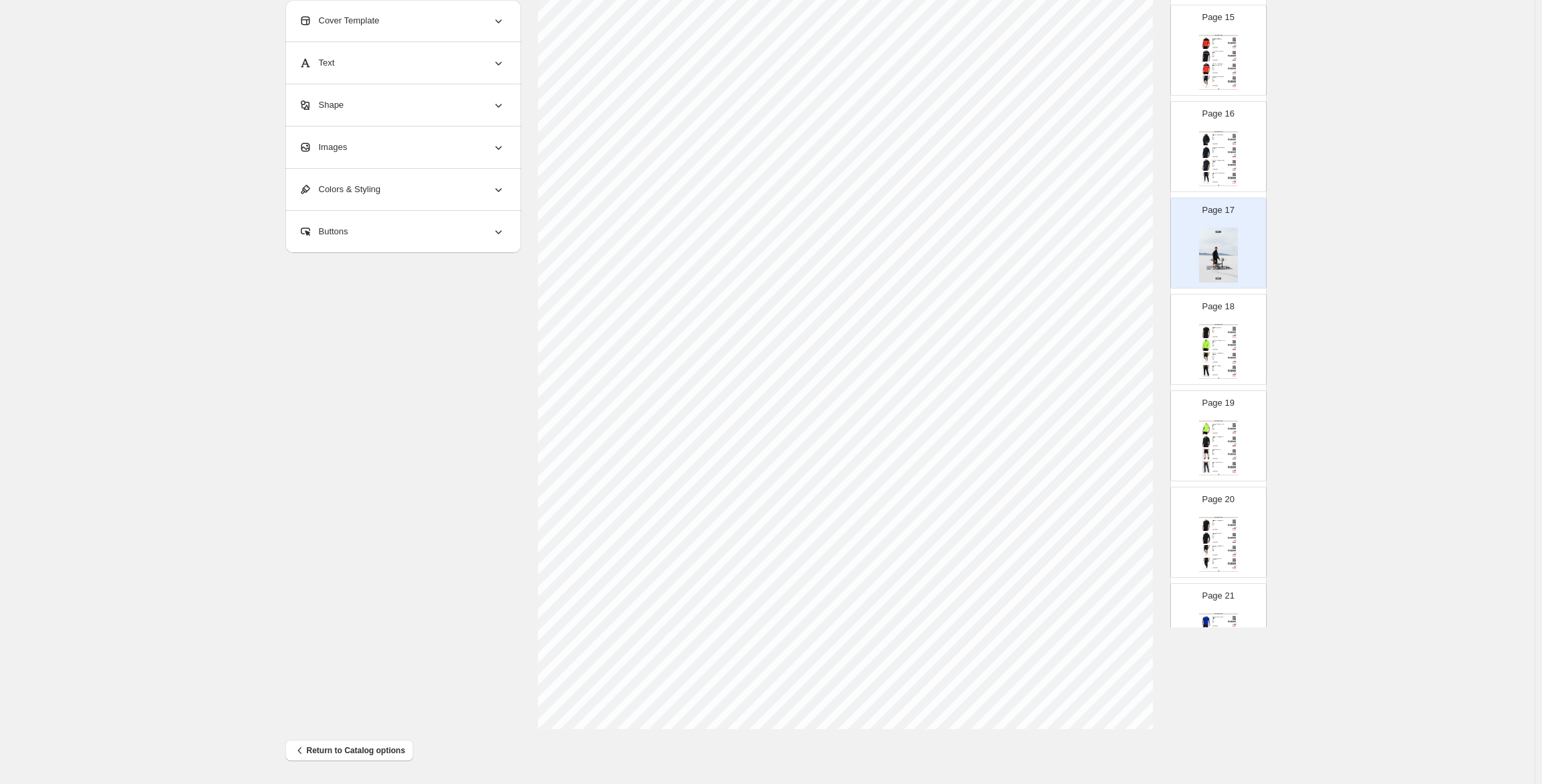
scroll to position [1406, 0]
click at [1209, 333] on img at bounding box center [1206, 330] width 11 height 11
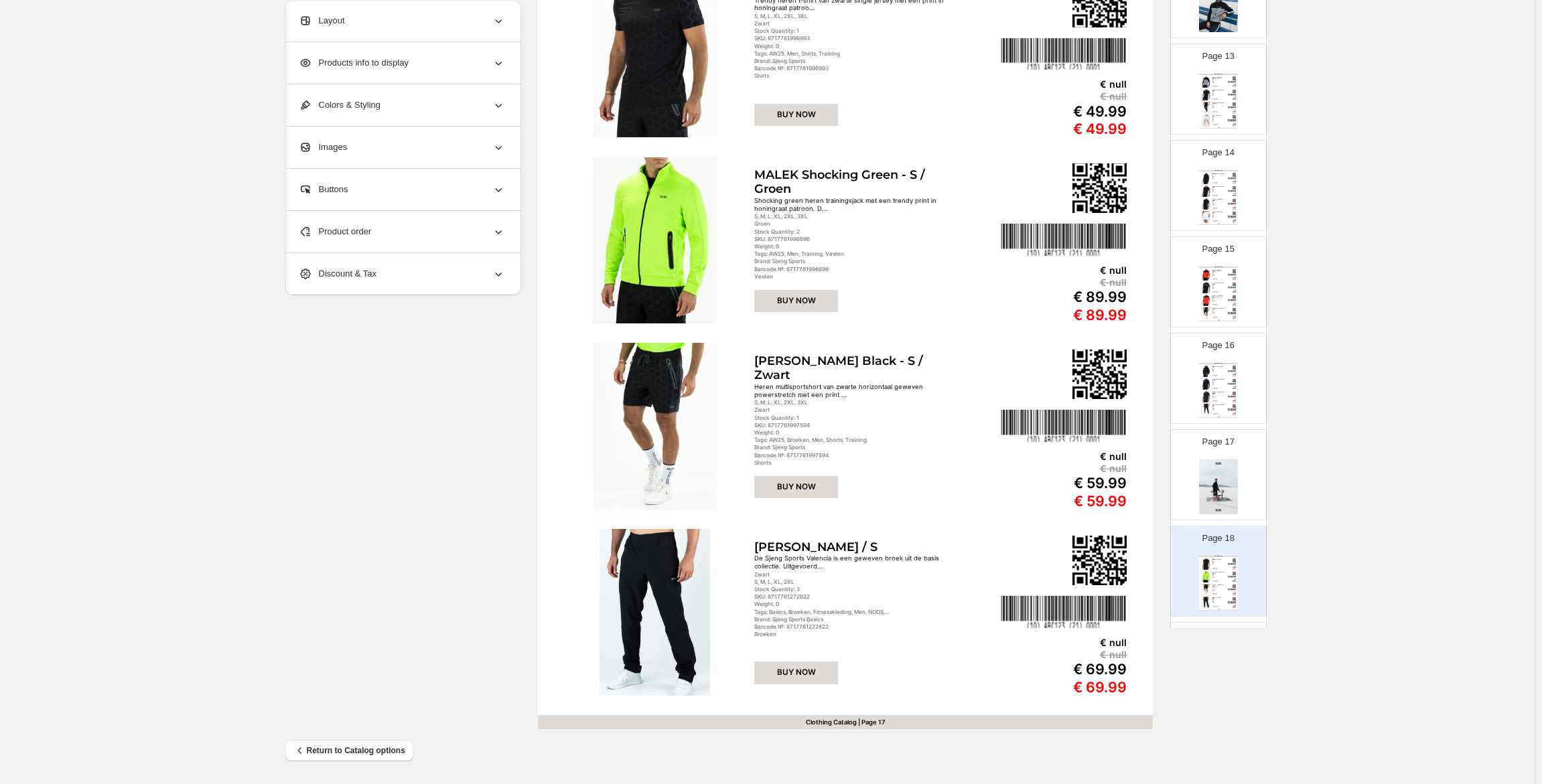
click at [1222, 470] on img at bounding box center [1218, 486] width 39 height 55
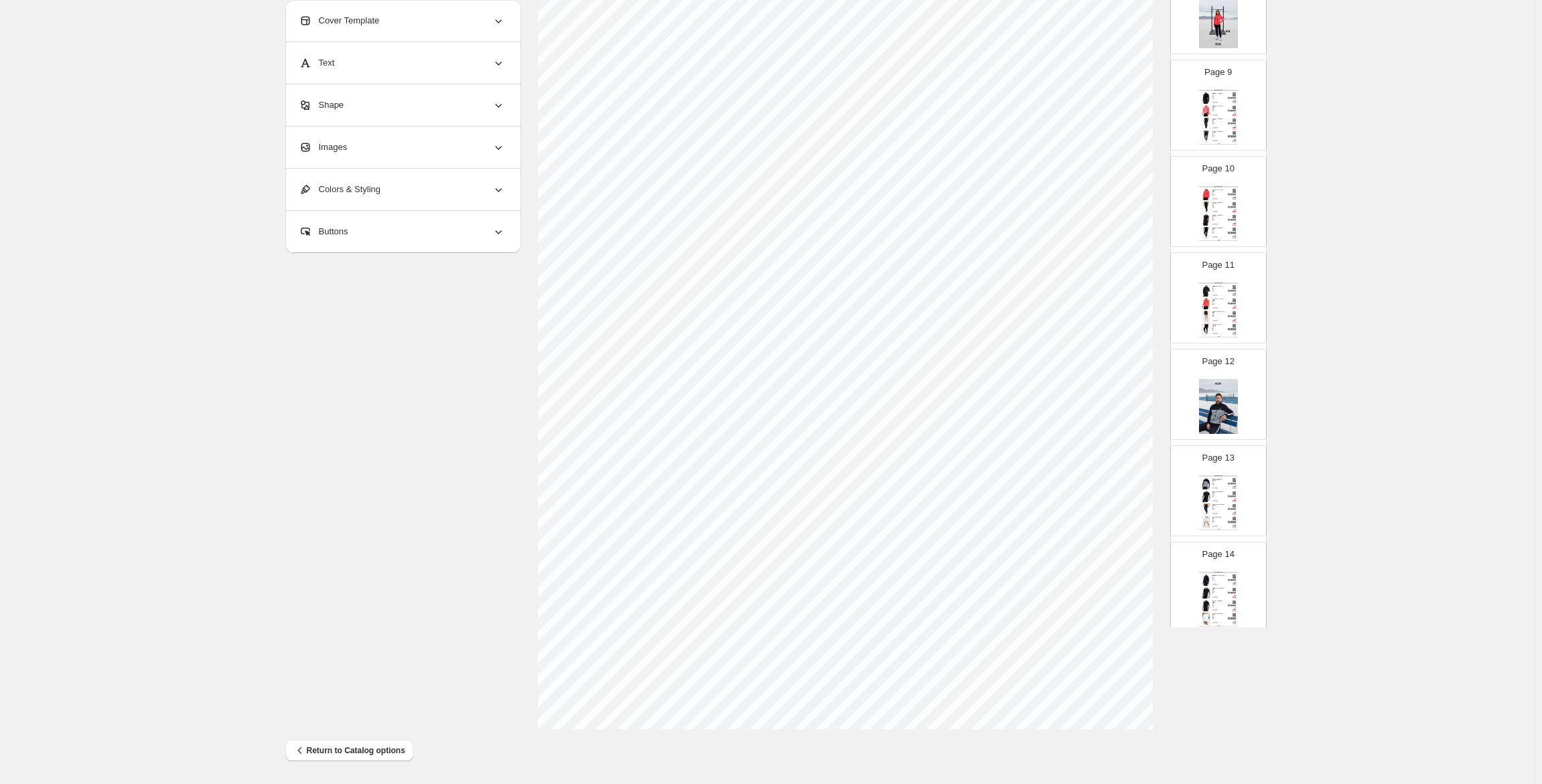
click at [1221, 429] on img at bounding box center [1218, 405] width 39 height 55
click at [1226, 412] on img at bounding box center [1218, 422] width 39 height 55
click at [1221, 223] on img at bounding box center [1218, 212] width 39 height 55
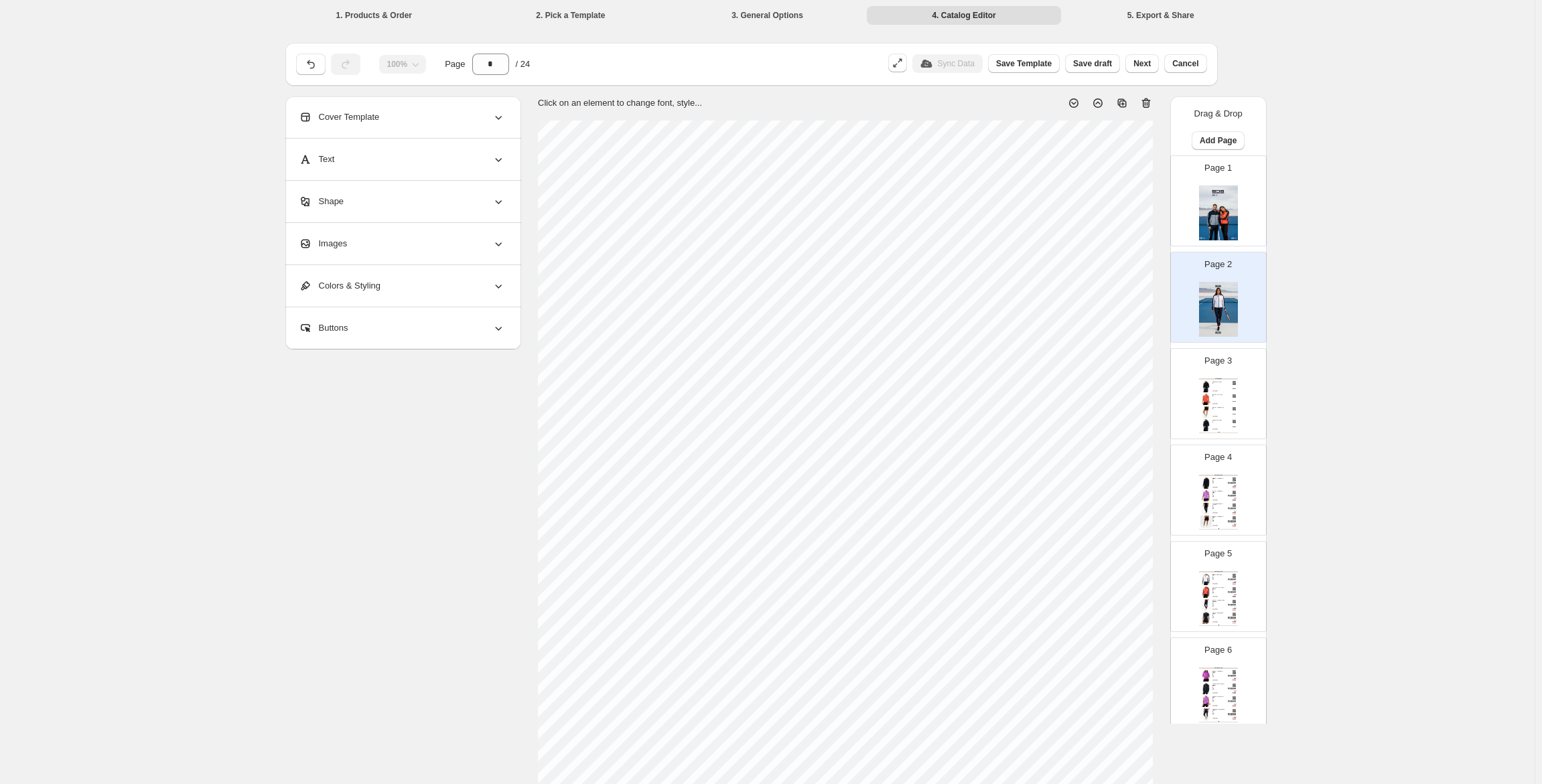
click at [1218, 223] on img at bounding box center [1218, 212] width 39 height 55
type input "*"
click at [1209, 314] on img at bounding box center [1218, 308] width 39 height 55
type input "*"
click at [340, 249] on span "Images" at bounding box center [323, 243] width 49 height 13
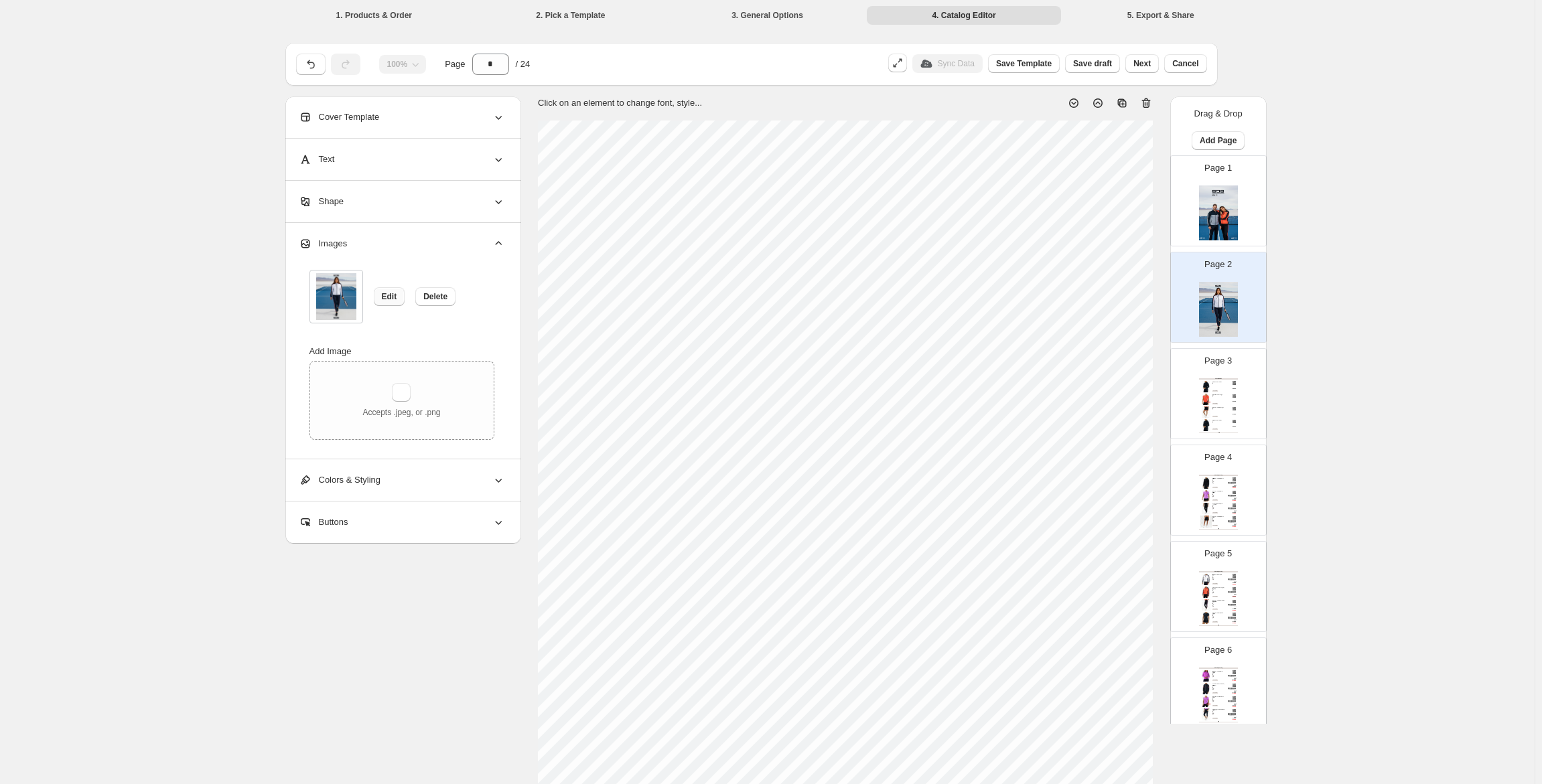
click at [387, 301] on span "Edit" at bounding box center [390, 296] width 16 height 10
click at [400, 290] on button "Edit" at bounding box center [389, 297] width 31 height 19
click at [434, 296] on span "Delete" at bounding box center [435, 296] width 24 height 10
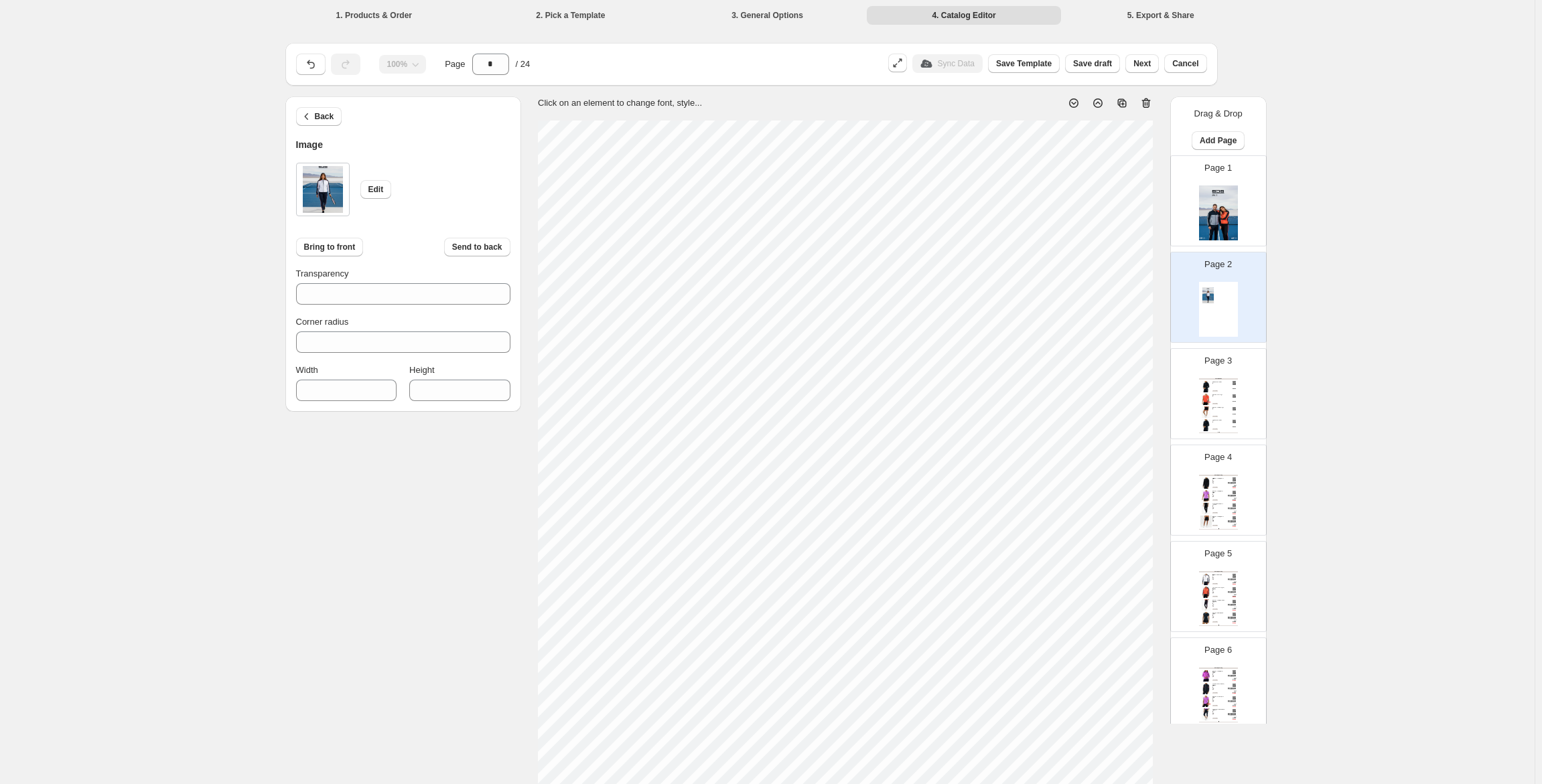
type input "***"
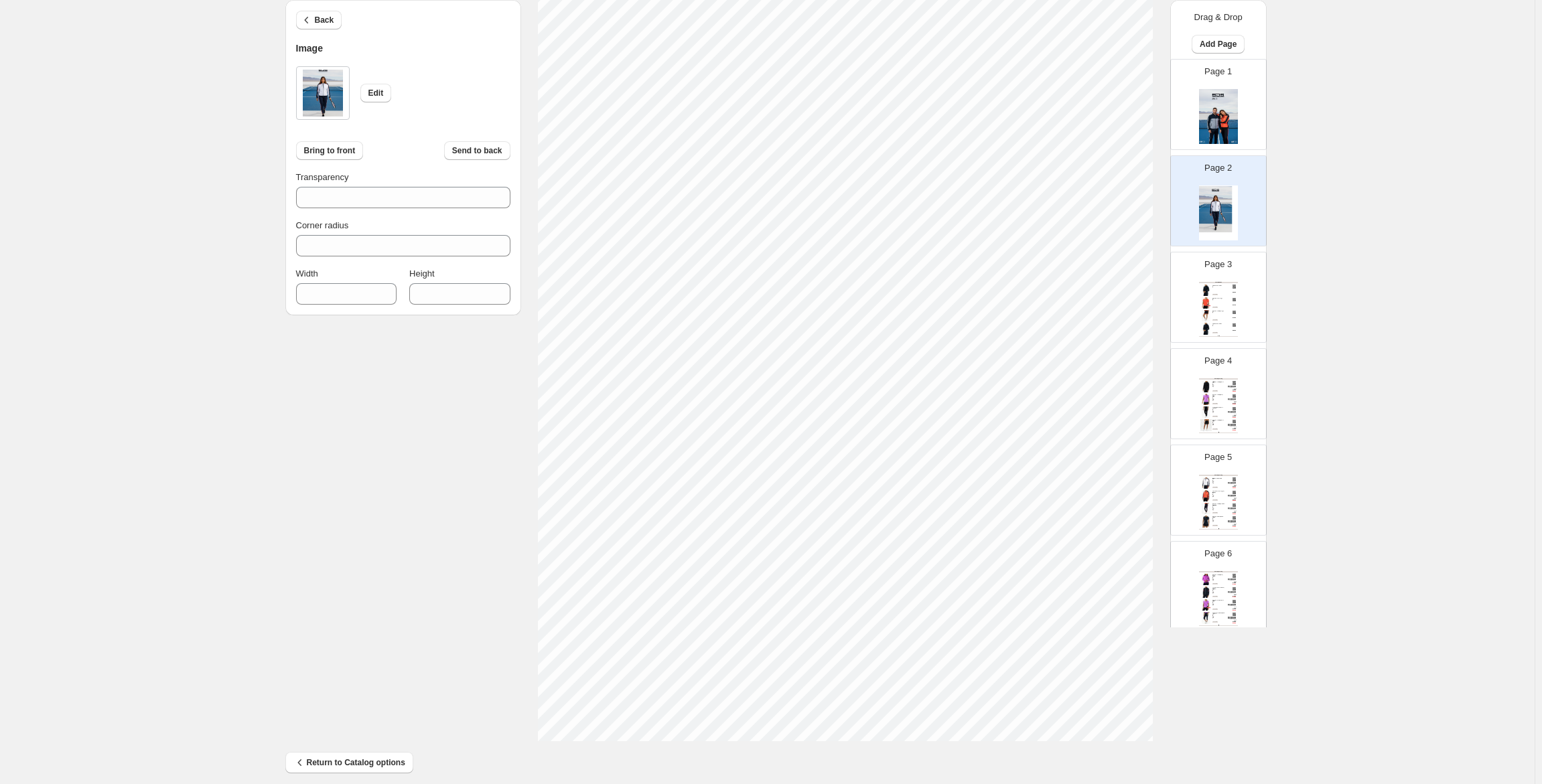
scroll to position [187, 0]
type input "***"
type input "****"
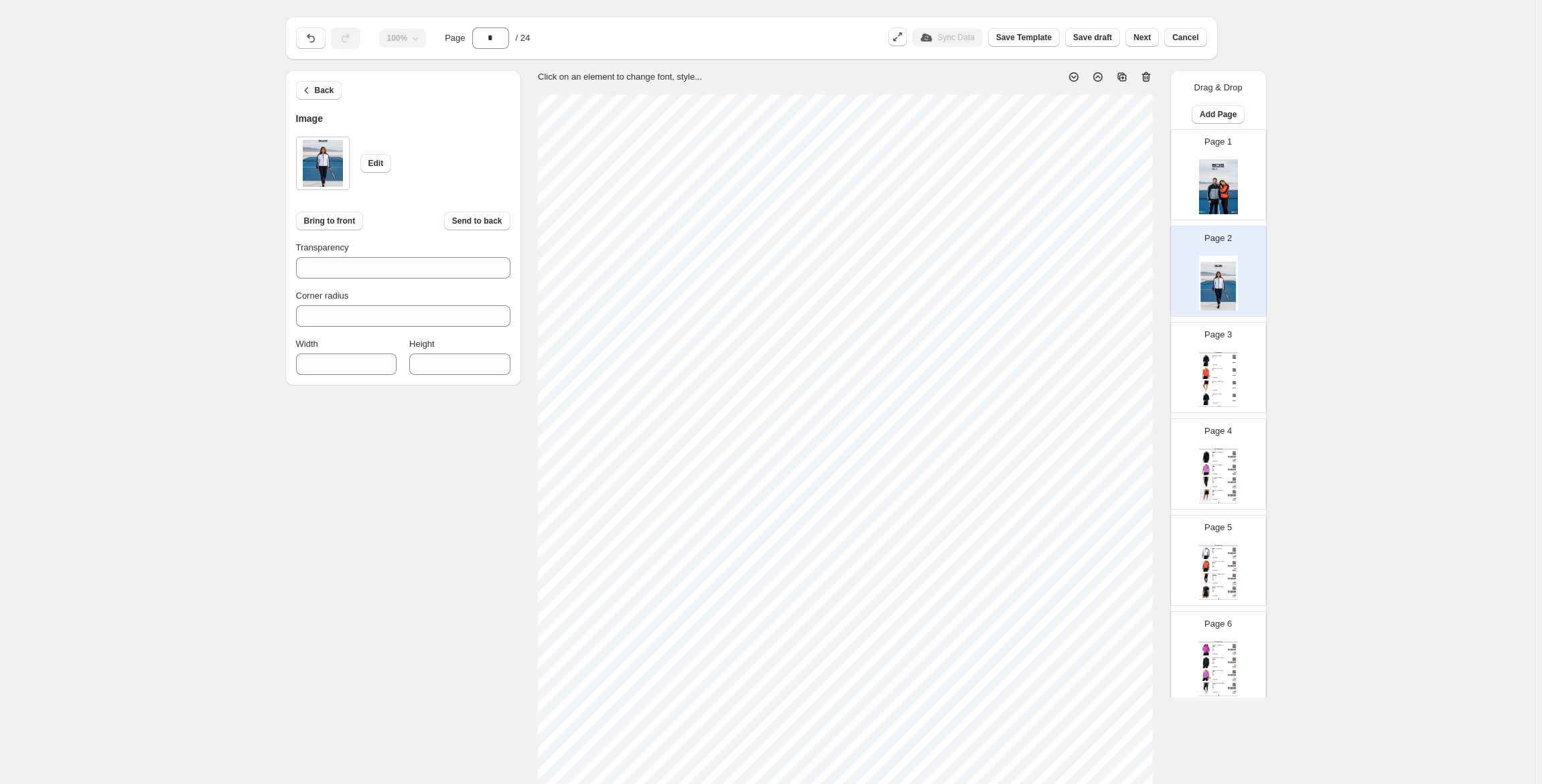
scroll to position [0, 0]
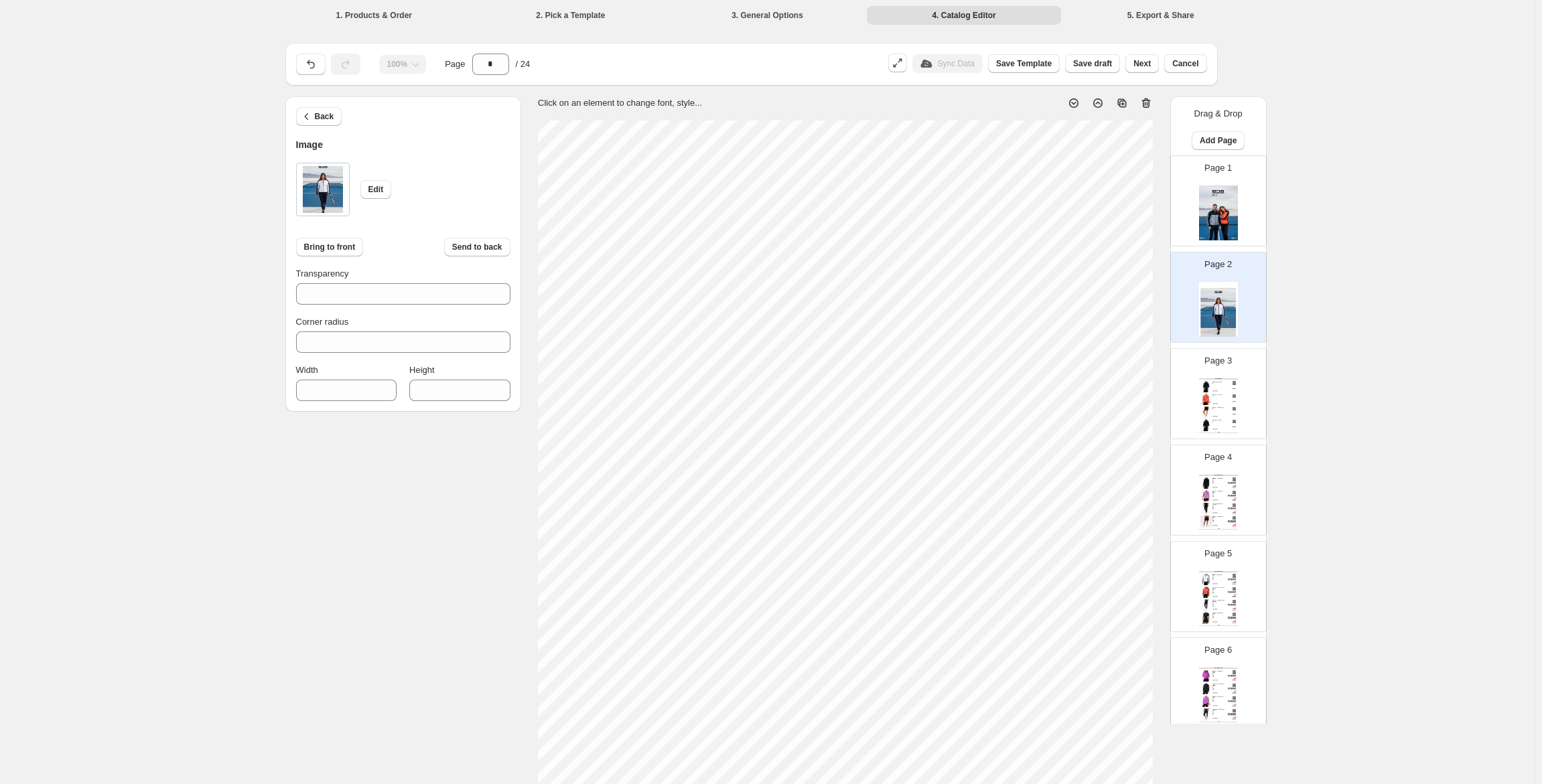
click at [527, 111] on section "Click on an element to change font, style..." at bounding box center [845, 506] width 649 height 820
type input "***"
type input "****"
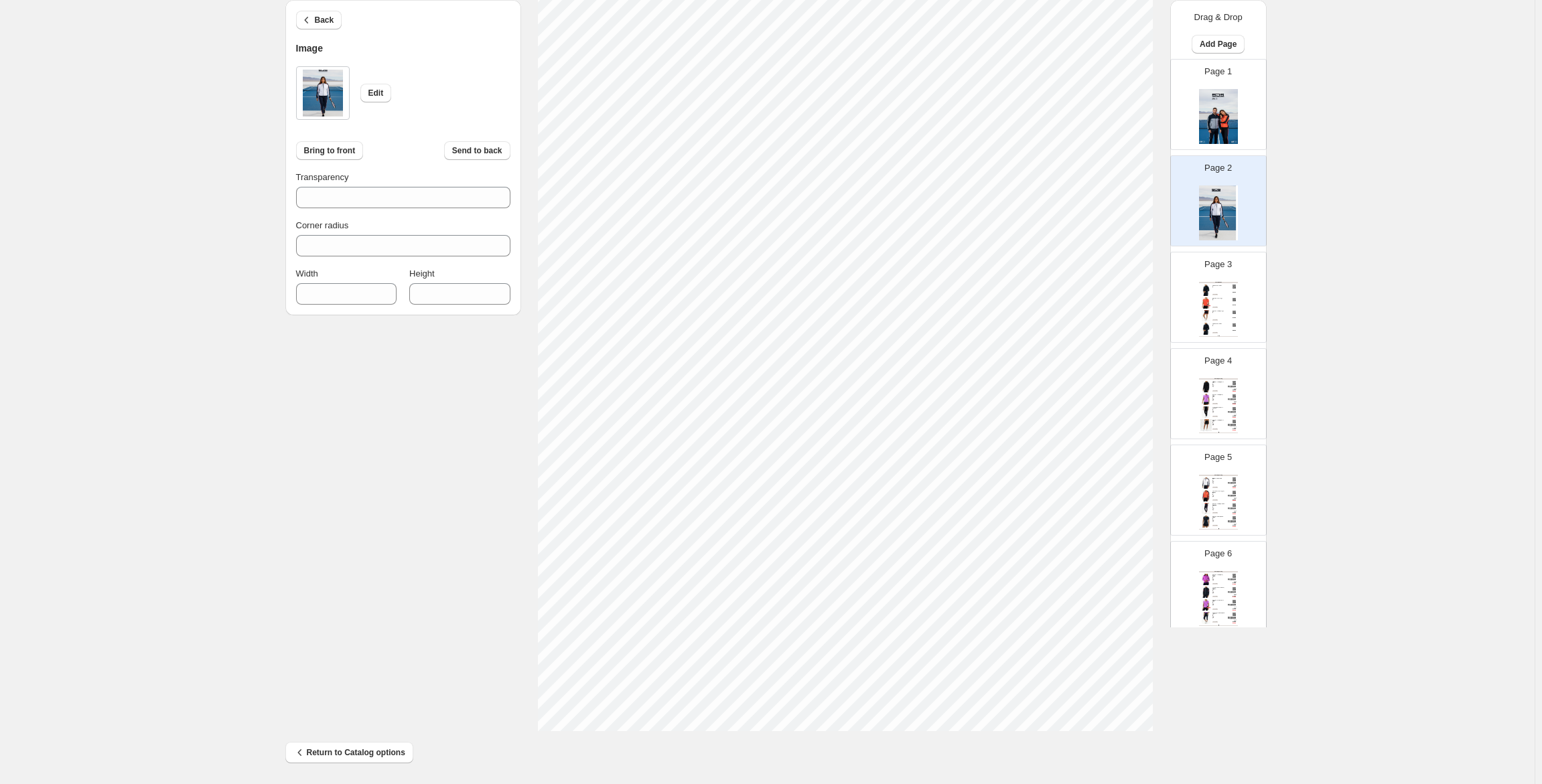
scroll to position [187, 0]
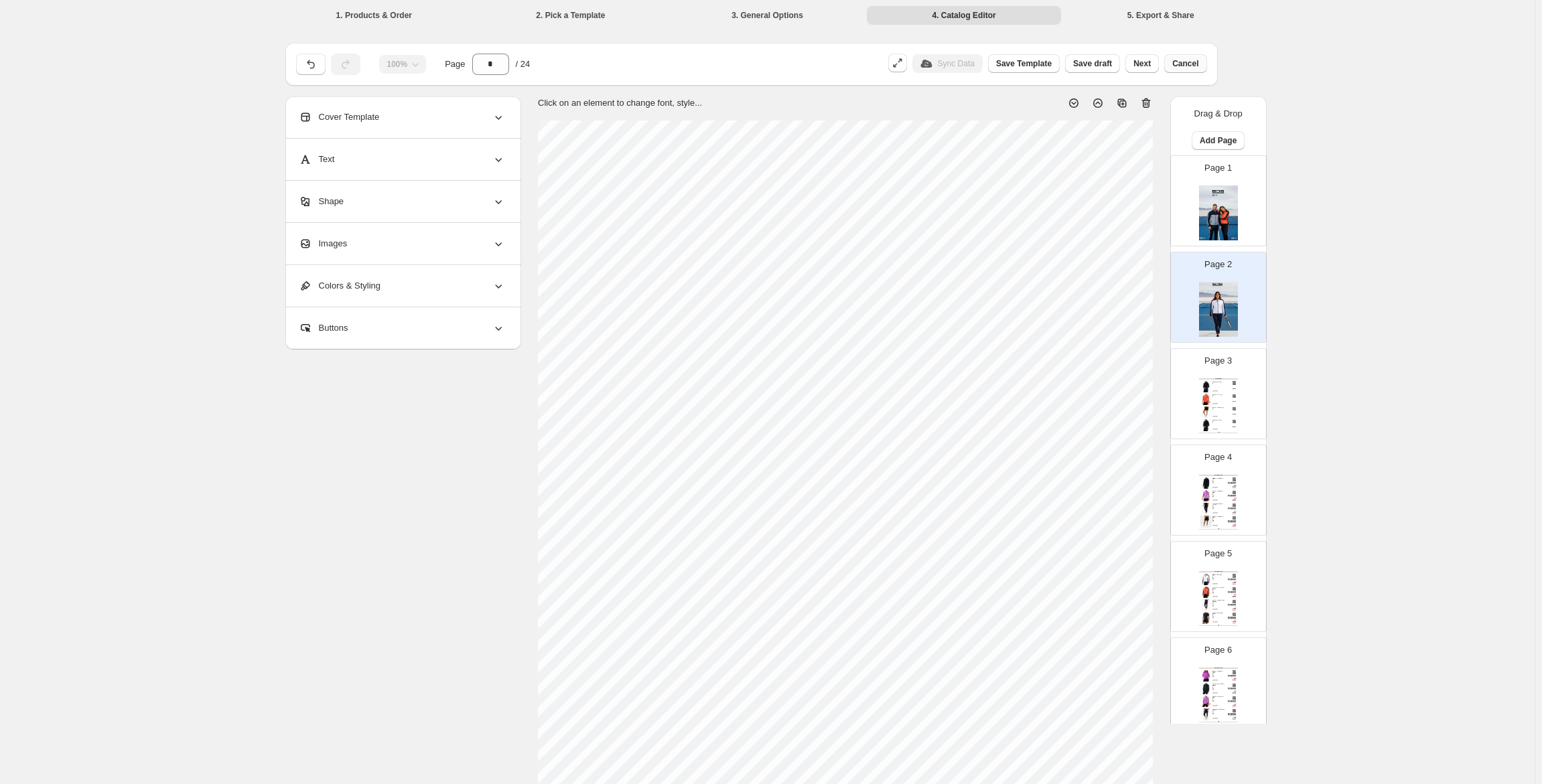
click at [1179, 66] on span "Cancel" at bounding box center [1186, 63] width 26 height 10
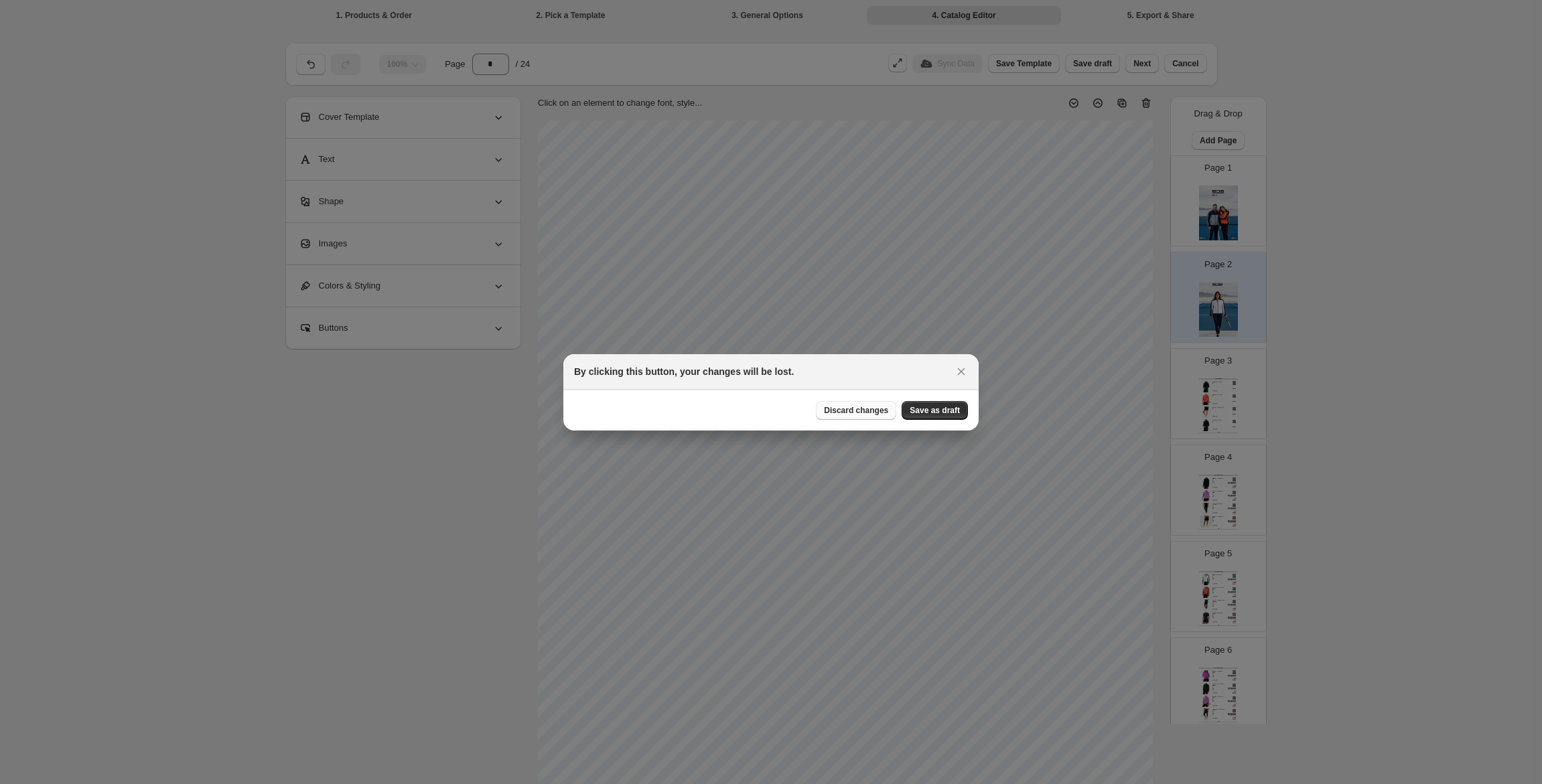
click at [851, 405] on span "Discard changes" at bounding box center [856, 411] width 64 height 10
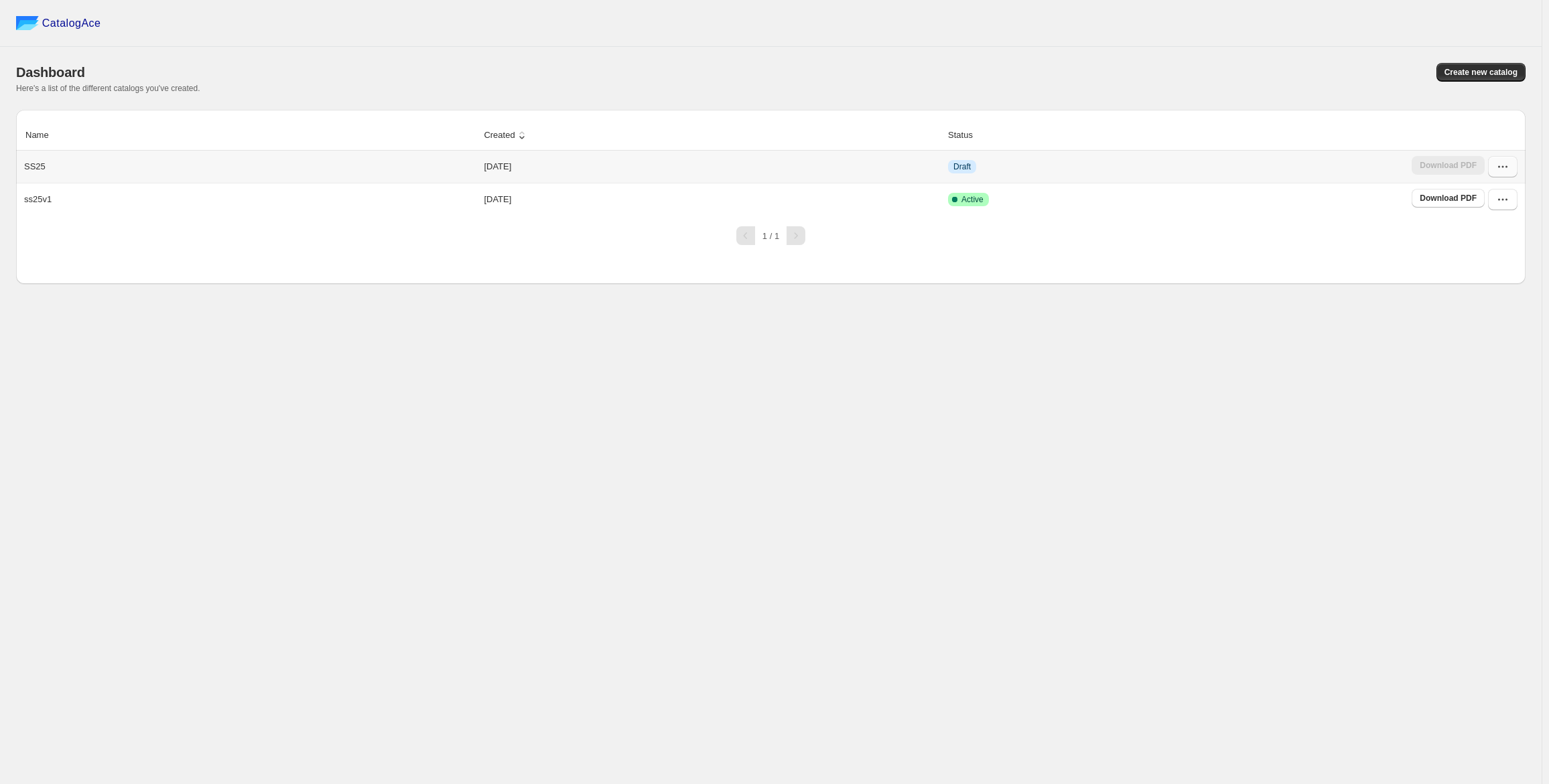
click at [1496, 166] on icon "button" at bounding box center [1502, 166] width 13 height 13
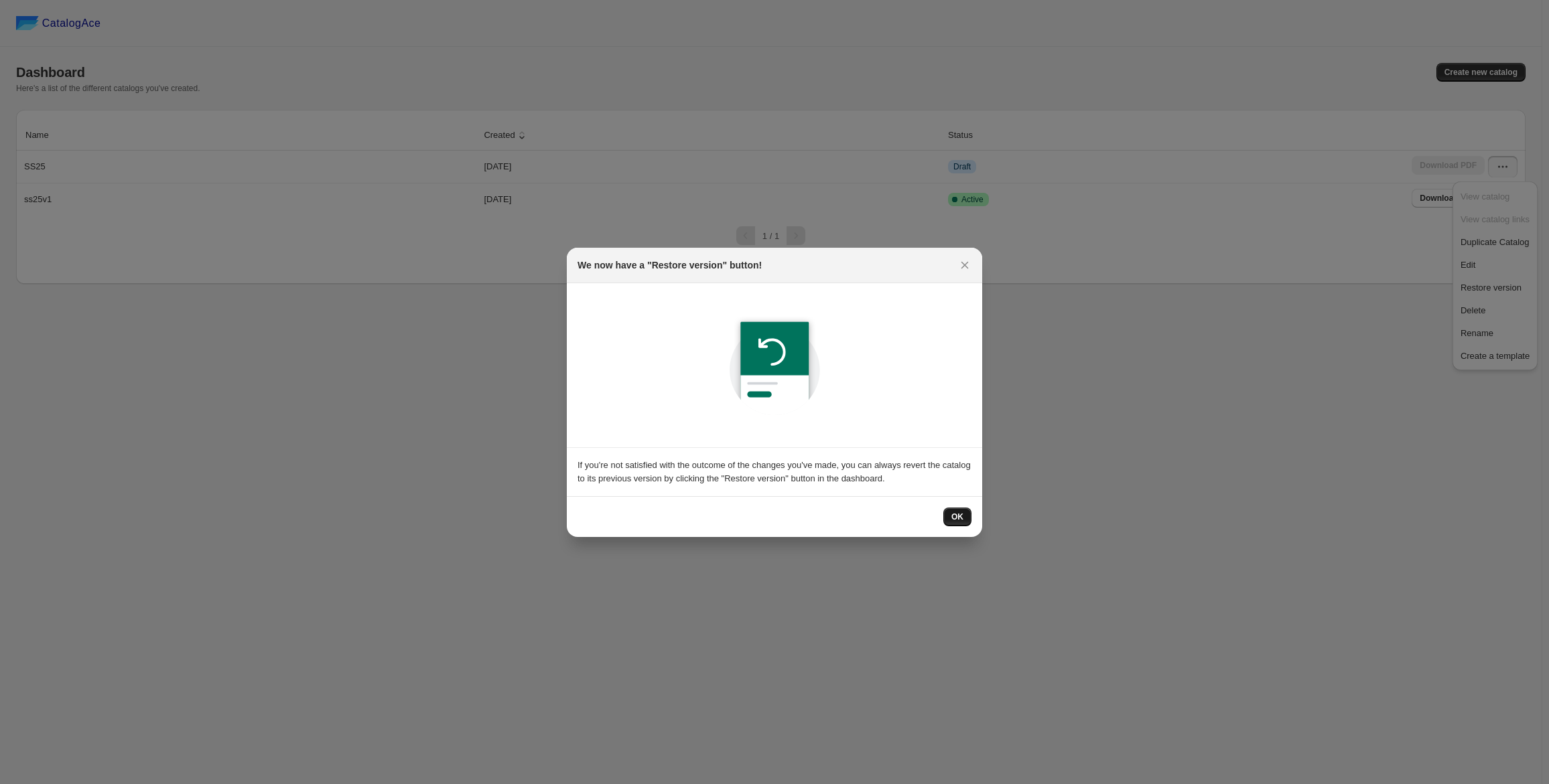
click at [955, 512] on span "OK" at bounding box center [958, 516] width 12 height 10
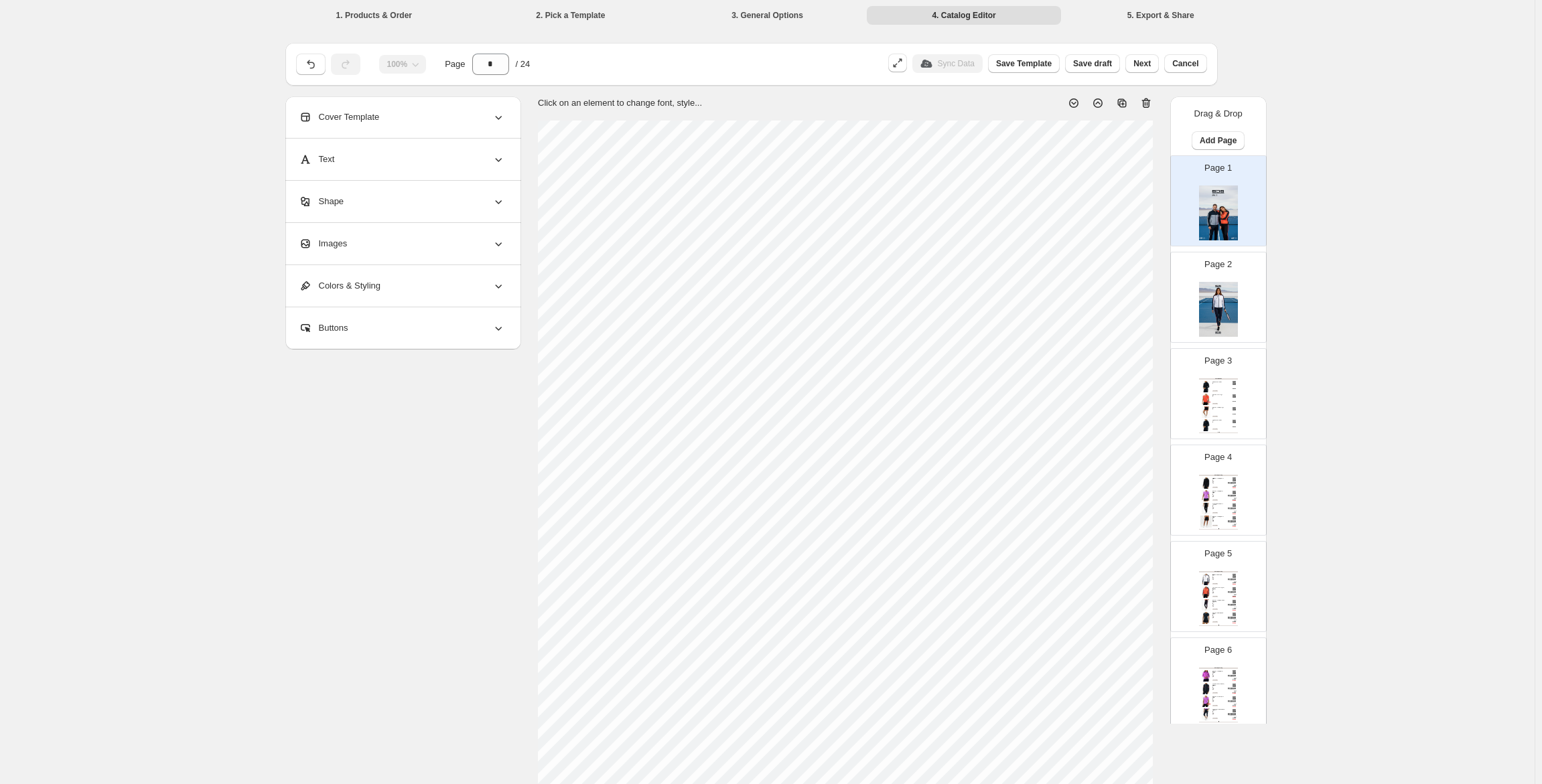
click at [1225, 294] on img at bounding box center [1218, 308] width 39 height 55
click at [361, 243] on div "Images" at bounding box center [402, 243] width 206 height 42
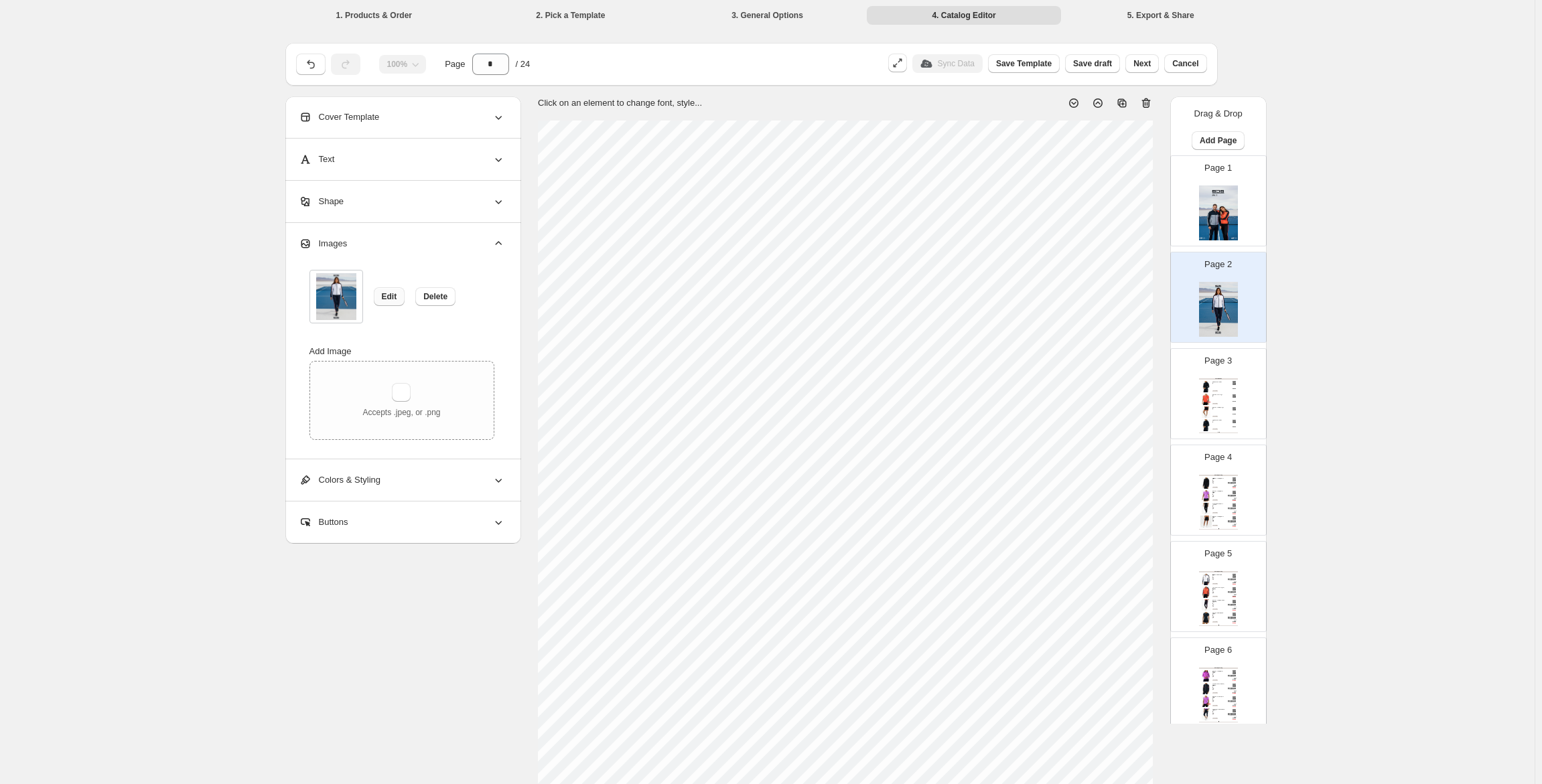
click at [394, 296] on span "Edit" at bounding box center [390, 296] width 16 height 10
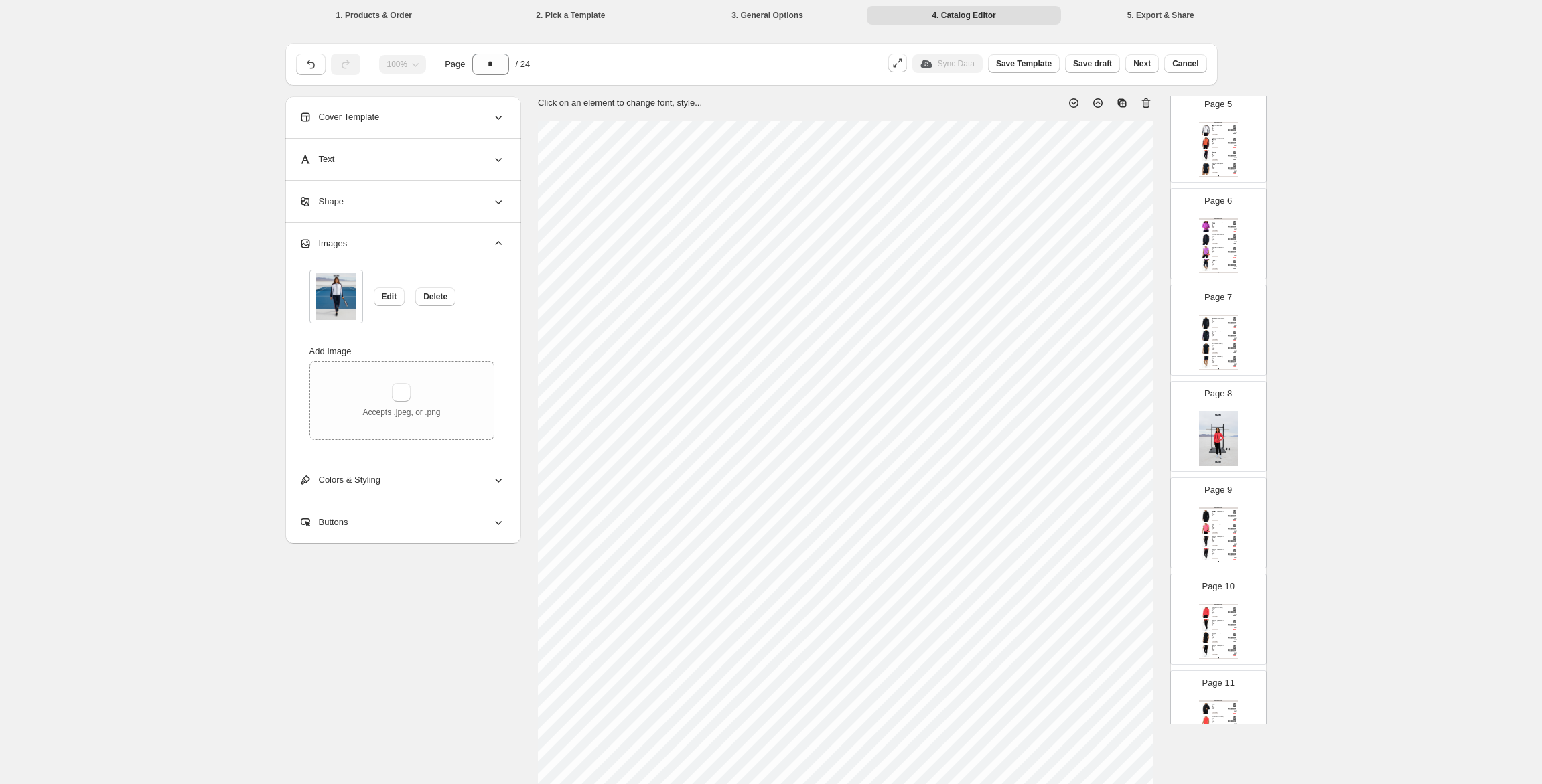
scroll to position [469, 0]
click at [1218, 414] on img at bounding box center [1218, 418] width 39 height 55
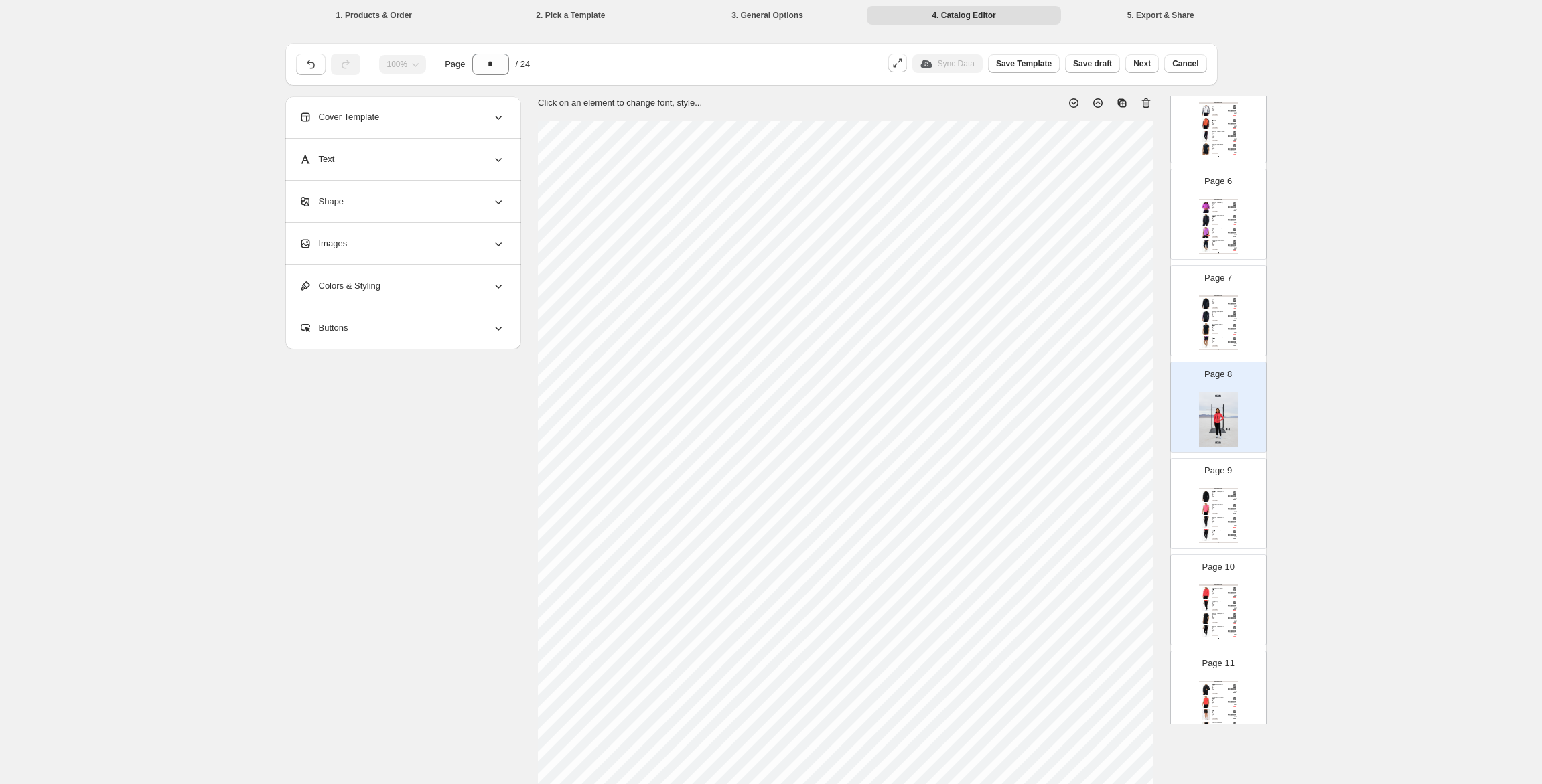
click at [385, 224] on div "Images" at bounding box center [402, 243] width 206 height 42
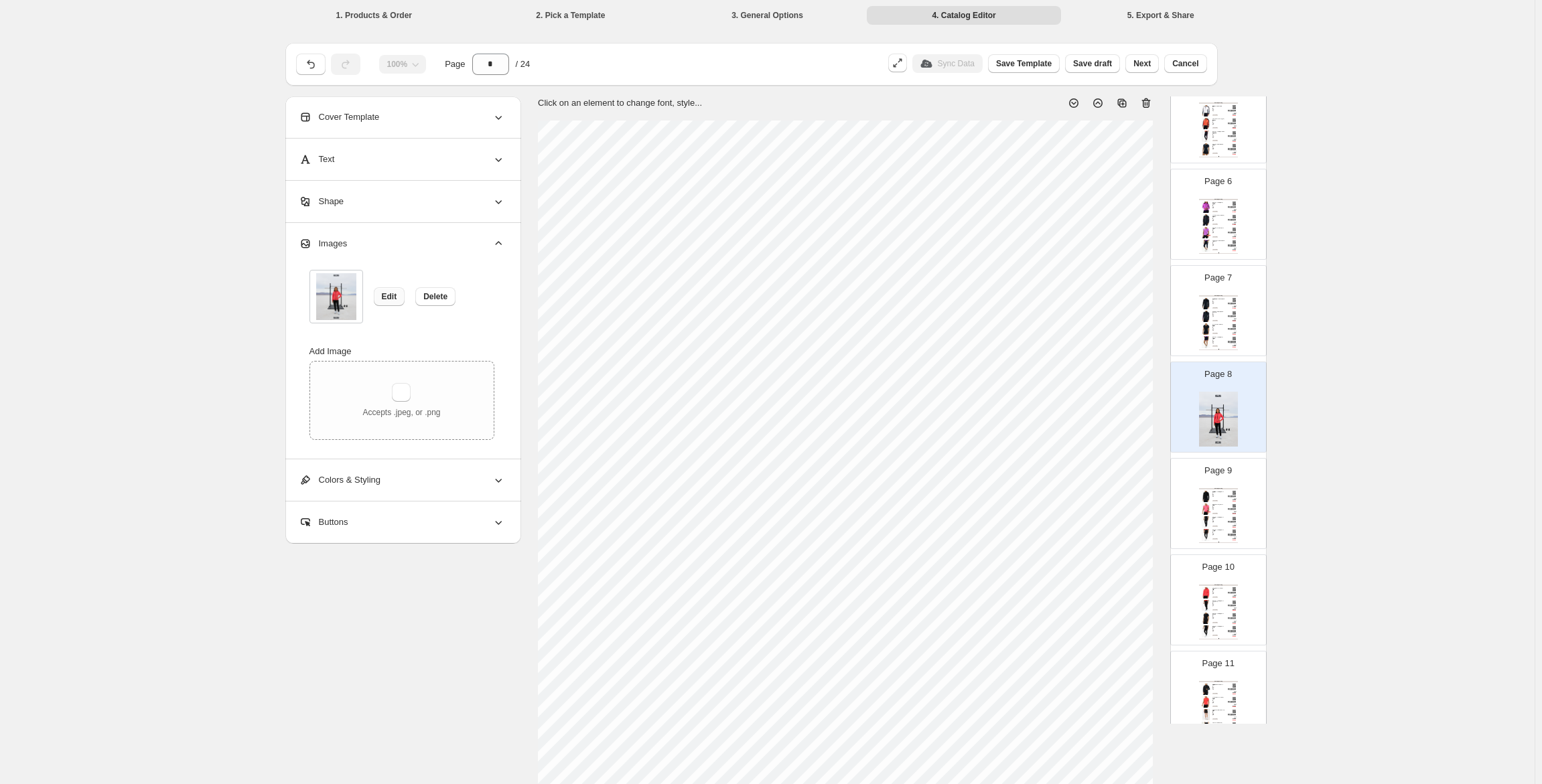
click at [388, 298] on span "Edit" at bounding box center [390, 296] width 16 height 10
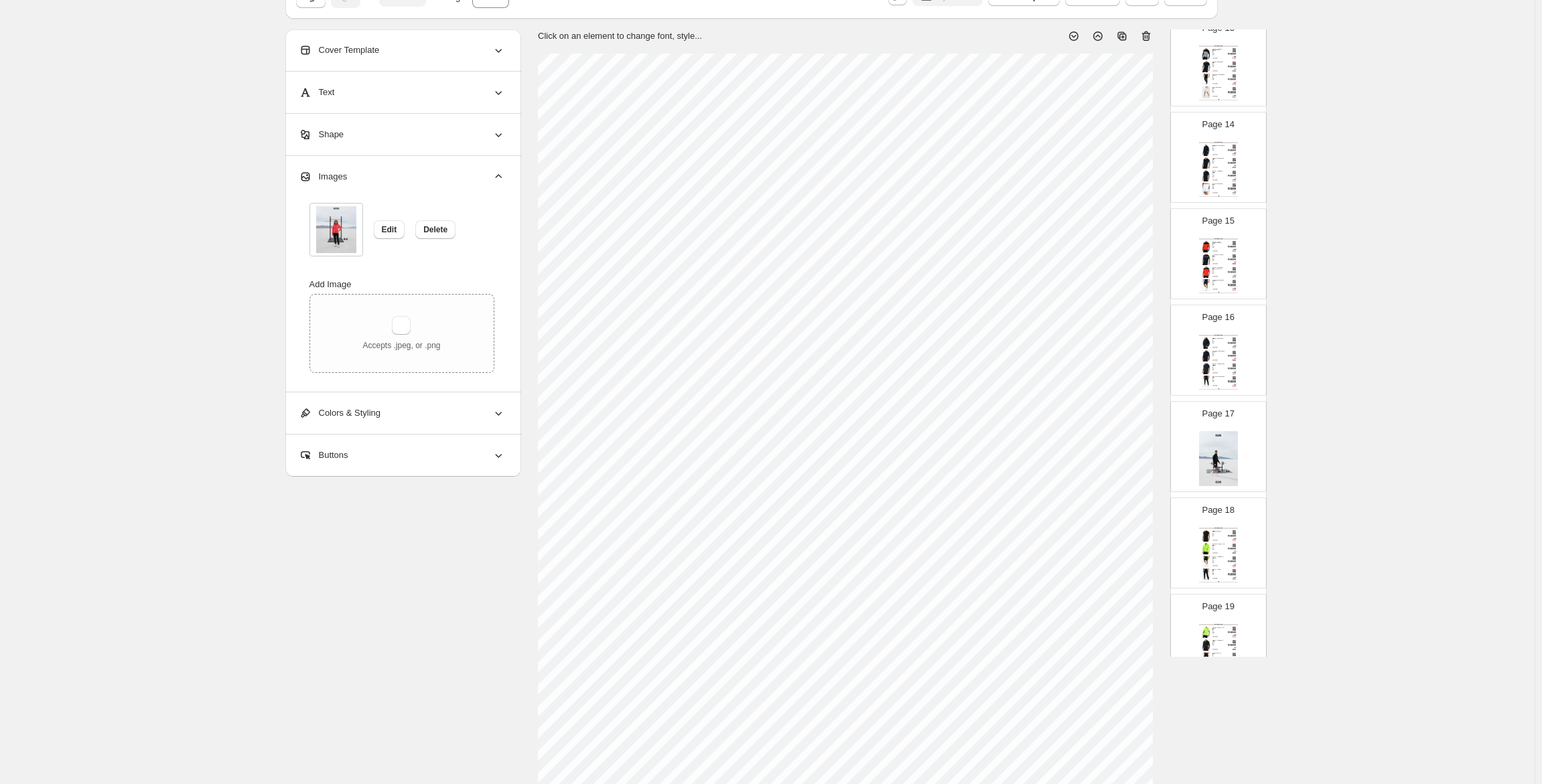
scroll to position [1273, 0]
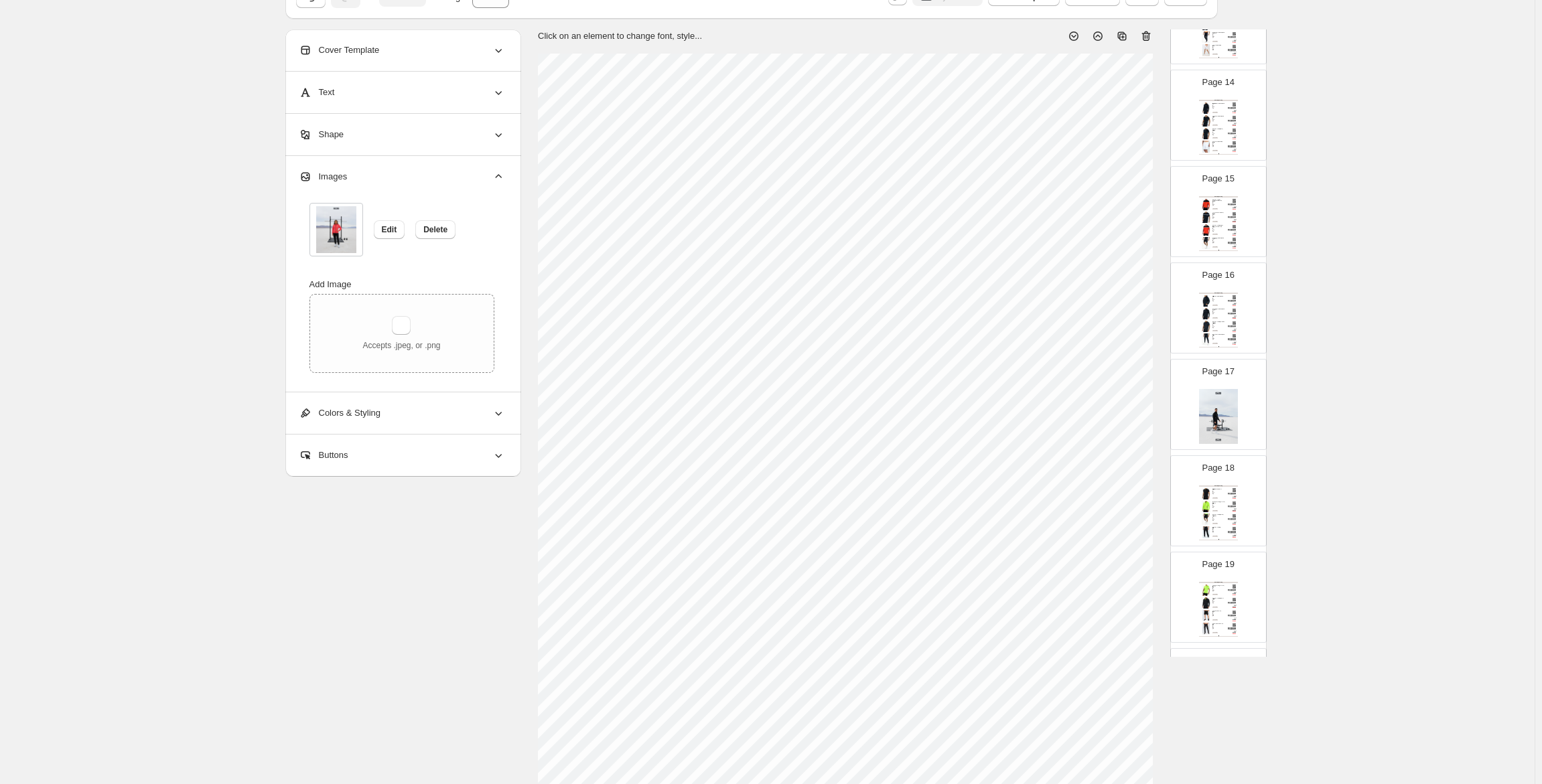
click at [1214, 418] on img at bounding box center [1218, 416] width 39 height 55
type input "**"
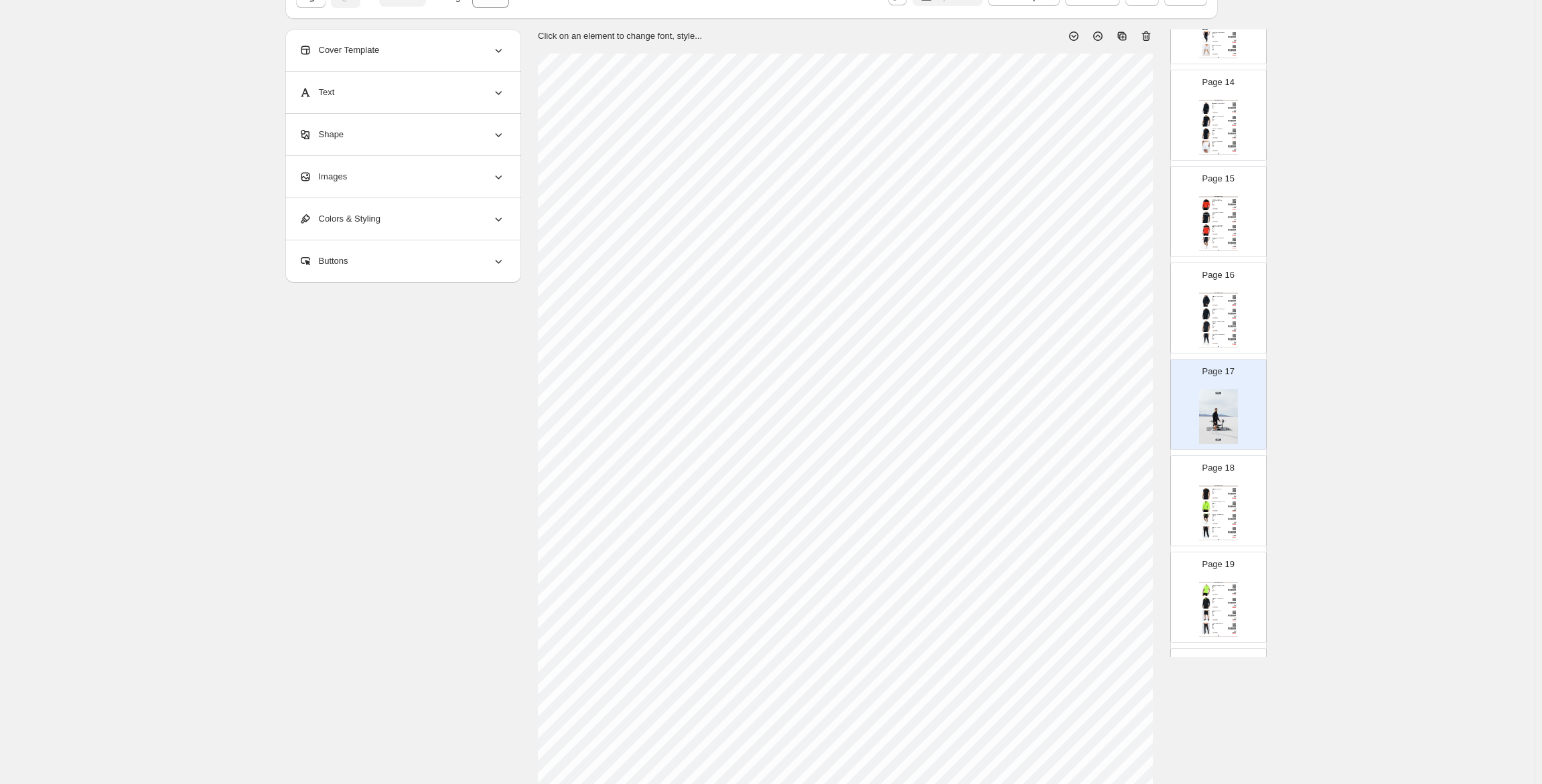
click at [378, 174] on div "Images" at bounding box center [402, 177] width 206 height 42
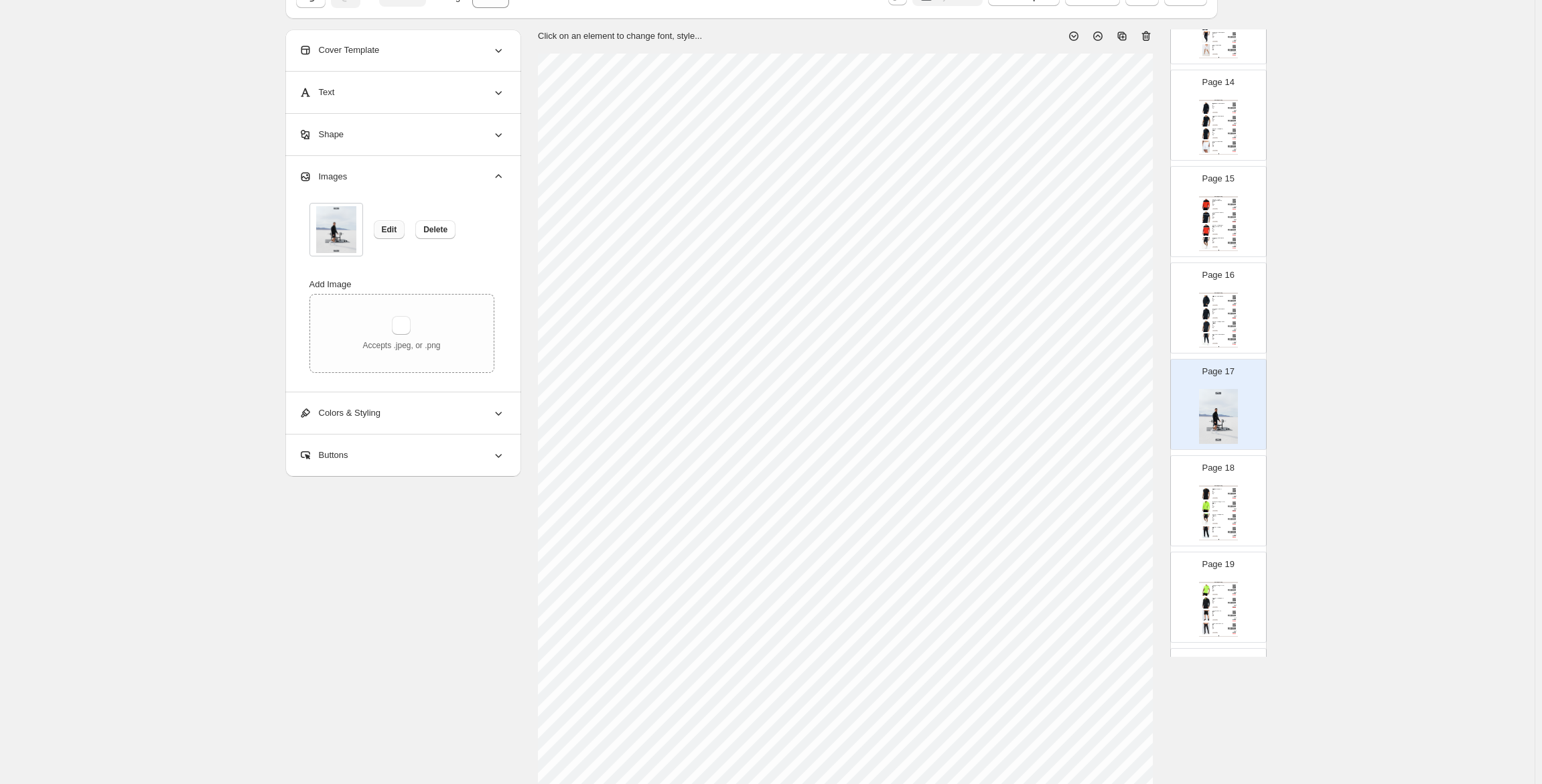
click at [393, 229] on span "Edit" at bounding box center [390, 230] width 16 height 10
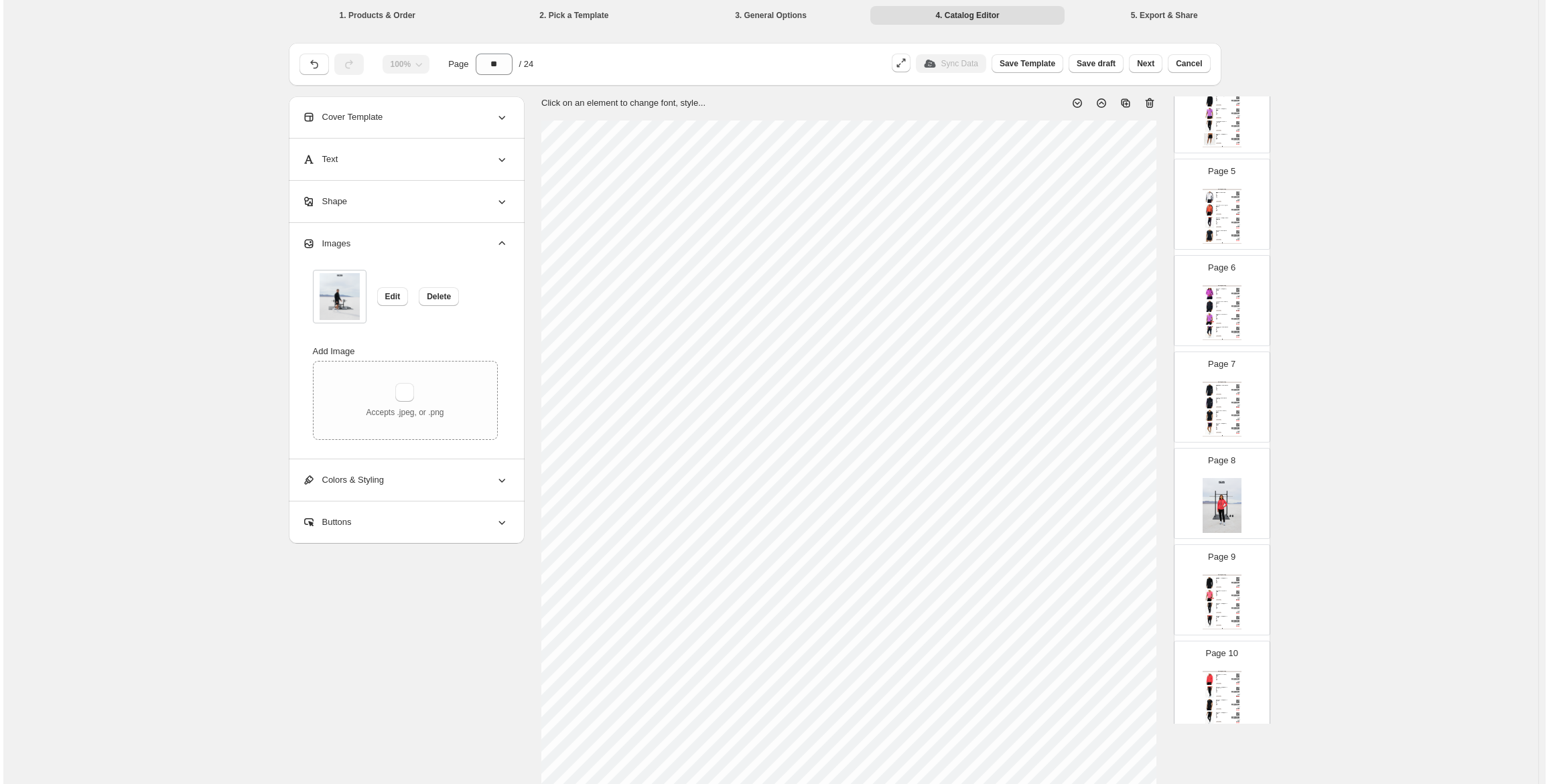
scroll to position [168, 0]
click at [1096, 61] on span "Save draft" at bounding box center [1092, 63] width 39 height 10
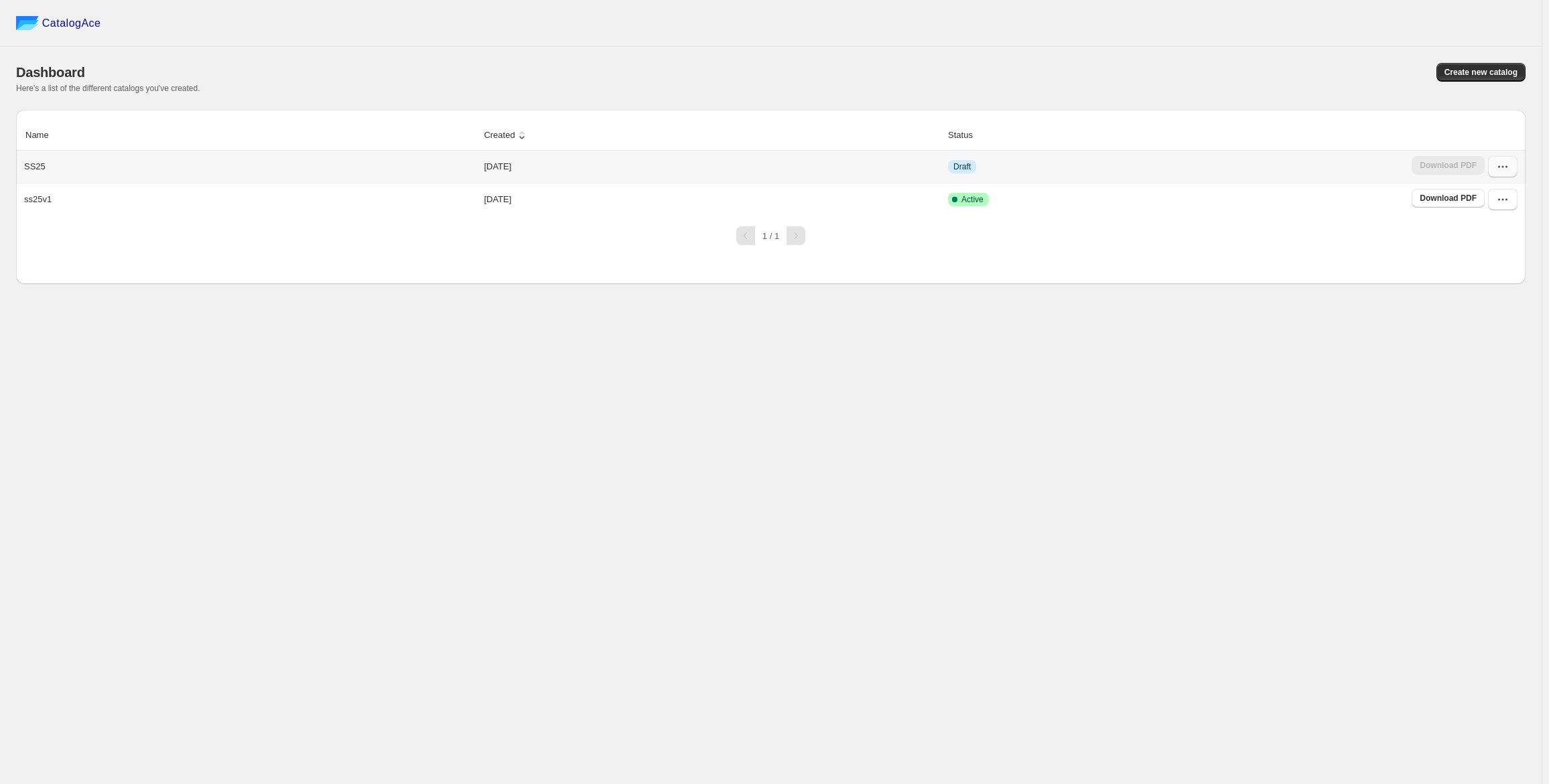
click at [1500, 172] on icon "button" at bounding box center [1502, 166] width 13 height 13
click at [1493, 264] on span "Edit" at bounding box center [1495, 264] width 69 height 13
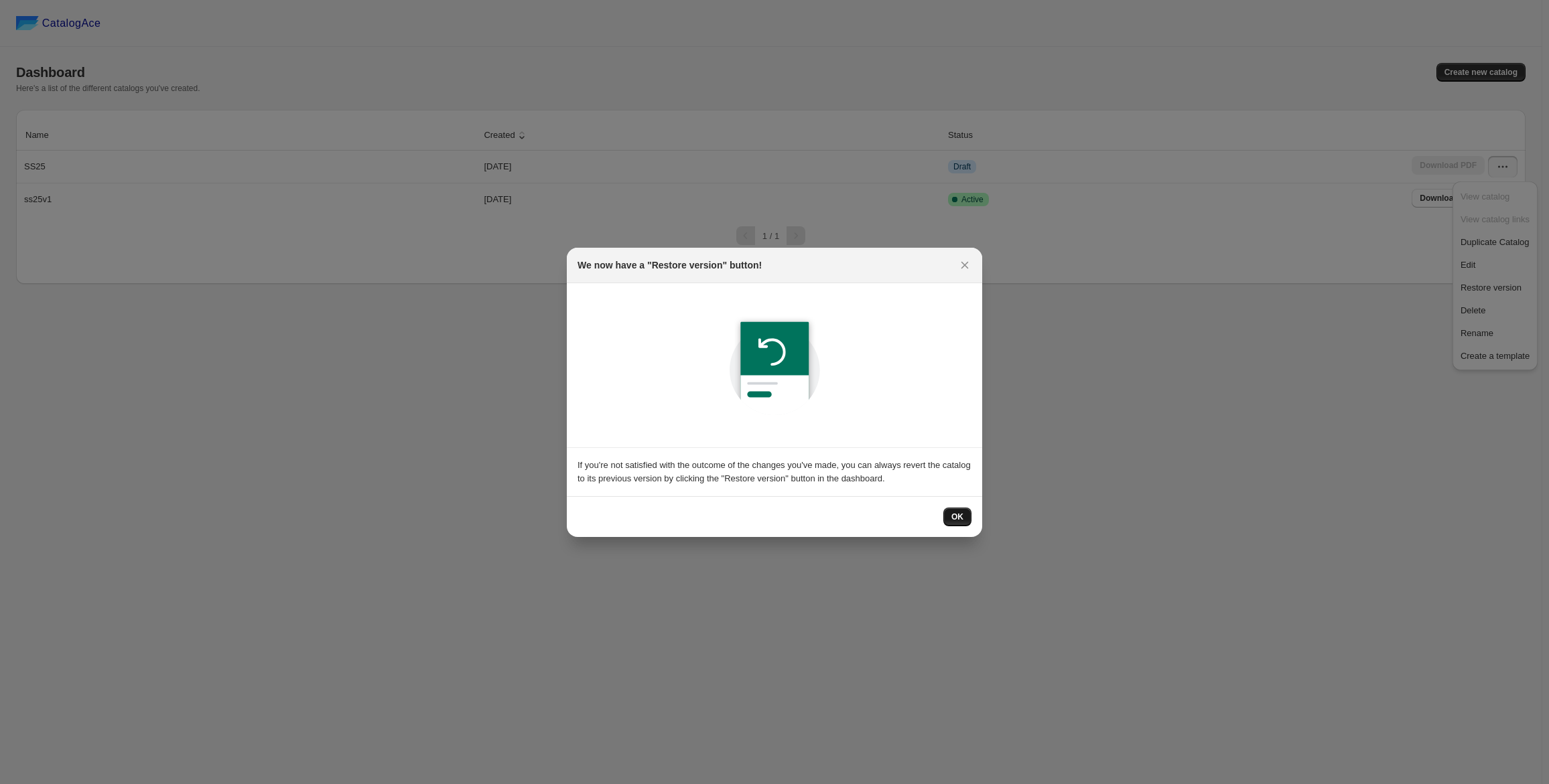
click at [962, 512] on span "OK" at bounding box center [958, 516] width 12 height 10
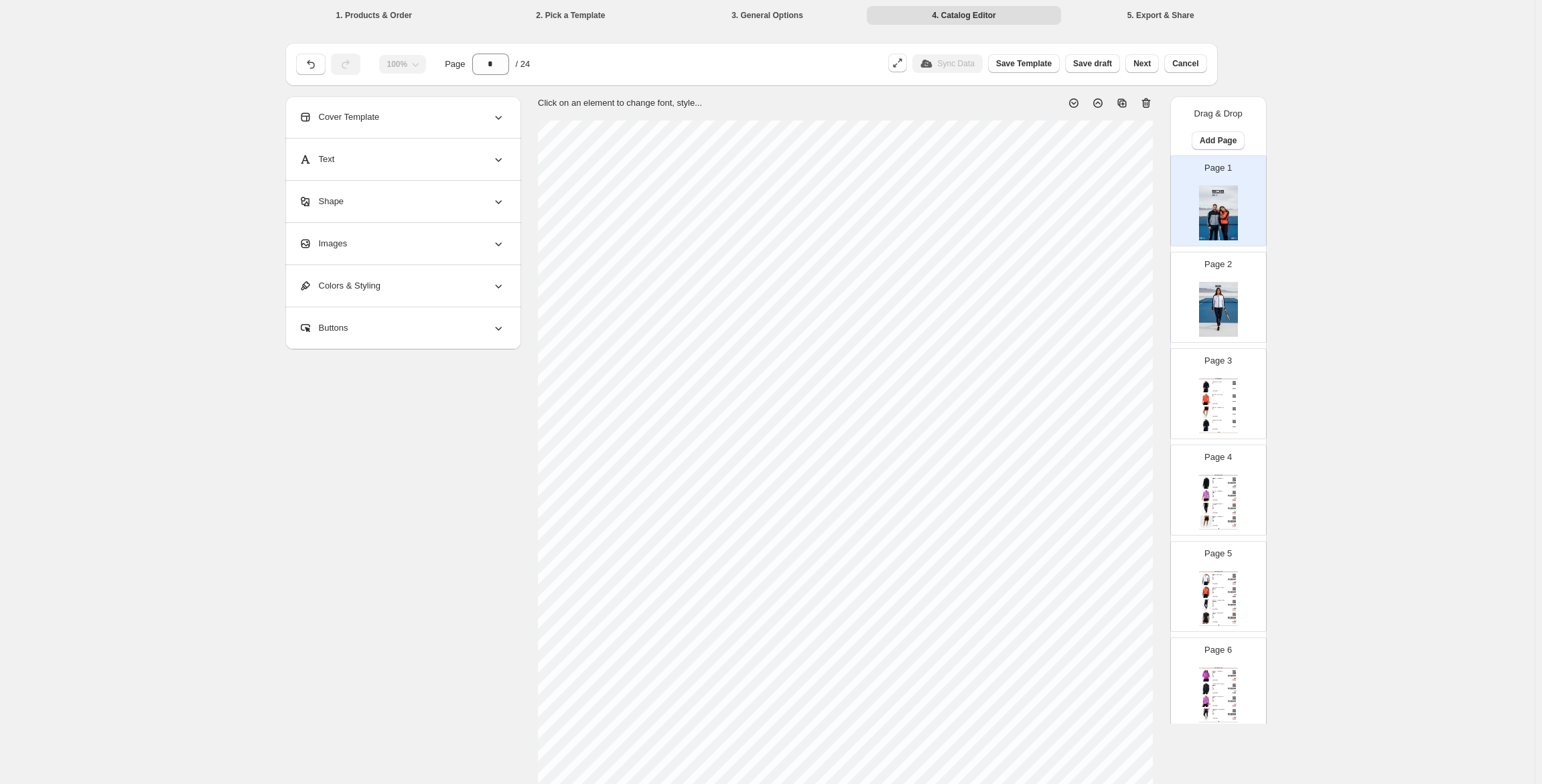
click at [1217, 308] on img at bounding box center [1218, 308] width 39 height 55
click at [391, 240] on div "Images" at bounding box center [402, 243] width 206 height 42
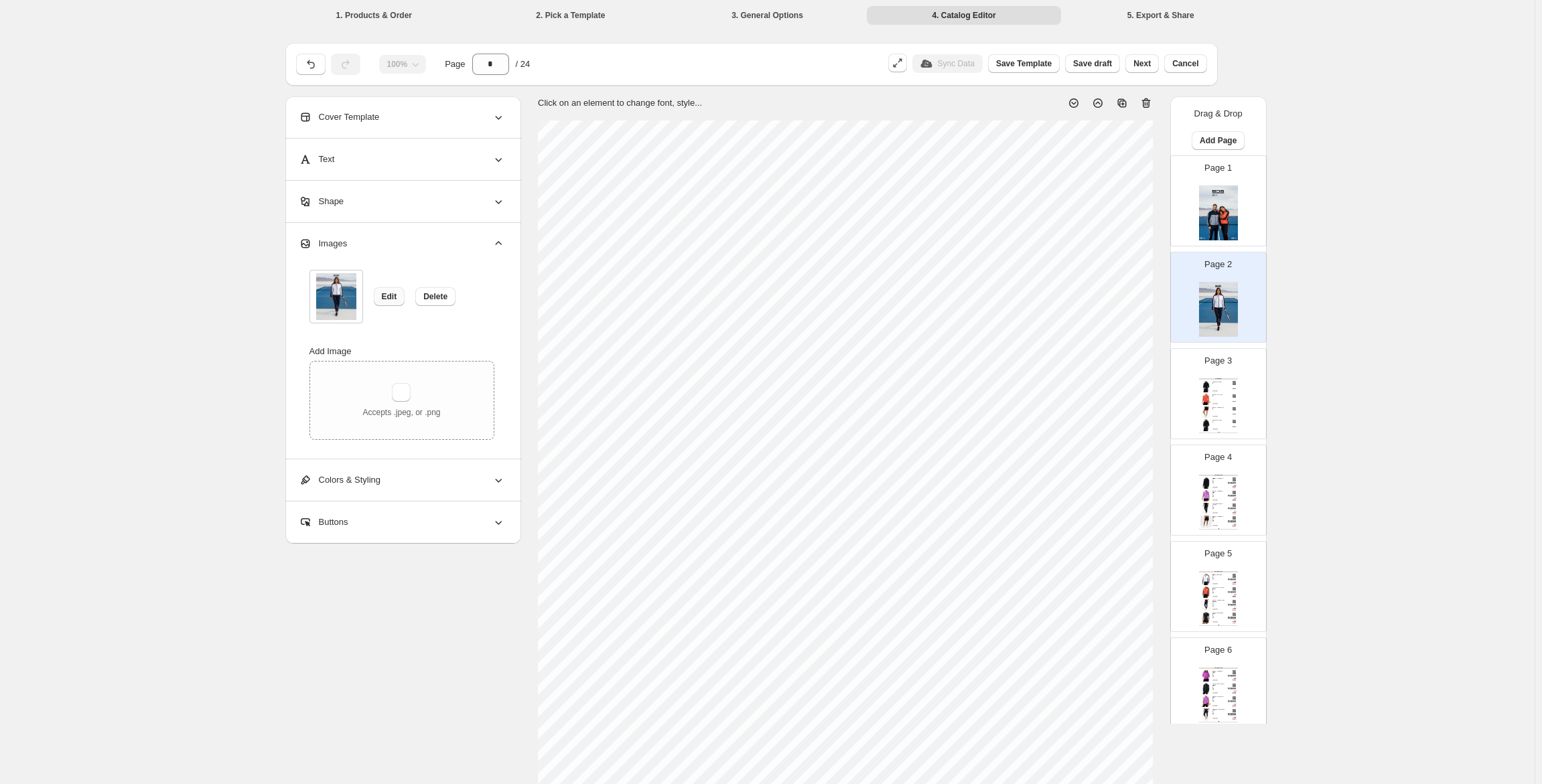
click at [385, 295] on span "Edit" at bounding box center [390, 296] width 16 height 10
click at [1223, 202] on img at bounding box center [1218, 212] width 39 height 55
type input "*"
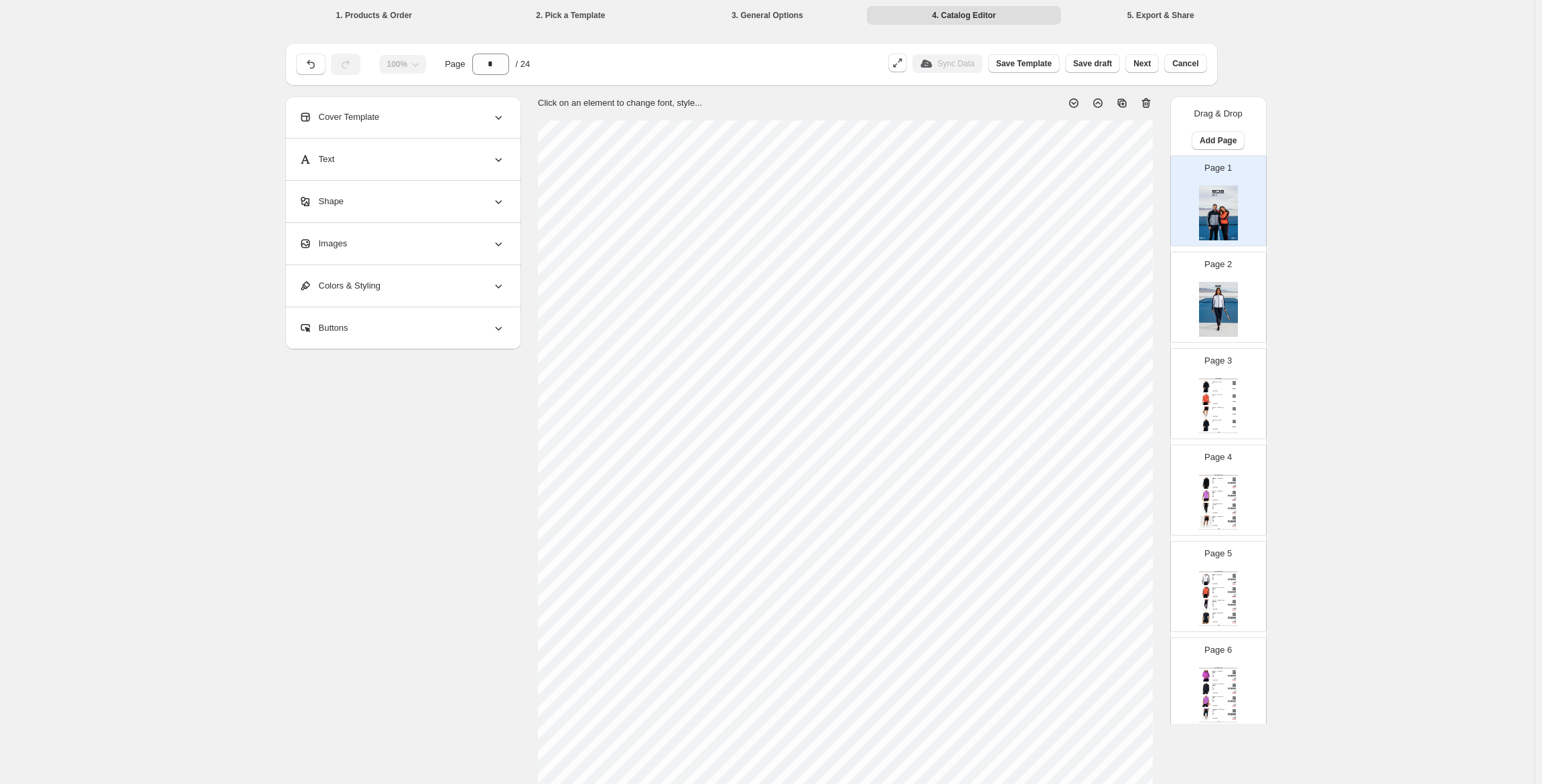
click at [354, 240] on div "Images" at bounding box center [402, 243] width 206 height 42
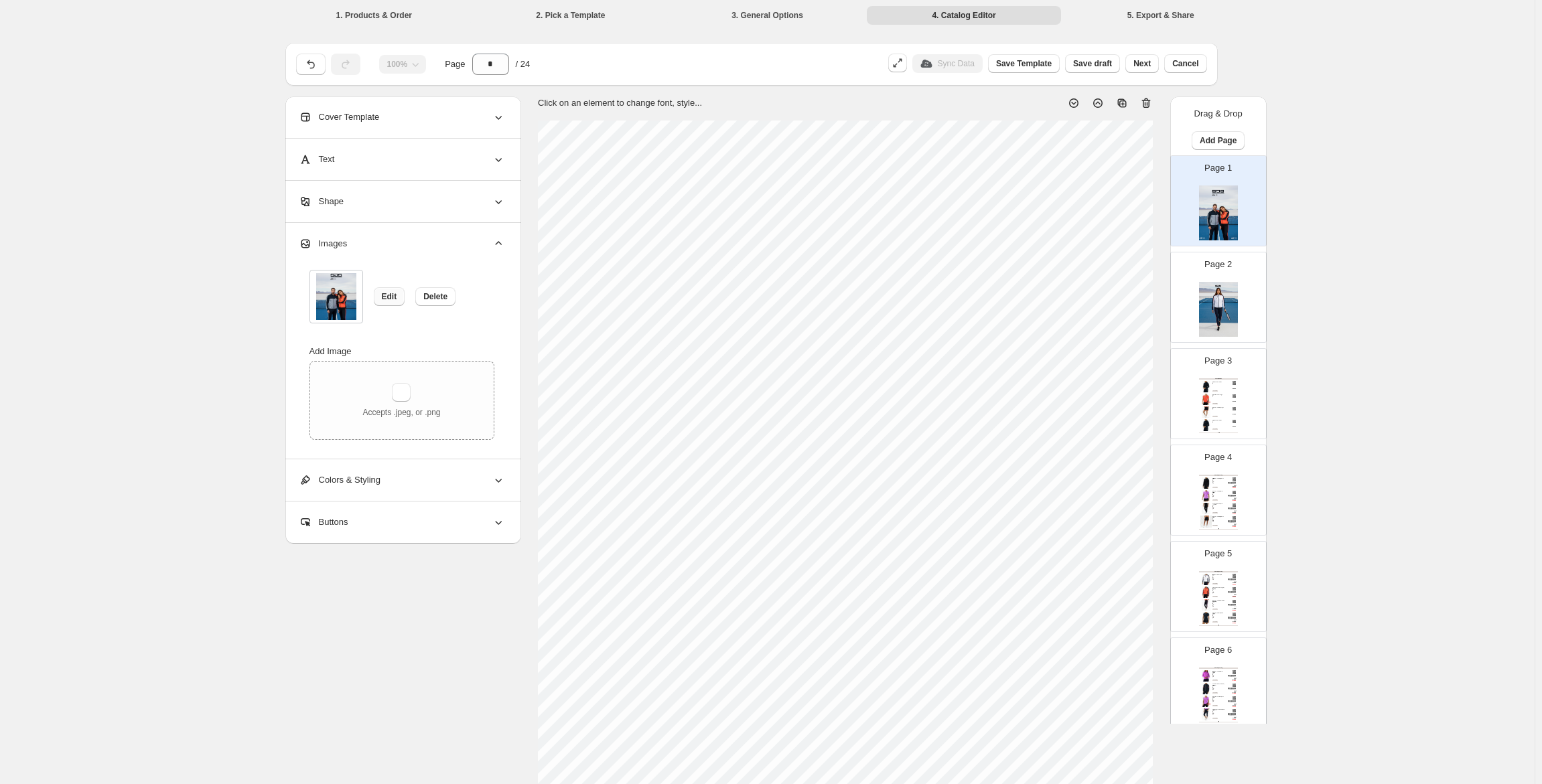
click at [382, 296] on button "Edit" at bounding box center [389, 297] width 31 height 19
click at [1194, 68] on span "Cancel" at bounding box center [1186, 63] width 26 height 10
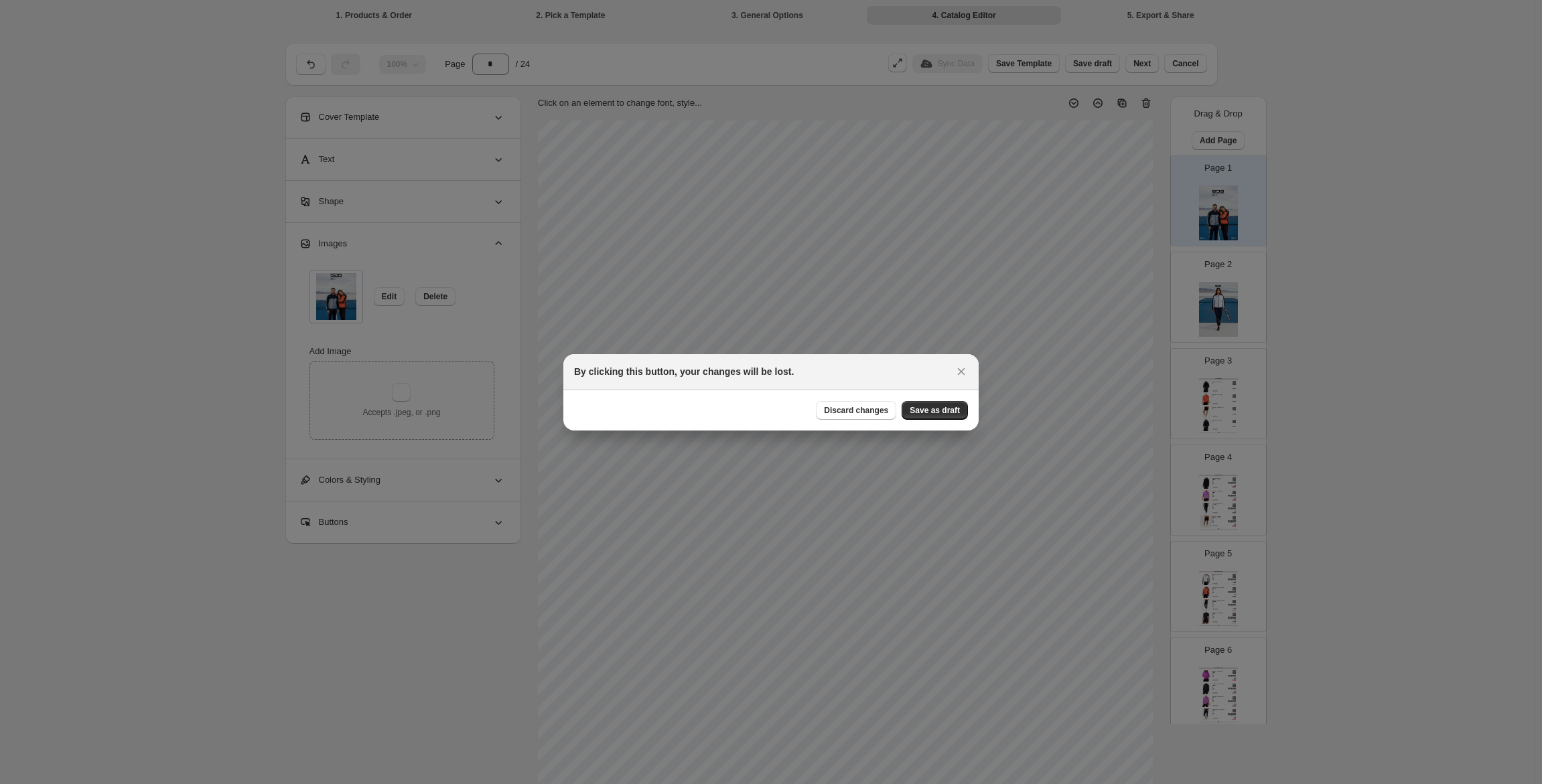
click at [881, 412] on span "Discard changes" at bounding box center [856, 411] width 64 height 10
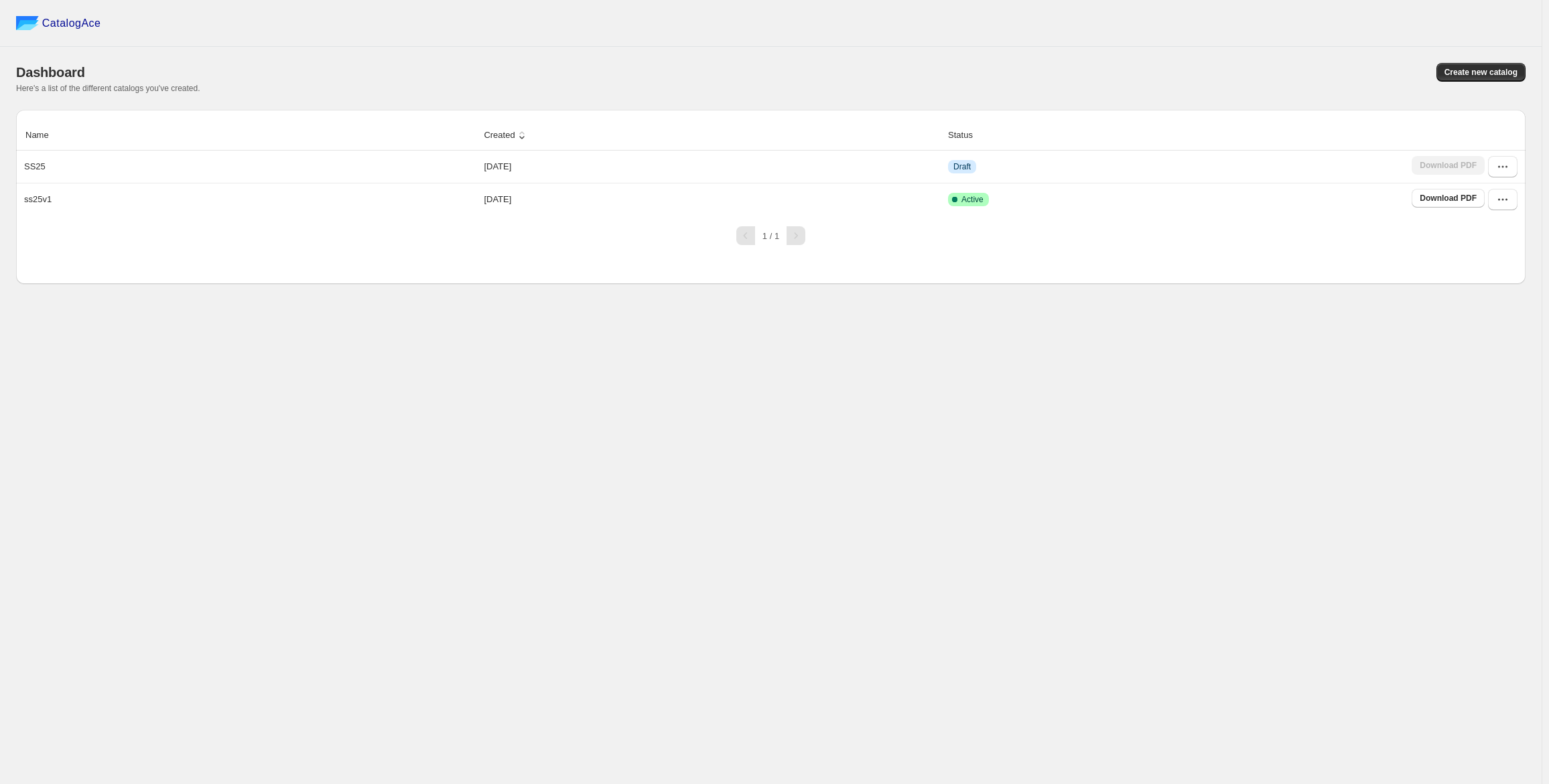
click at [770, 565] on div "CatalogAce Dashboard Create new catalog Here's a list of the different catalogs…" at bounding box center [771, 392] width 1541 height 784
click at [1507, 165] on icon "button" at bounding box center [1502, 166] width 13 height 13
click at [1483, 262] on span "Edit" at bounding box center [1495, 264] width 69 height 13
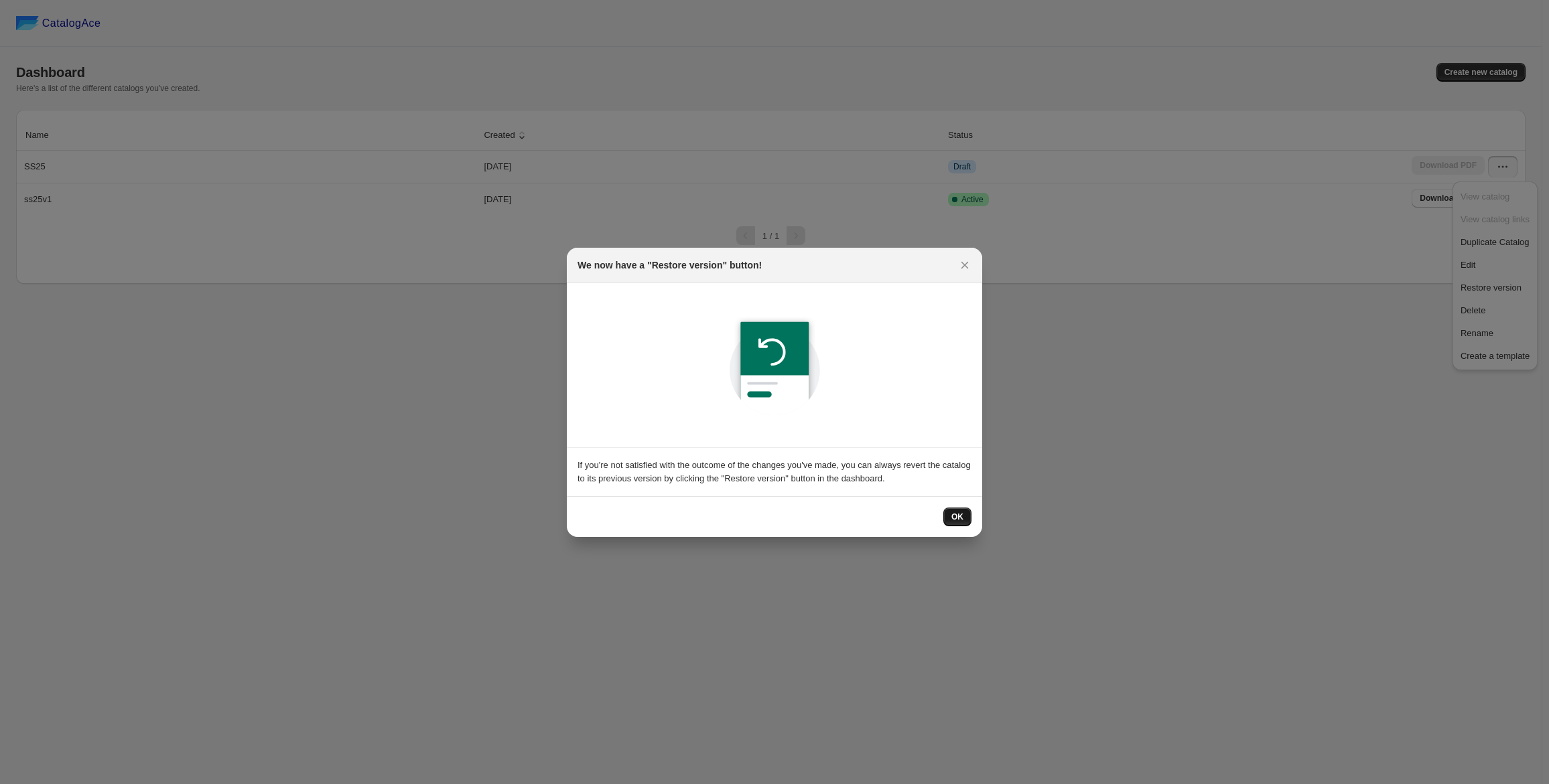
click at [956, 512] on span "OK" at bounding box center [958, 516] width 12 height 10
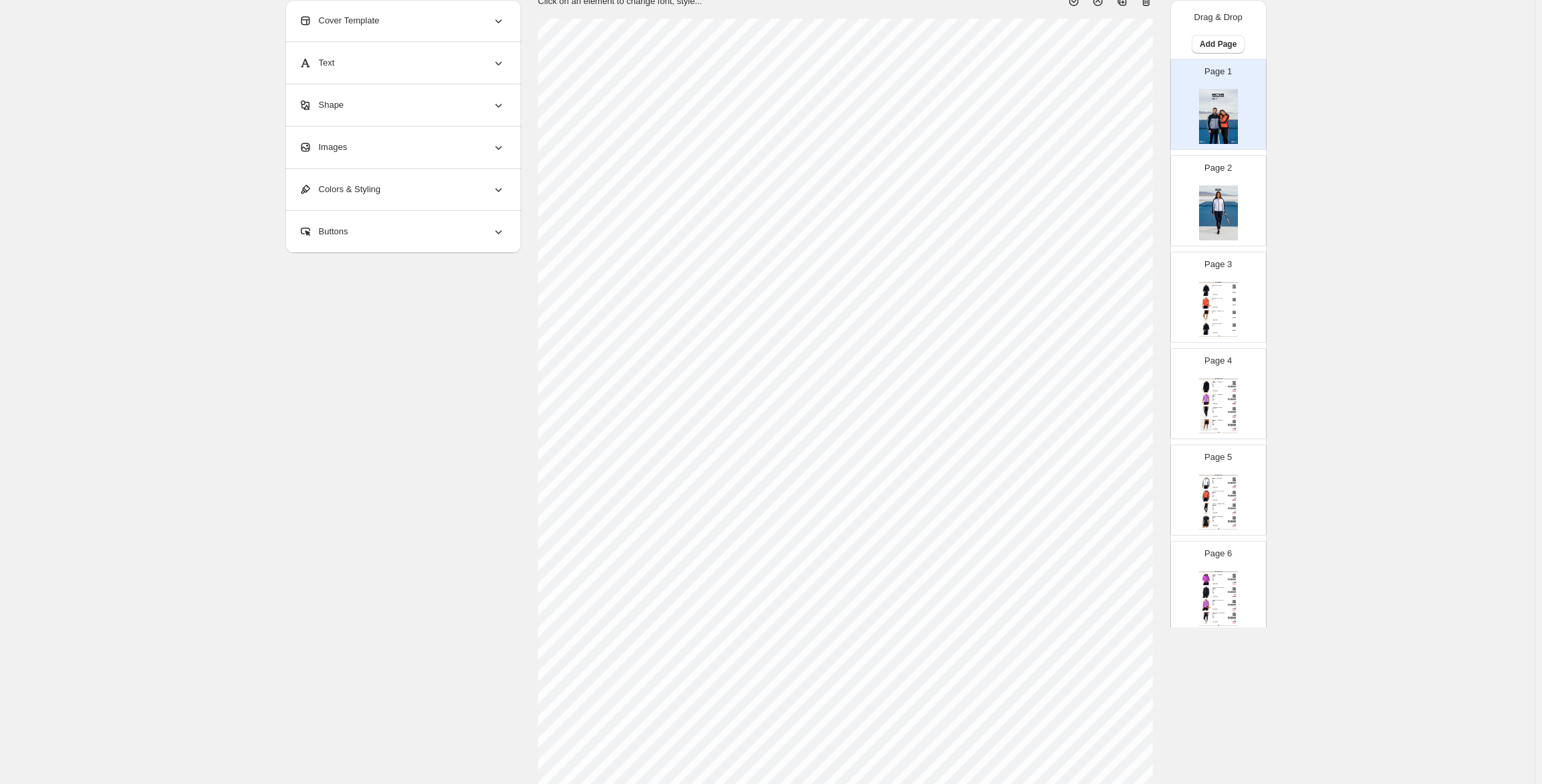
scroll to position [187, 0]
